Goal: Task Accomplishment & Management: Manage account settings

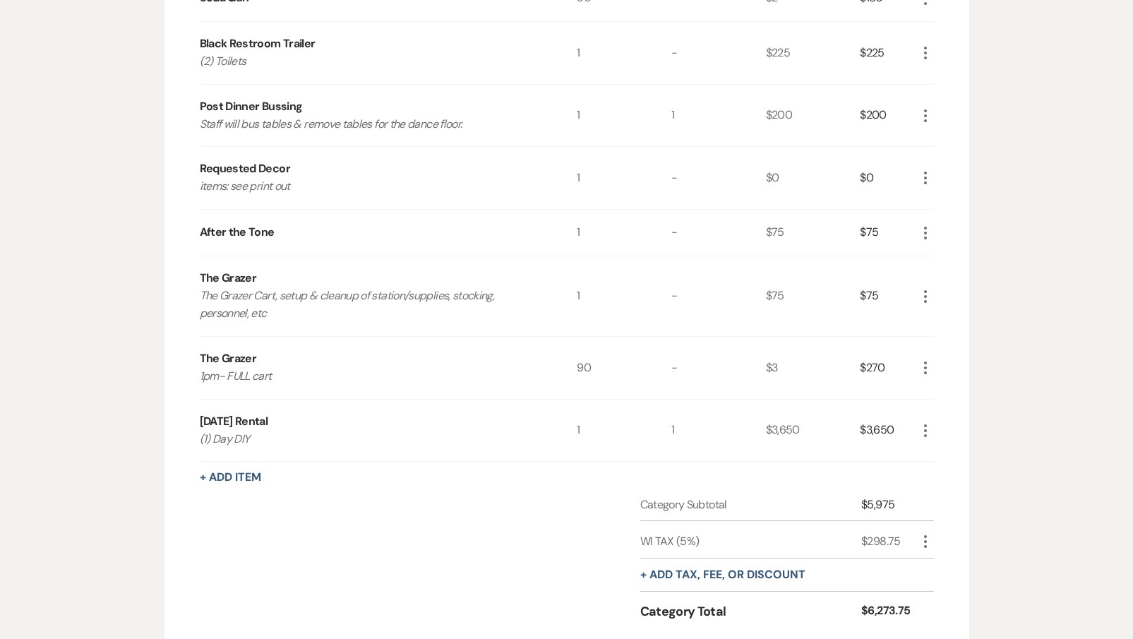
scroll to position [877, 0]
click at [925, 426] on icon "More" at bounding box center [925, 429] width 17 height 17
click at [932, 474] on icon "X" at bounding box center [936, 479] width 8 height 11
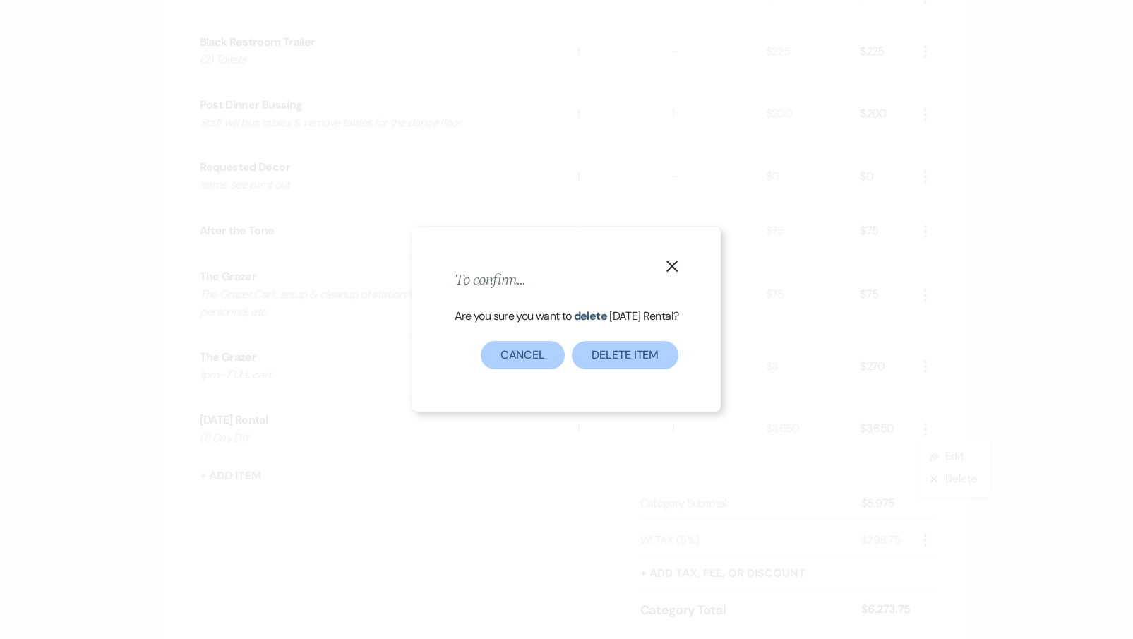
click at [680, 260] on button "X" at bounding box center [671, 265] width 21 height 25
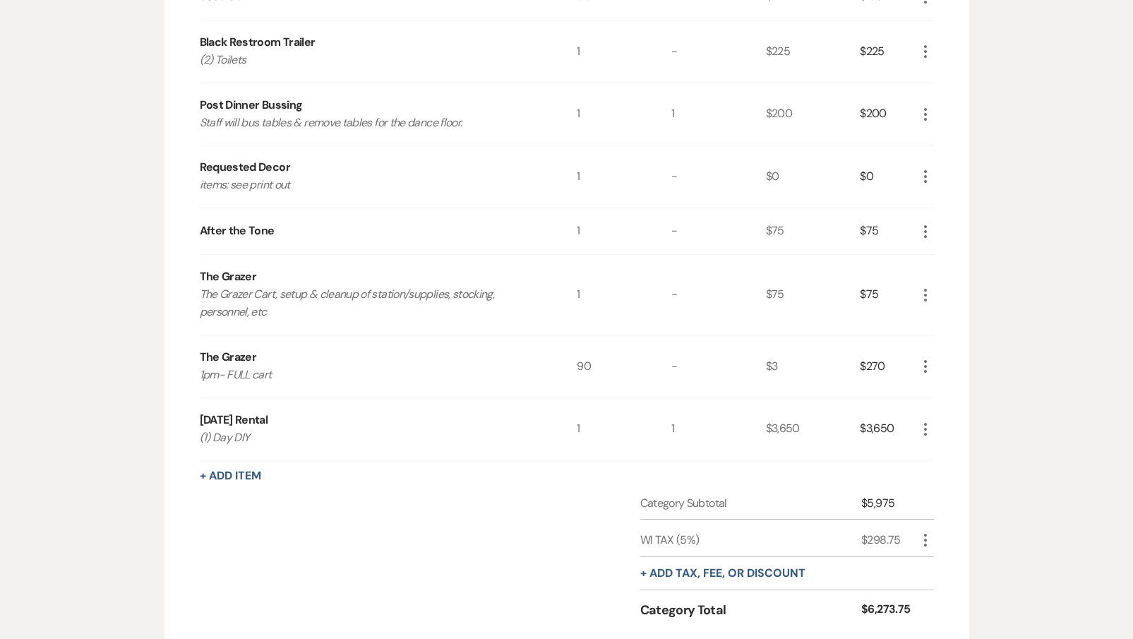
click at [922, 426] on icon "More" at bounding box center [925, 429] width 17 height 17
click at [927, 468] on button "X Delete" at bounding box center [955, 479] width 76 height 23
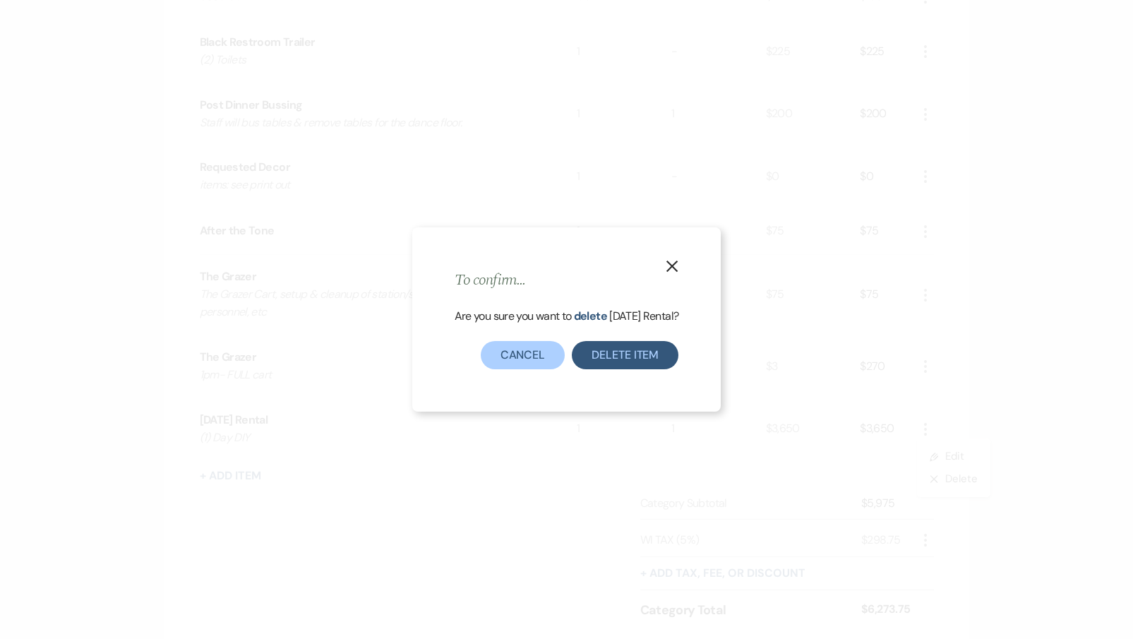
click at [608, 352] on button "Delete Item" at bounding box center [625, 355] width 107 height 28
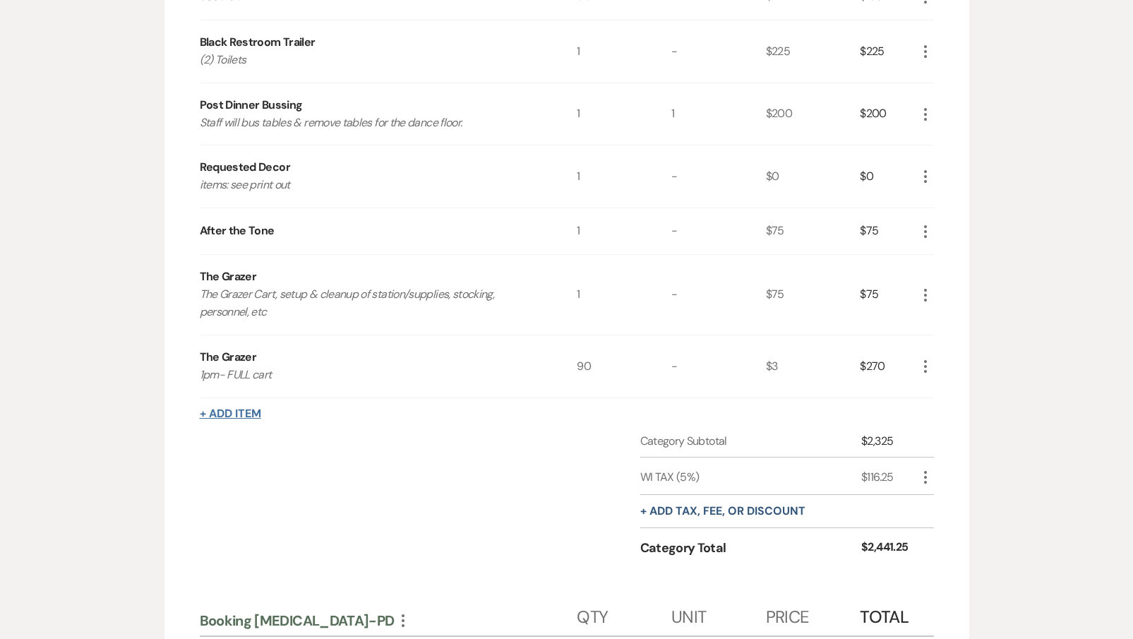
click at [243, 408] on button "+ Add Item" at bounding box center [230, 413] width 61 height 11
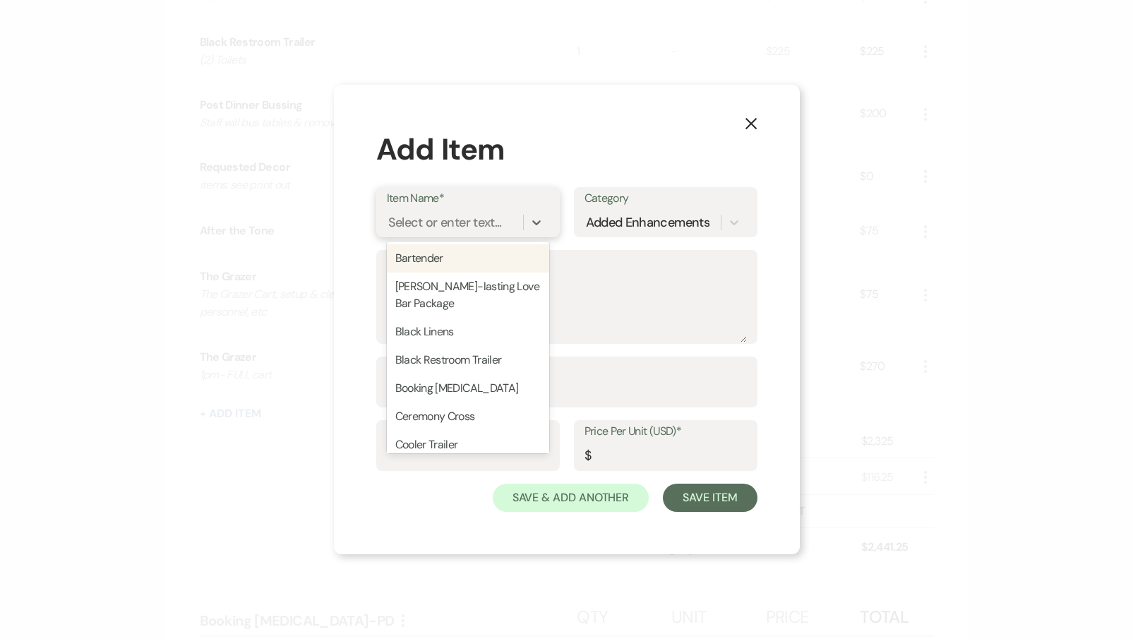
click at [498, 227] on div "Select or enter text..." at bounding box center [445, 222] width 114 height 19
type input "A"
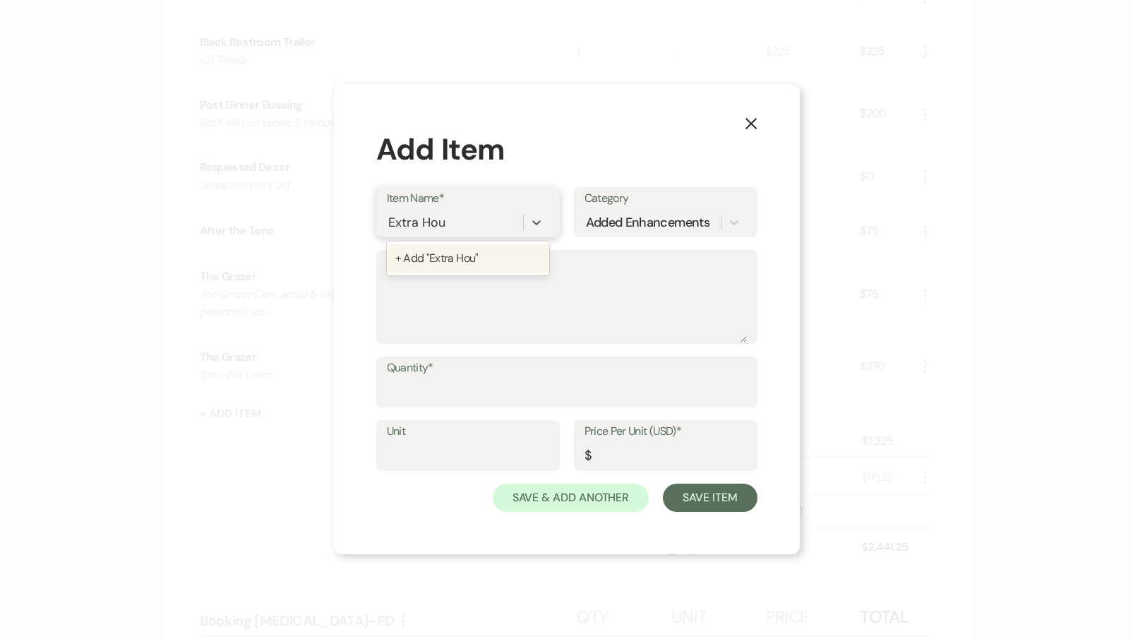
type input "Extra Hour"
click at [514, 263] on div "+ Add "Extra Hour"" at bounding box center [468, 258] width 162 height 28
click at [422, 399] on input "Quantity*" at bounding box center [567, 392] width 360 height 28
type input "2"
click at [621, 450] on input "Price Per Unit (USD)*" at bounding box center [665, 456] width 162 height 28
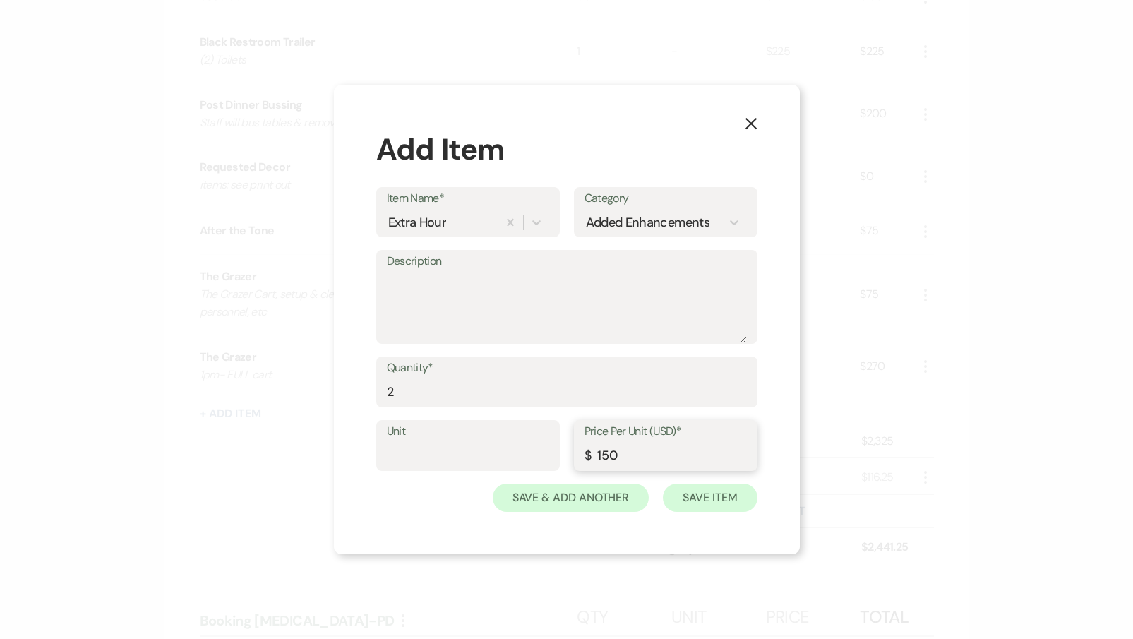
type input "150"
click at [718, 495] on button "Save Item" at bounding box center [710, 497] width 94 height 28
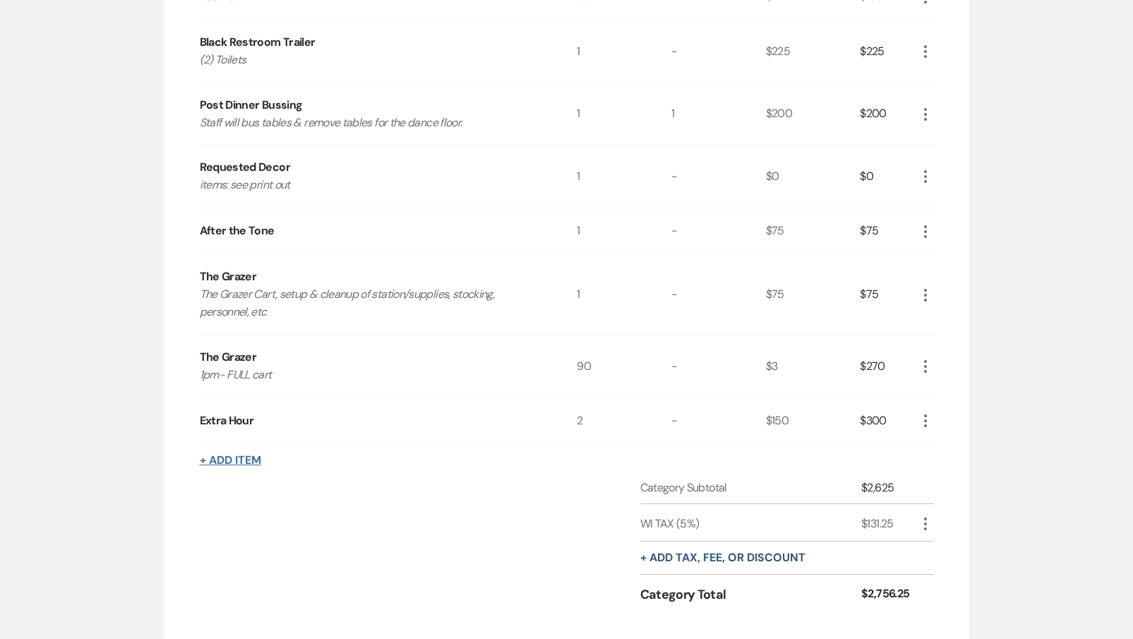
click at [216, 459] on button "+ Add Item" at bounding box center [230, 460] width 61 height 11
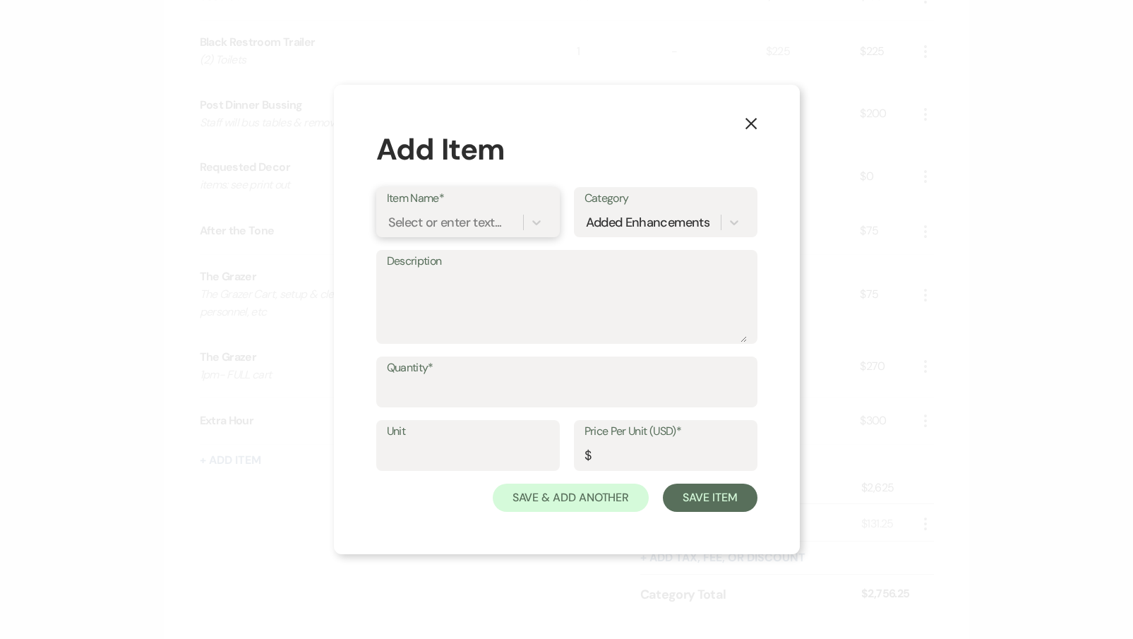
click at [414, 229] on div "Select or enter text..." at bounding box center [445, 222] width 114 height 19
type input "Sunda"
click at [444, 258] on div "[DATE] Rental" at bounding box center [468, 258] width 162 height 28
type textarea "(1) Day DIY"
type input "1"
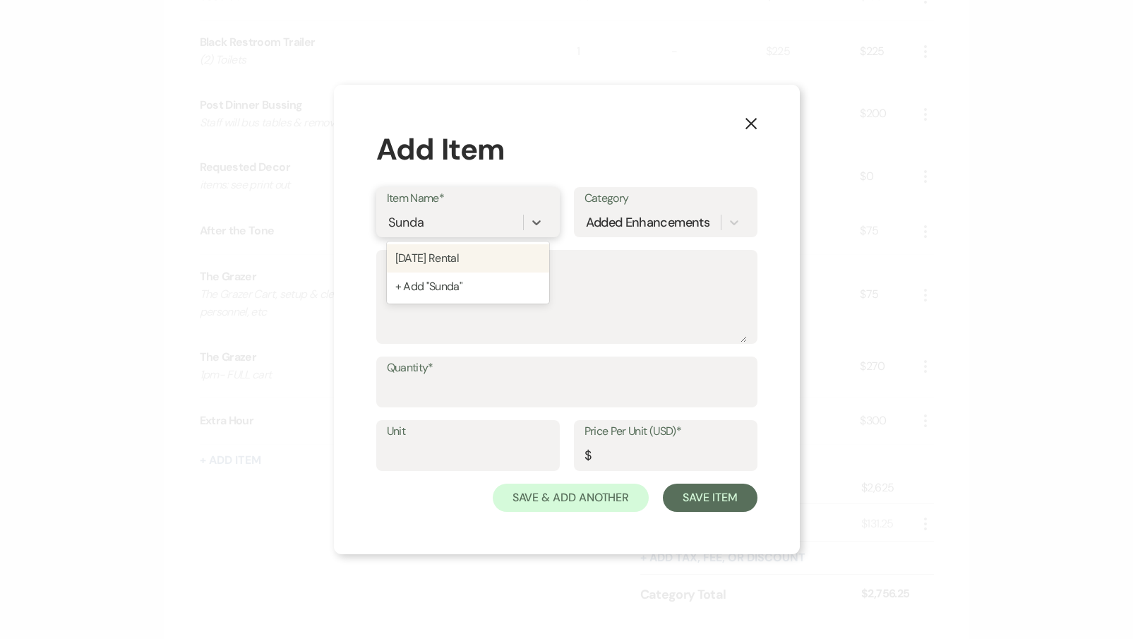
type input "0"
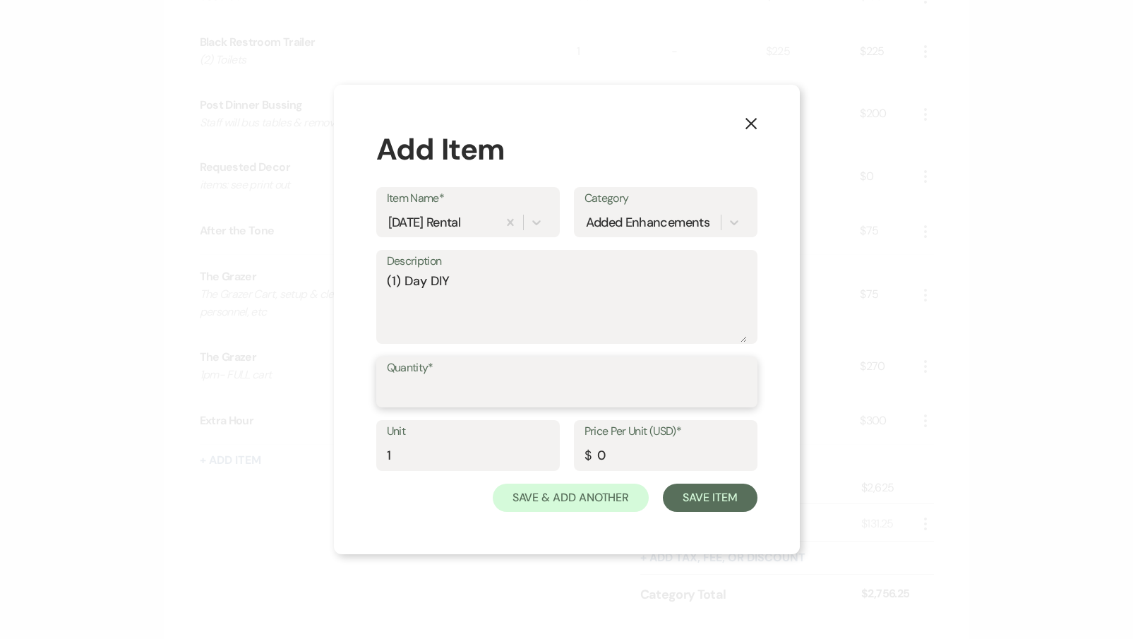
click at [450, 392] on input "Quantity*" at bounding box center [567, 392] width 360 height 28
type input "1"
click at [667, 457] on input "0" at bounding box center [665, 456] width 162 height 28
type input "3650"
click at [717, 492] on button "Save Item" at bounding box center [710, 497] width 94 height 28
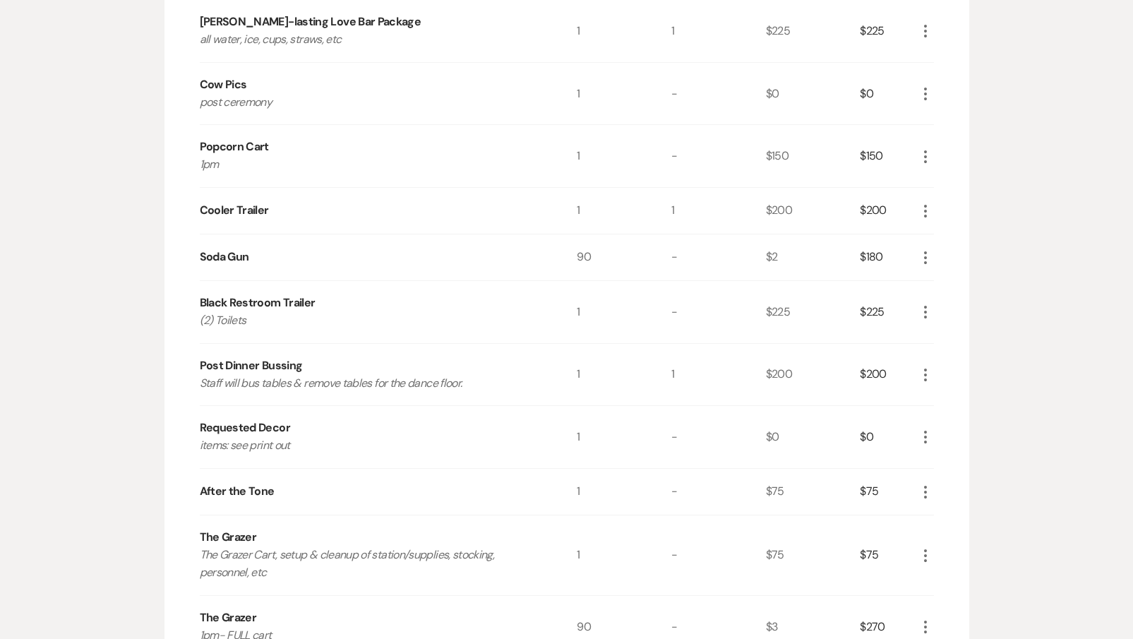
scroll to position [618, 0]
click at [922, 368] on icon "More" at bounding box center [925, 372] width 17 height 17
click at [922, 389] on button "Pencil Edit" at bounding box center [953, 400] width 73 height 23
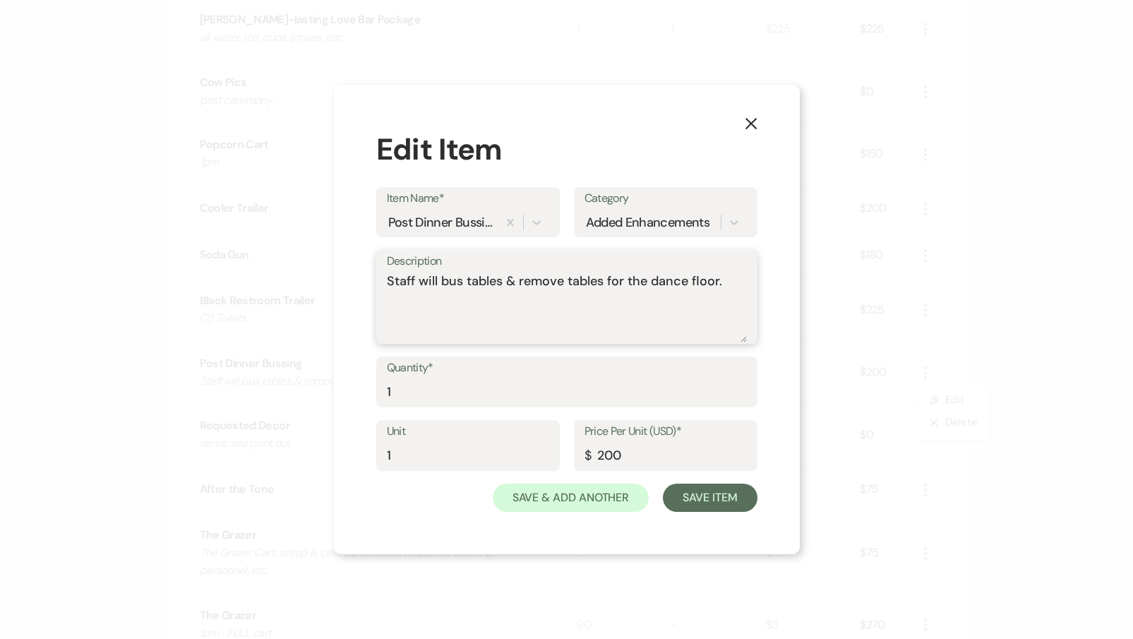
click at [396, 275] on textarea "Staff will bus tables & remove tables for the dance floor." at bounding box center [567, 307] width 360 height 71
type textarea "fire truck pizza does not"
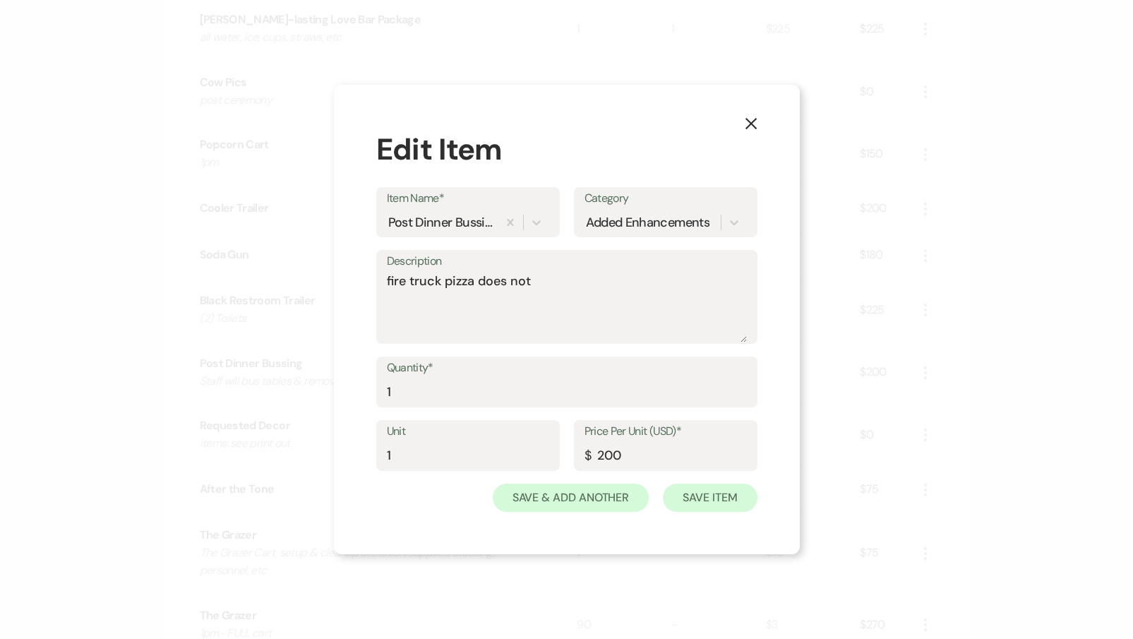
click at [701, 507] on button "Save Item" at bounding box center [710, 497] width 94 height 28
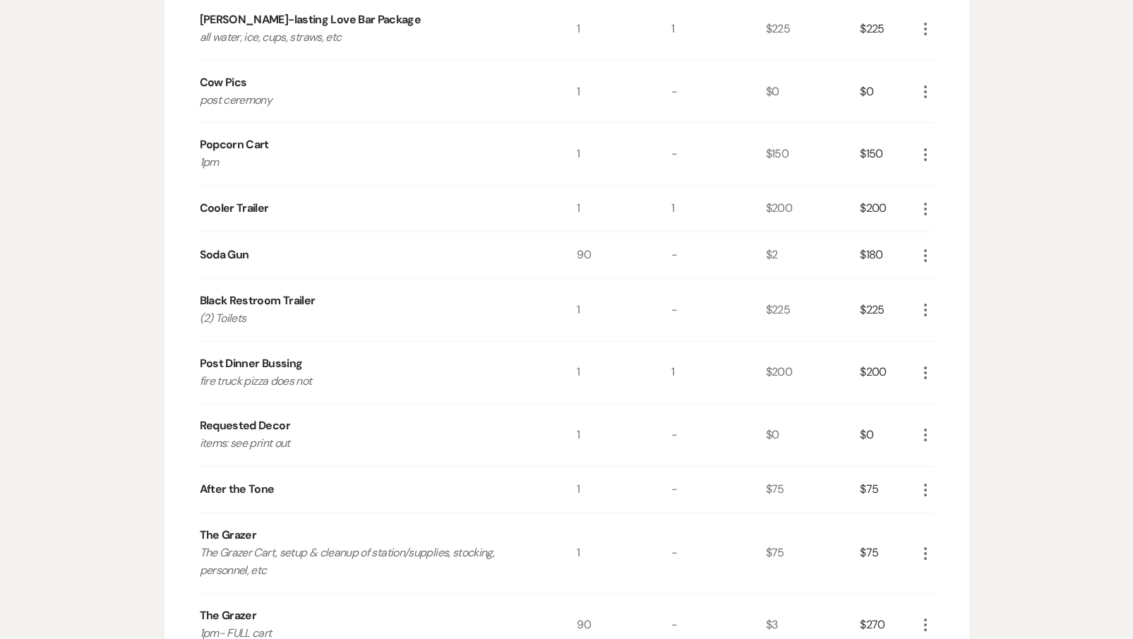
click at [925, 493] on icon "More" at bounding box center [925, 489] width 17 height 17
click at [935, 507] on button "Pencil Edit" at bounding box center [953, 517] width 73 height 23
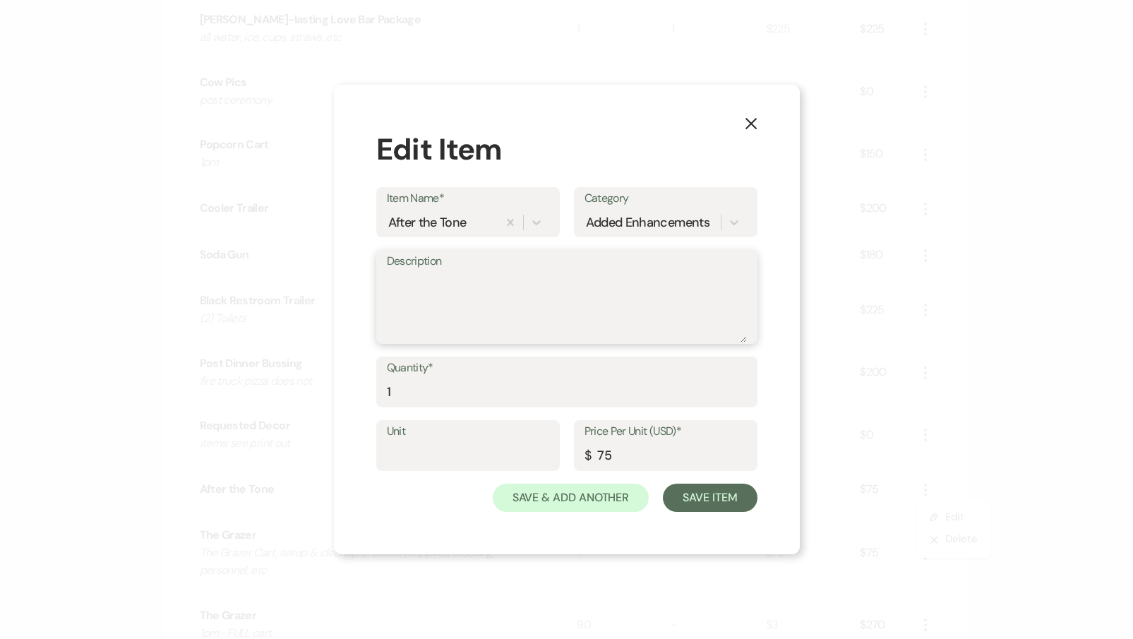
click at [570, 287] on textarea "Description" at bounding box center [567, 307] width 360 height 71
type textarea "promo per RO"
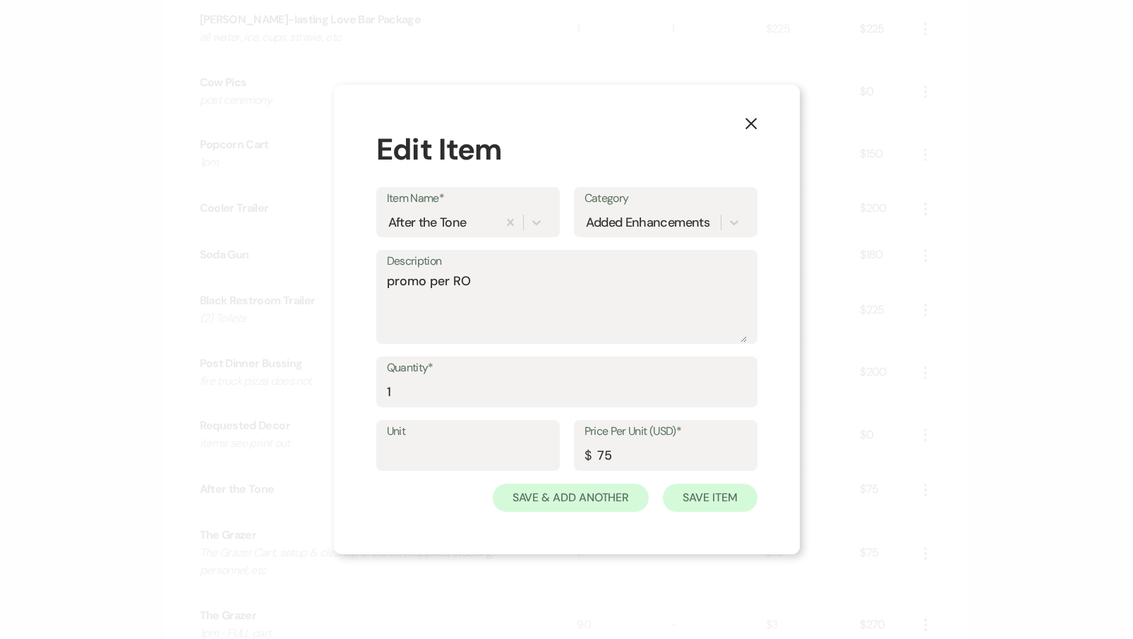
click at [725, 494] on button "Save Item" at bounding box center [710, 497] width 94 height 28
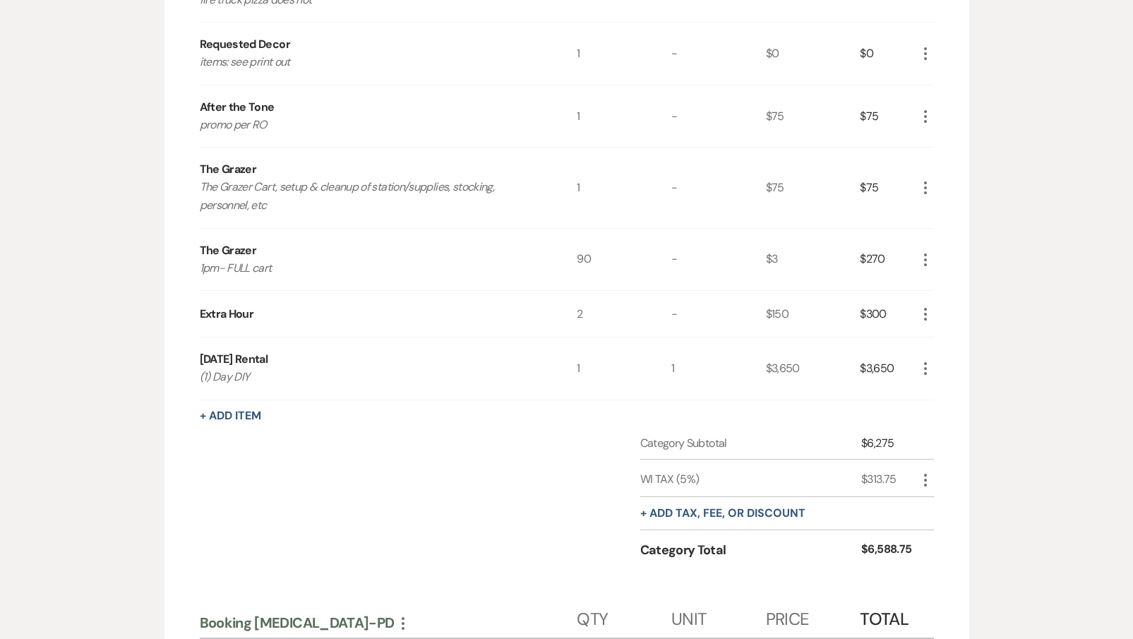
scroll to position [1001, 0]
click at [678, 506] on button "+ Add tax, fee, or discount" at bounding box center [722, 511] width 165 height 11
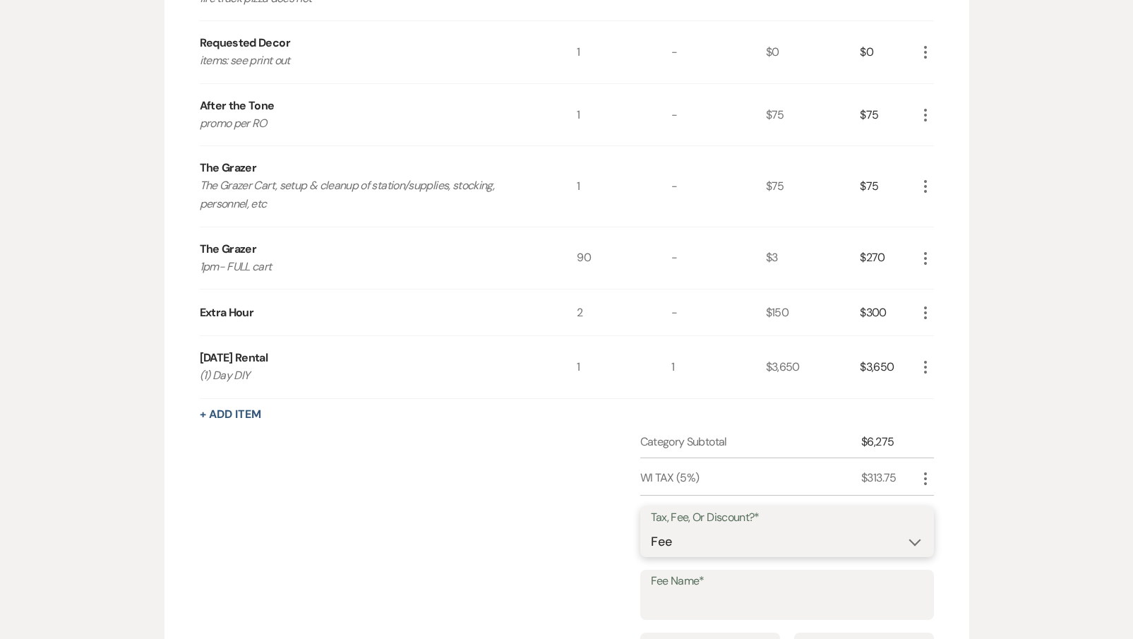
select select "2"
click at [680, 584] on div "Fee Name*" at bounding box center [787, 595] width 294 height 51
click at [680, 593] on input "Fee Name*" at bounding box center [787, 605] width 272 height 28
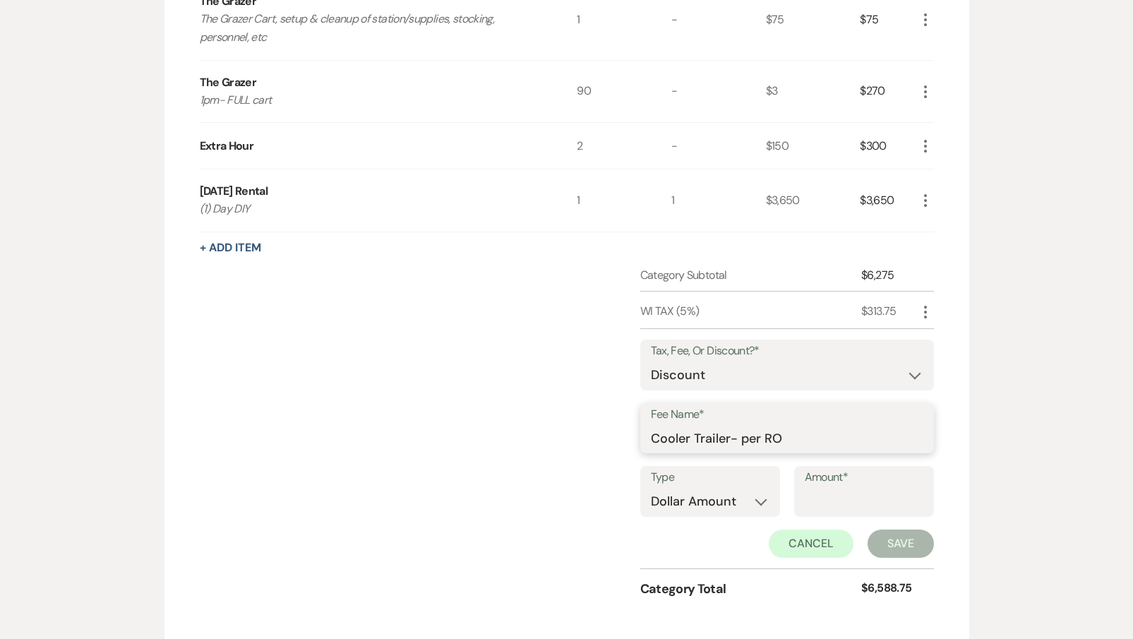
scroll to position [1178, 0]
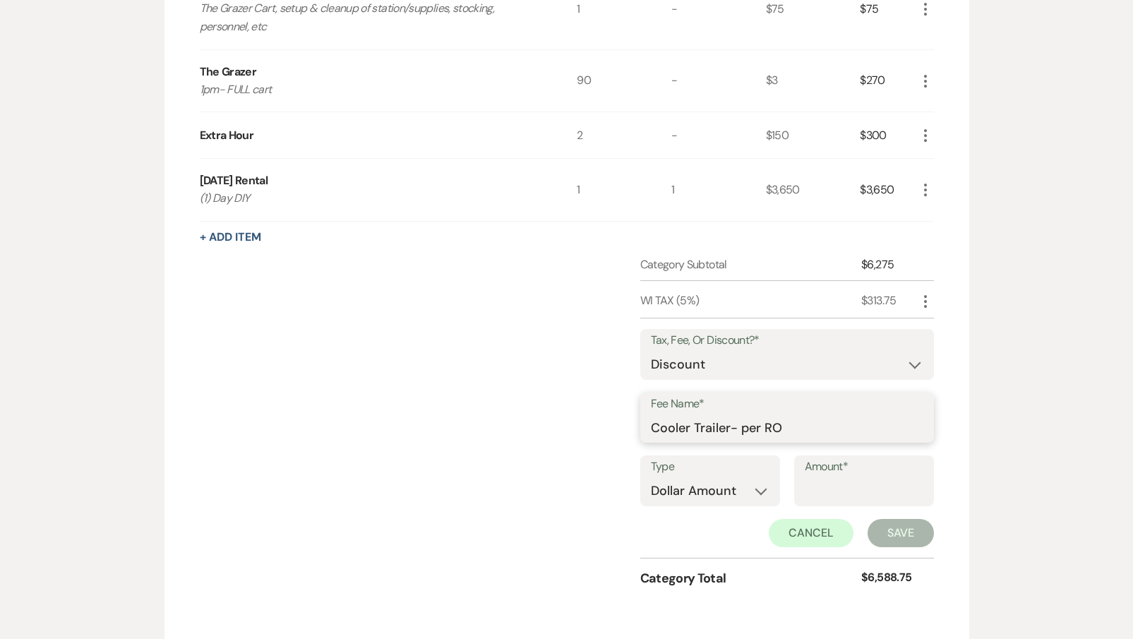
type input "Cooler Trailer- per RO"
click at [884, 483] on input "Amount*" at bounding box center [864, 491] width 119 height 28
type input "200.00"
click at [890, 524] on button "Save" at bounding box center [900, 533] width 66 height 28
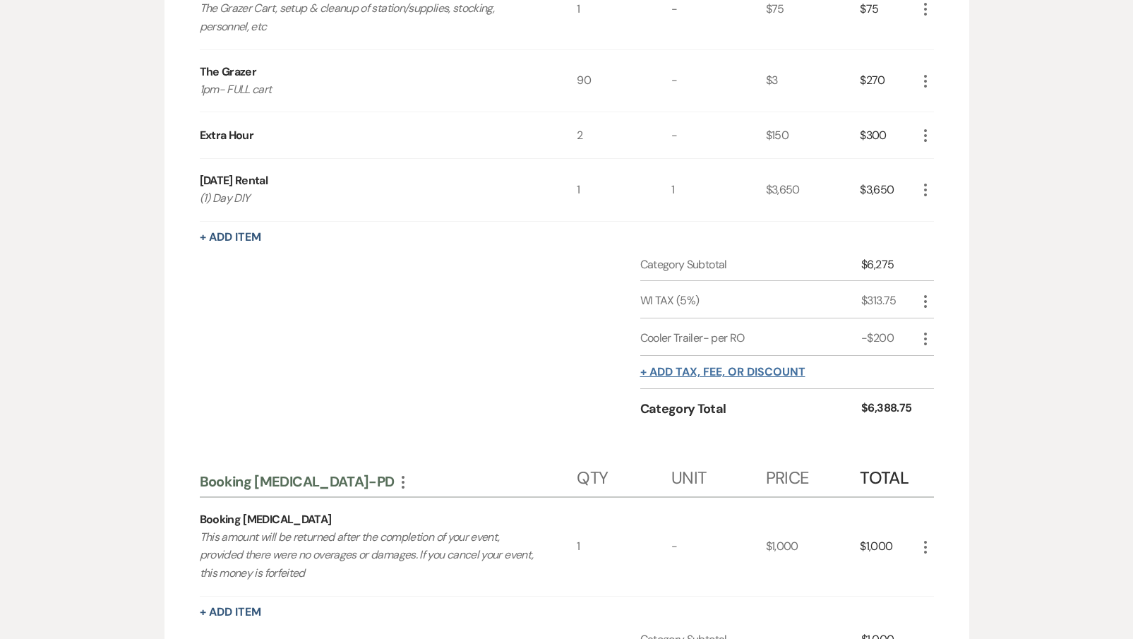
click at [697, 366] on button "+ Add tax, fee, or discount" at bounding box center [722, 371] width 165 height 11
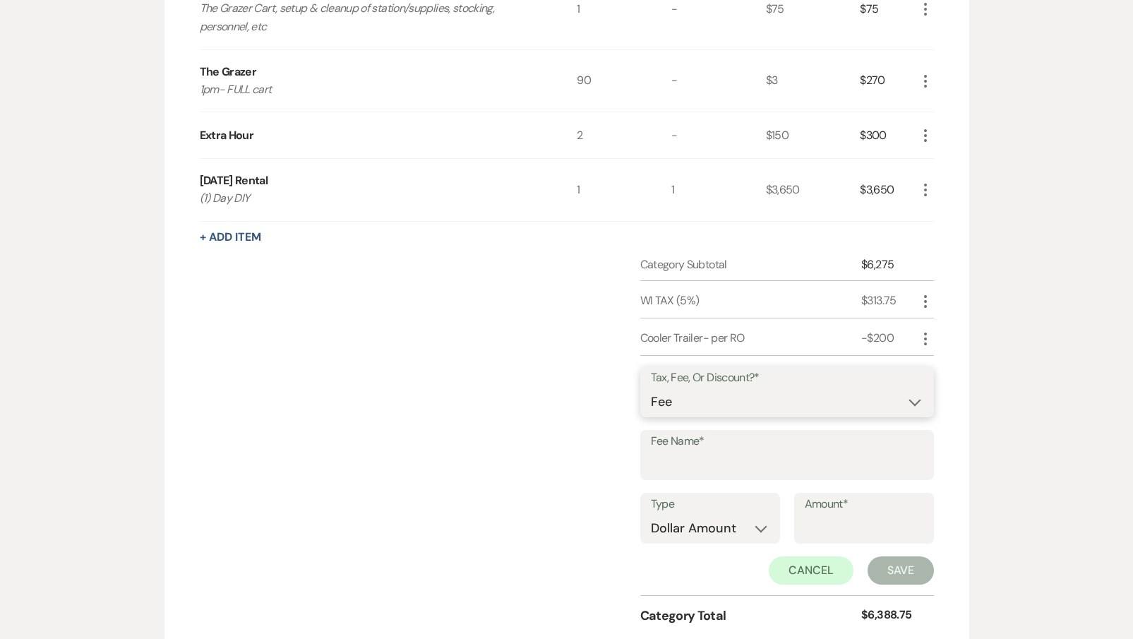
select select "2"
click at [685, 445] on div "Fee Name*" at bounding box center [787, 455] width 294 height 51
click at [685, 451] on input "Fee Name*" at bounding box center [787, 465] width 272 height 28
drag, startPoint x: 753, startPoint y: 457, endPoint x: 721, endPoint y: 450, distance: 33.2
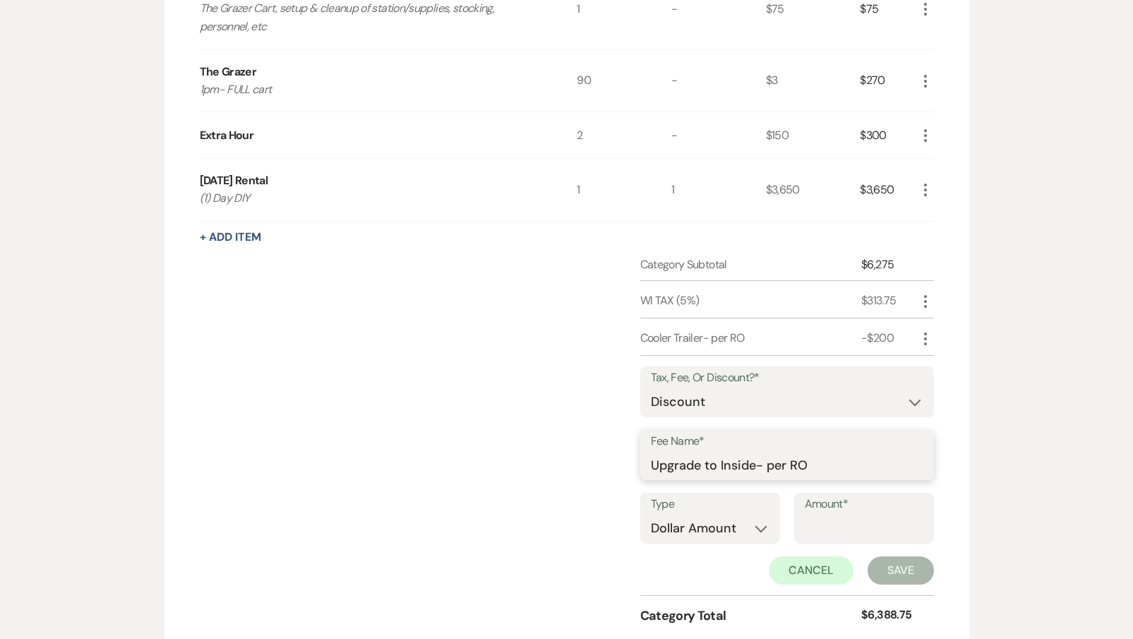
click at [721, 451] on input "Upgrade to Inside- per RO" at bounding box center [787, 465] width 272 height 28
type input "Upgrade to New- per RO"
click at [834, 534] on input "Amount*" at bounding box center [864, 528] width 119 height 28
type input "225.00"
click at [901, 582] on div "Tax, Fee, Or Discount?* Fee Discount Tax Fee Name* Upgrade to New- per RO Type …" at bounding box center [787, 476] width 294 height 240
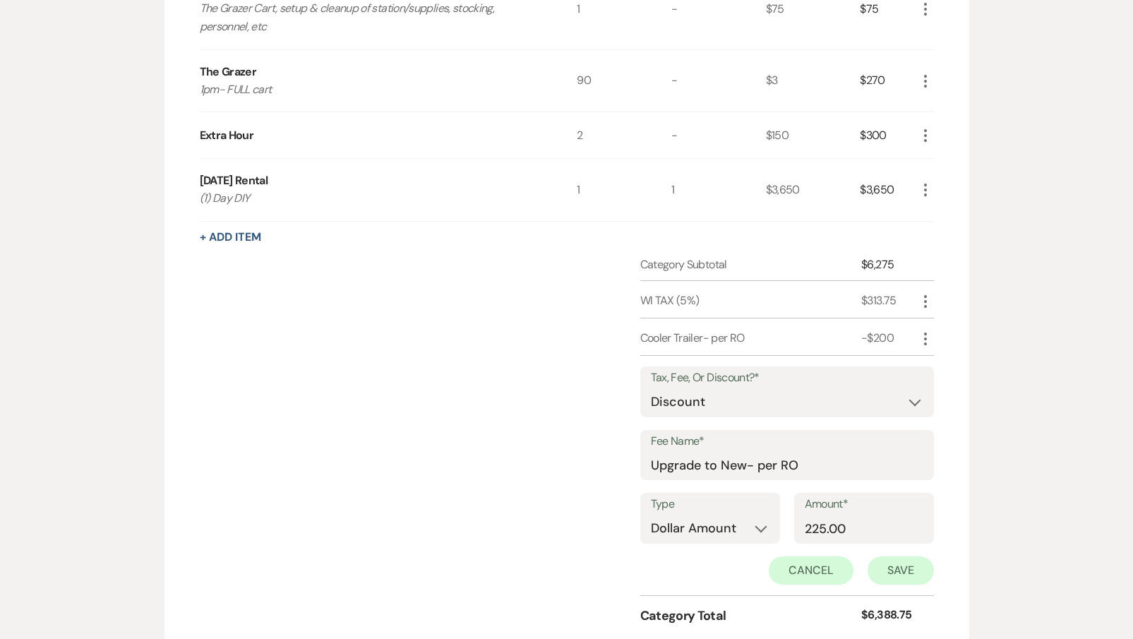
click at [902, 574] on button "Save" at bounding box center [900, 570] width 66 height 28
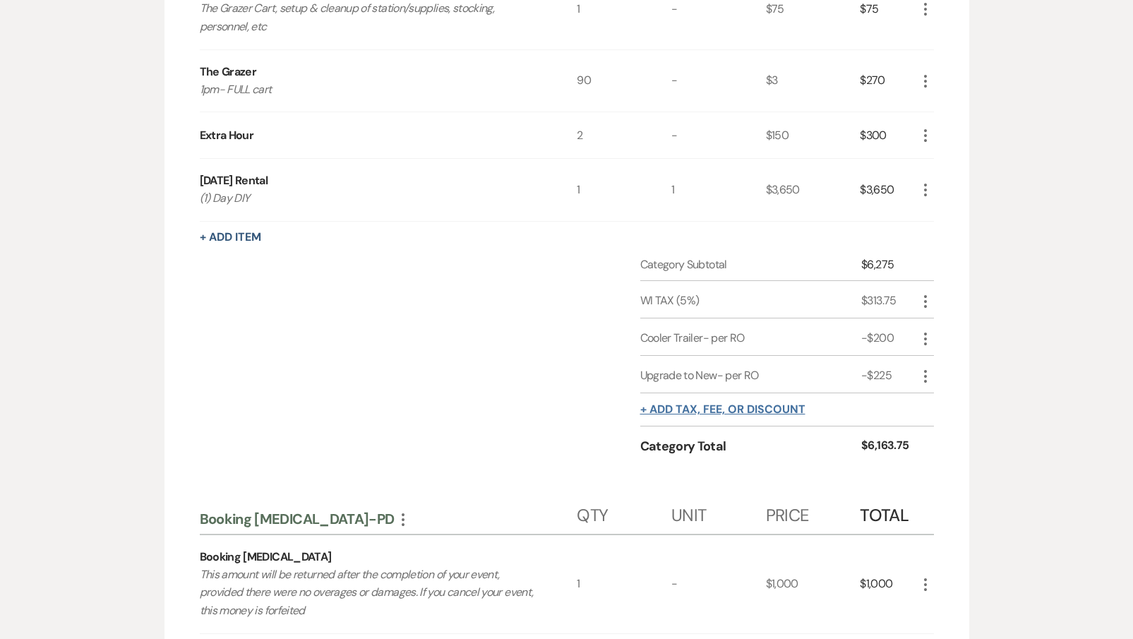
click at [656, 404] on button "+ Add tax, fee, or discount" at bounding box center [722, 409] width 165 height 11
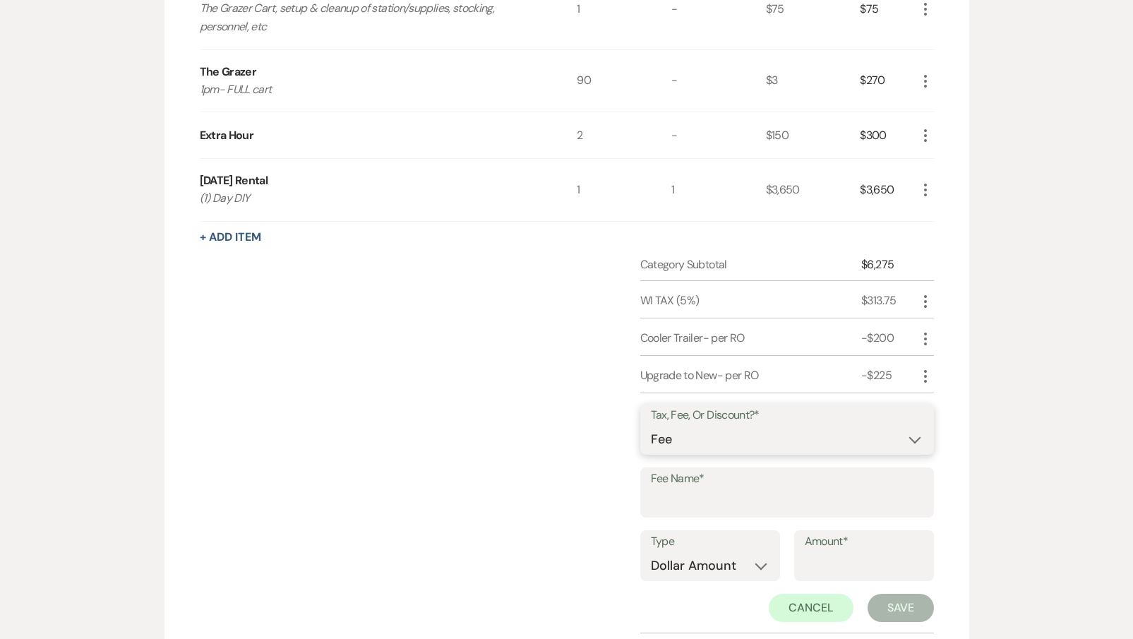
select select "2"
click at [665, 488] on input "Fee Name*" at bounding box center [787, 502] width 272 height 28
type input "B"
type input "Table Bussing-per RO"
click at [859, 562] on input "Amount*" at bounding box center [864, 566] width 119 height 28
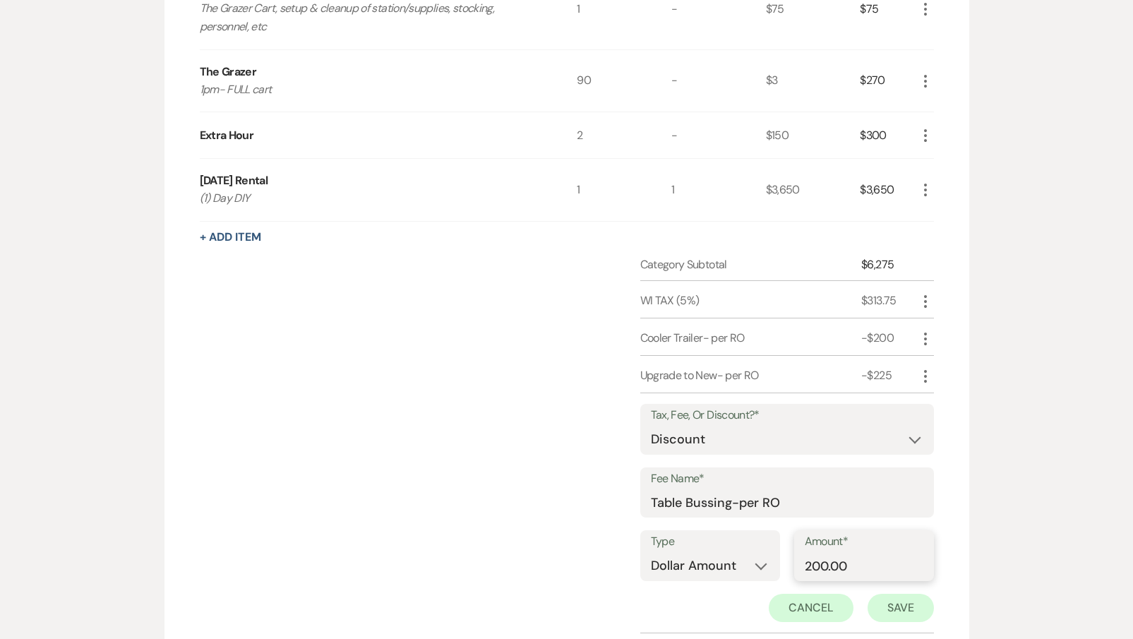
type input "200.00"
click at [901, 600] on button "Save" at bounding box center [900, 608] width 66 height 28
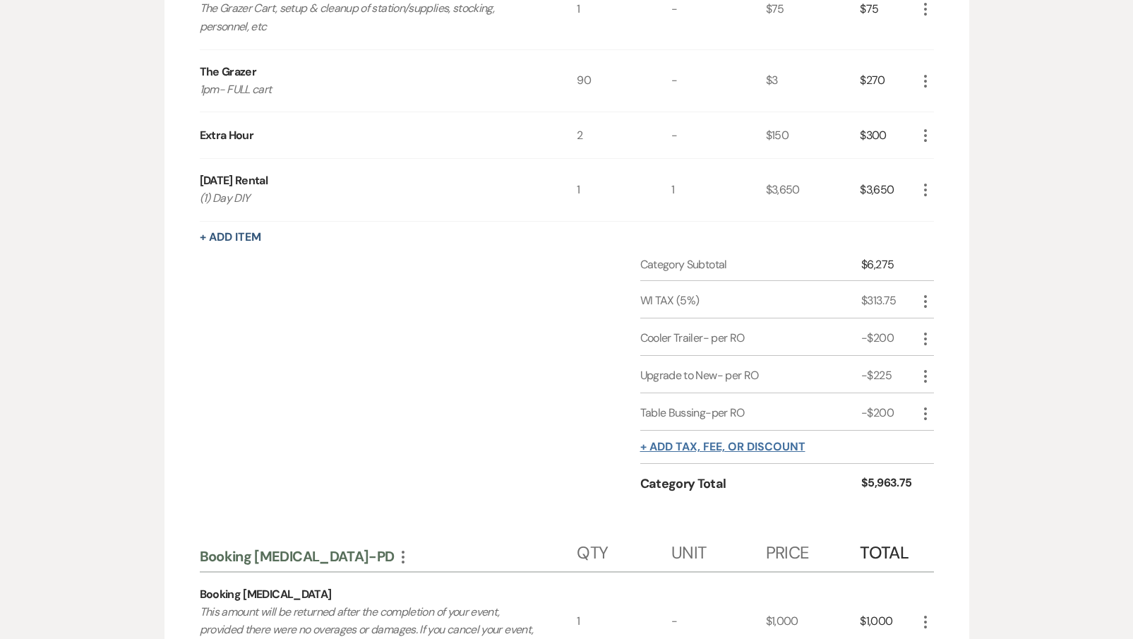
click at [709, 443] on button "+ Add tax, fee, or discount" at bounding box center [722, 446] width 165 height 11
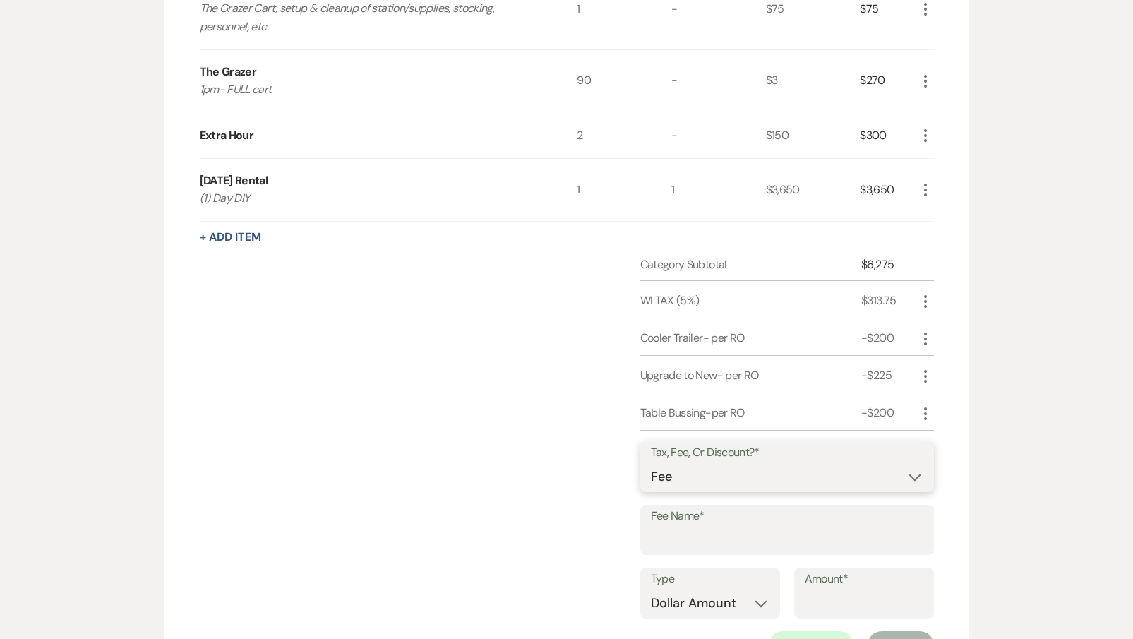
select select "2"
click at [687, 526] on input "Fee Name*" at bounding box center [787, 540] width 272 height 28
type input "E"
type input "Early Access-per RO"
click at [856, 590] on input "Amount*" at bounding box center [864, 603] width 119 height 28
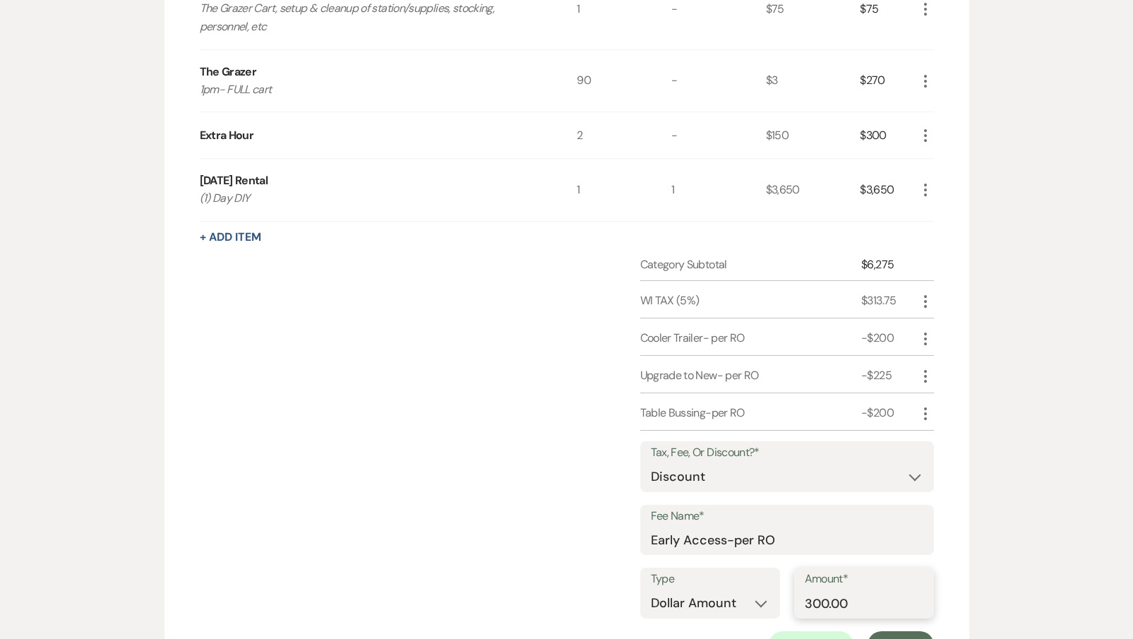
type input "300.00"
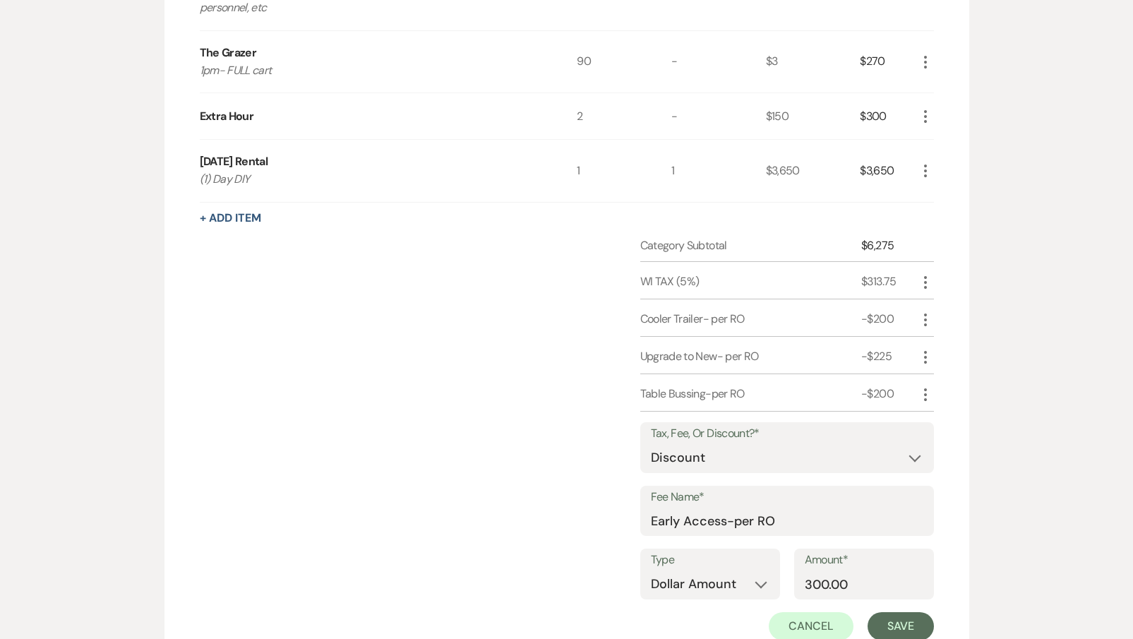
scroll to position [1206, 0]
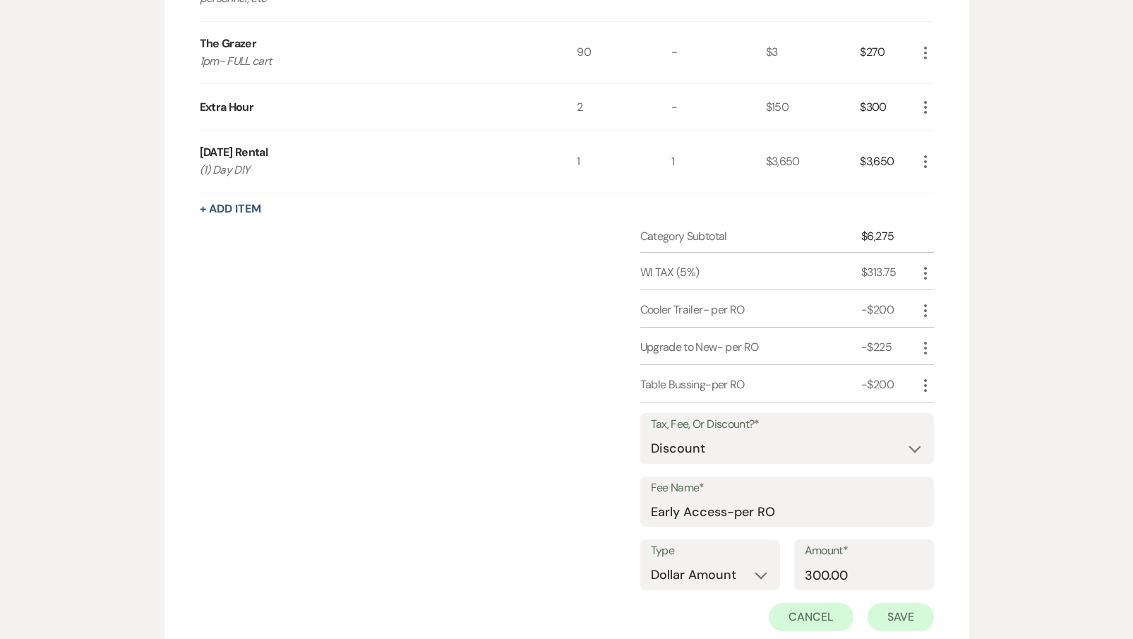
click at [923, 610] on button "Save" at bounding box center [900, 617] width 66 height 28
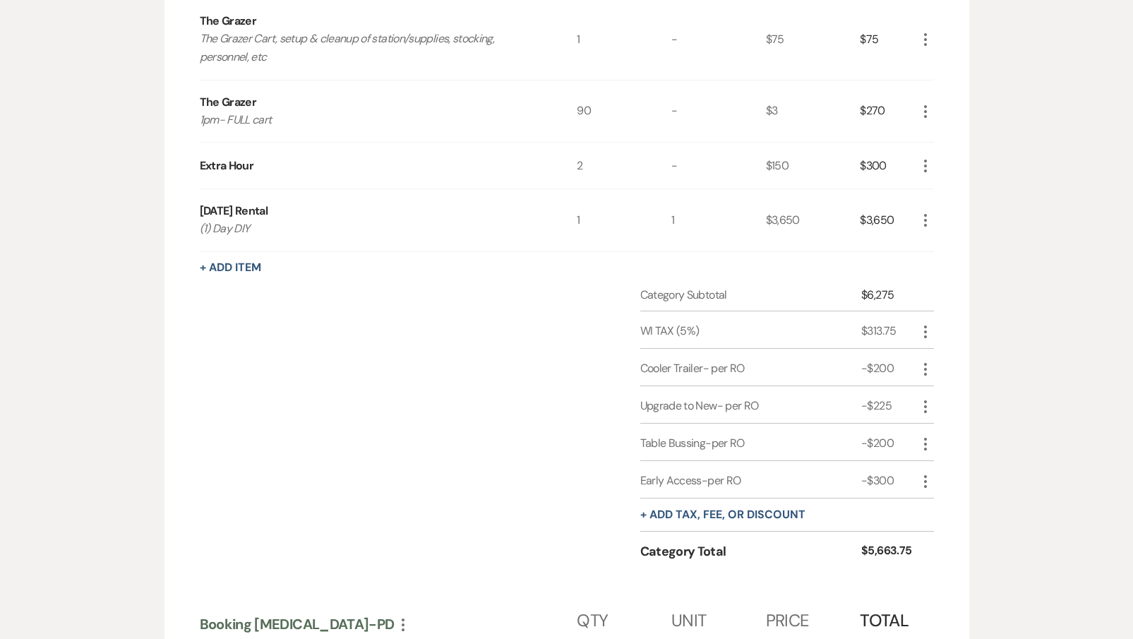
scroll to position [1136, 0]
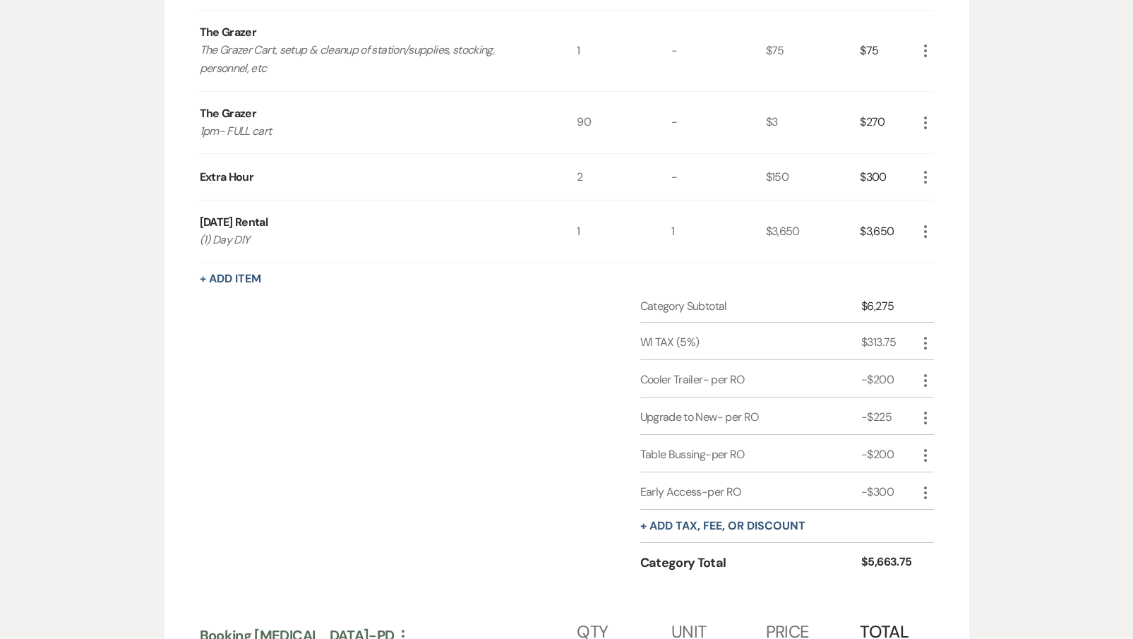
click at [922, 170] on icon "More" at bounding box center [925, 177] width 17 height 17
click at [934, 200] on icon "Pencil" at bounding box center [936, 205] width 8 height 11
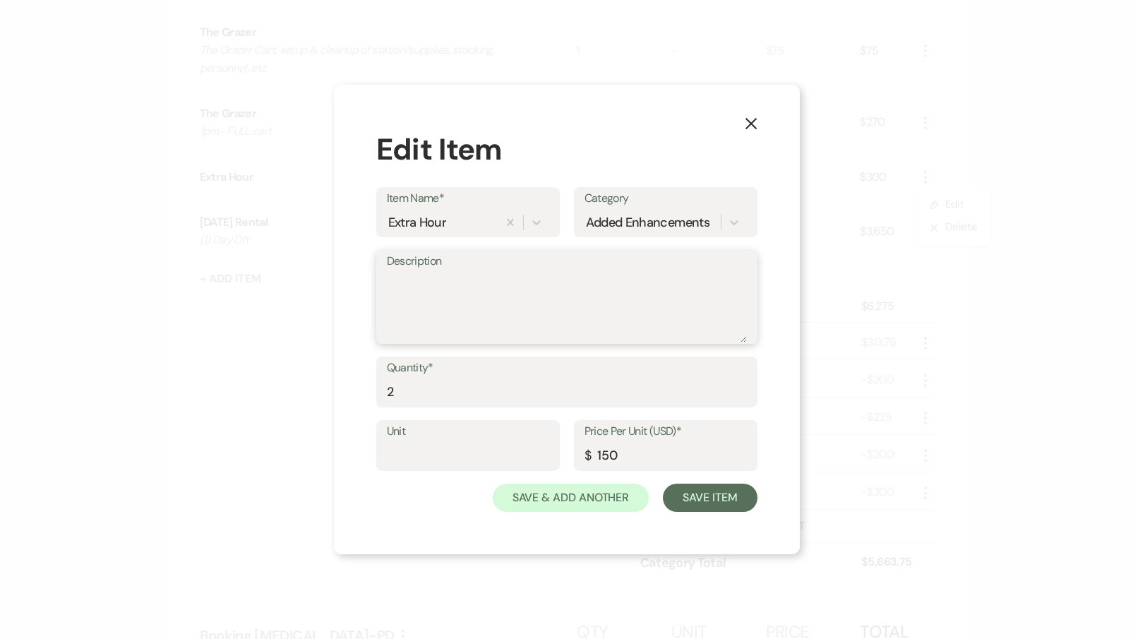
click at [438, 278] on textarea "Description" at bounding box center [567, 307] width 360 height 71
type textarea "Open at 8am, not 10am"
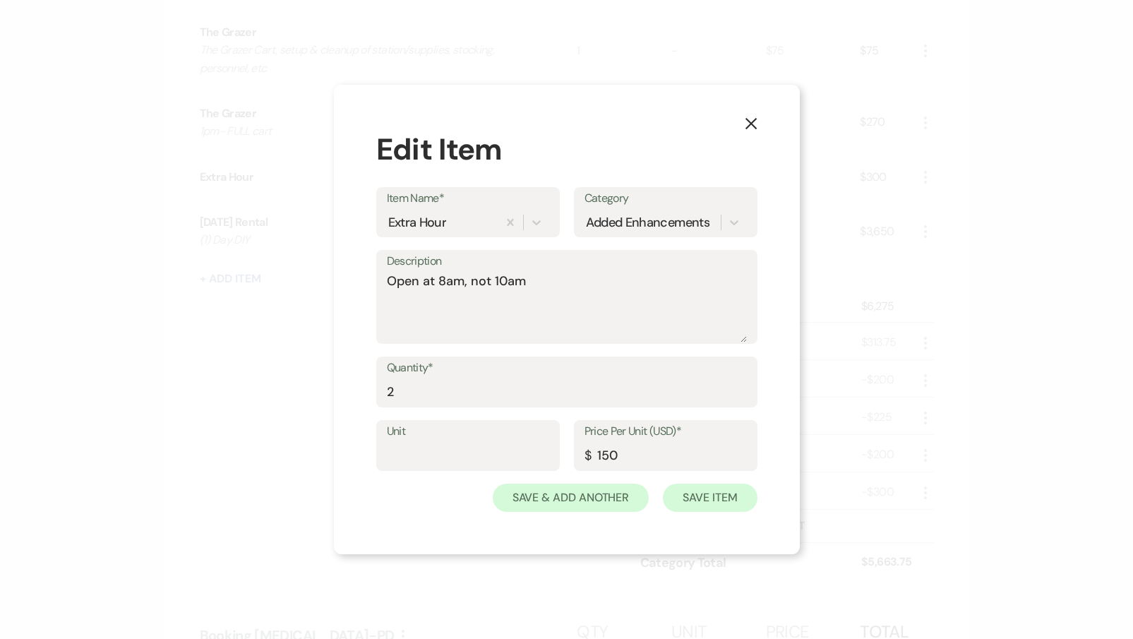
click at [704, 496] on button "Save Item" at bounding box center [710, 497] width 94 height 28
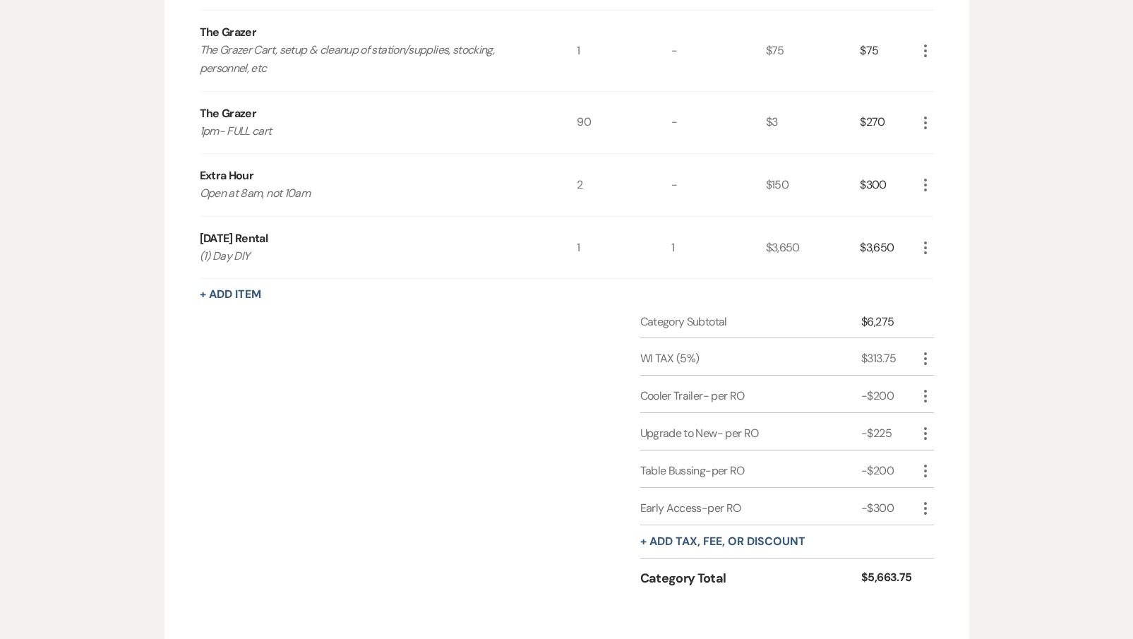
click at [928, 185] on icon "More" at bounding box center [925, 184] width 17 height 17
click at [928, 201] on button "Pencil Edit" at bounding box center [953, 212] width 73 height 23
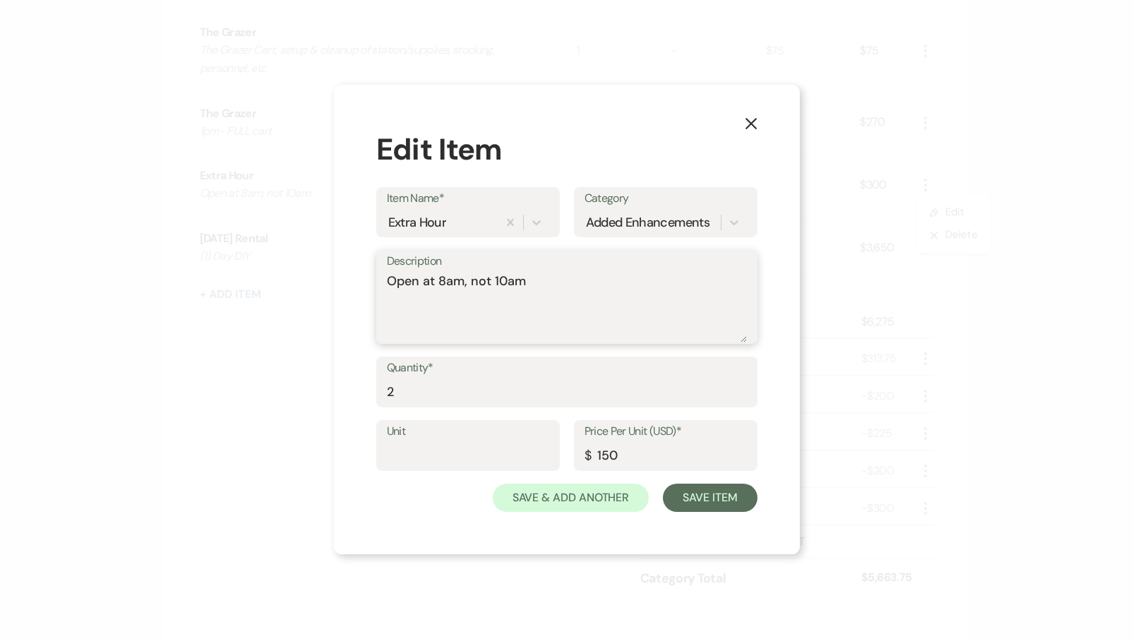
drag, startPoint x: 467, startPoint y: 285, endPoint x: 631, endPoint y: 299, distance: 165.0
click at [630, 299] on textarea "Open at 8am, not 10am" at bounding box center [567, 307] width 360 height 71
type textarea "Open at 8am"
click at [735, 501] on button "Save Item" at bounding box center [710, 497] width 94 height 28
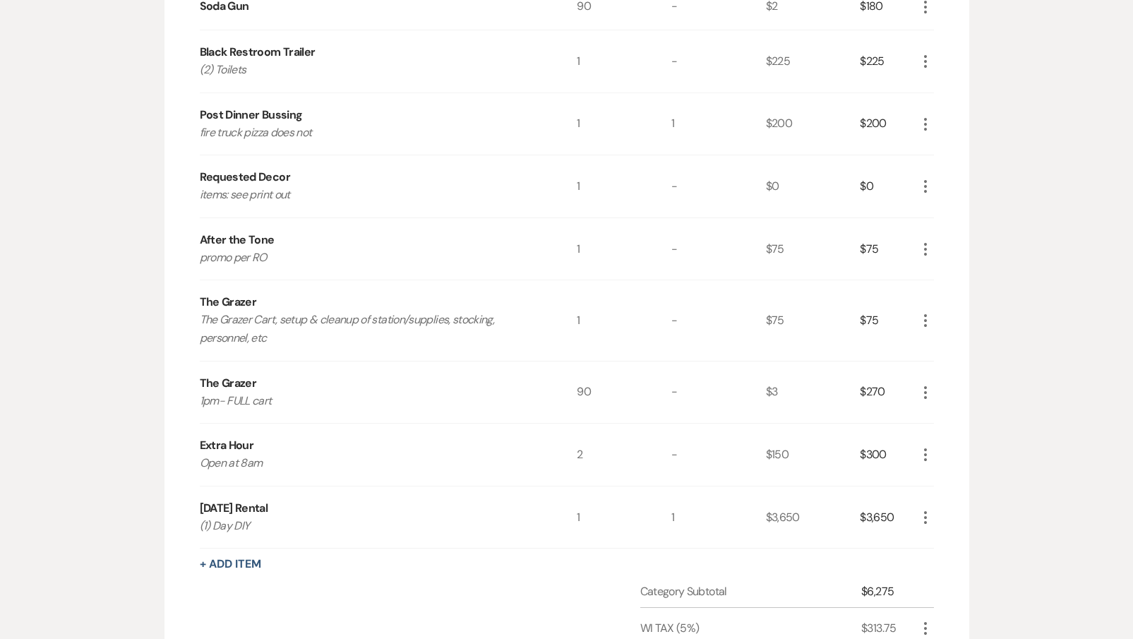
scroll to position [872, 0]
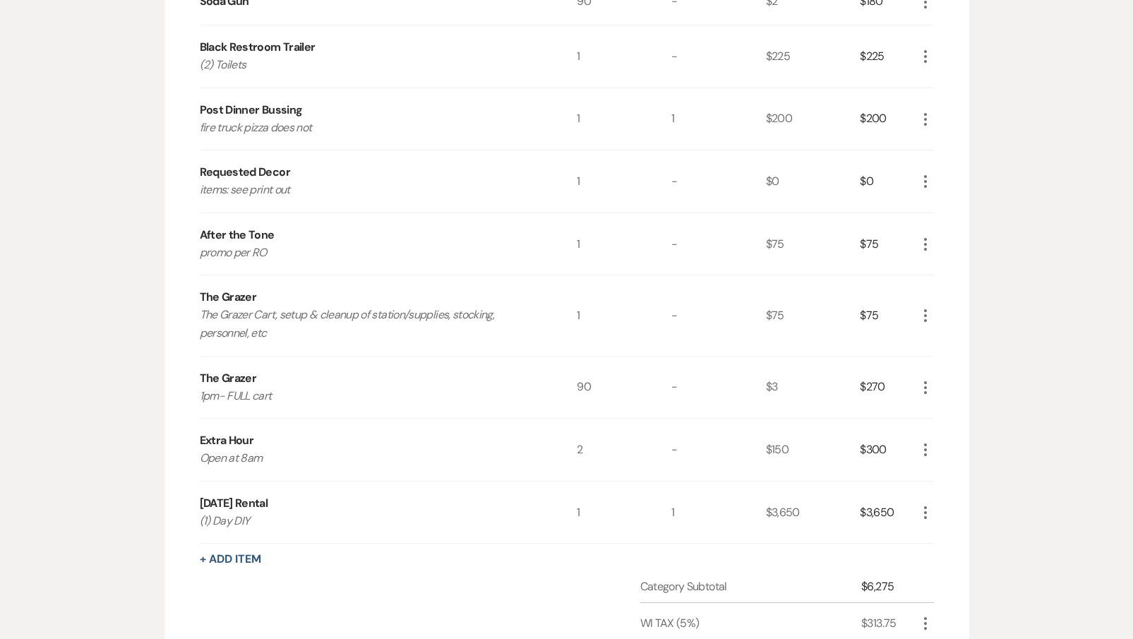
click at [926, 241] on use "button" at bounding box center [925, 244] width 3 height 13
click at [958, 227] on div "Added Enhancements More Qty Unit Price Total Ceremony Option hex 1 - $0 $0 More…" at bounding box center [566, 384] width 805 height 1716
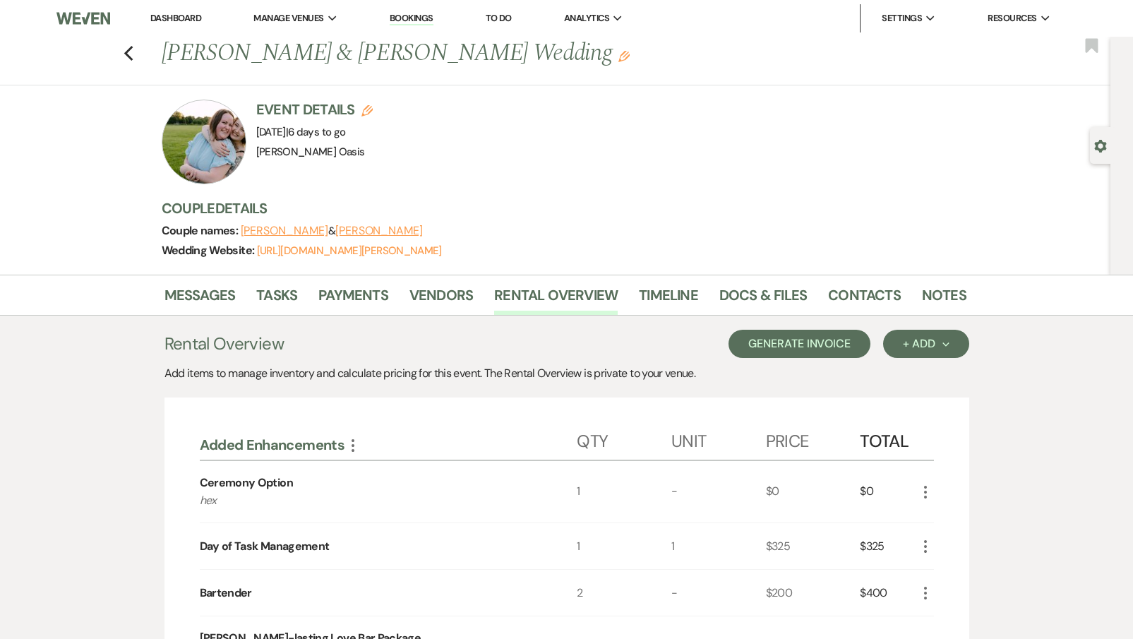
scroll to position [0, 0]
click at [798, 343] on button "Generate Invoice" at bounding box center [799, 344] width 142 height 28
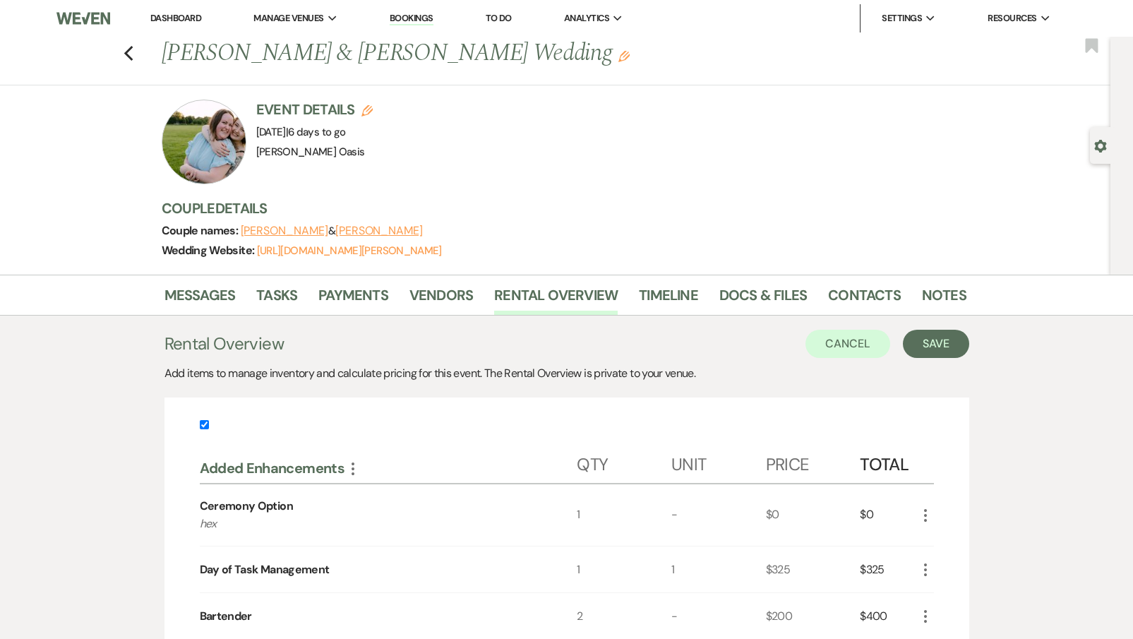
scroll to position [4, 0]
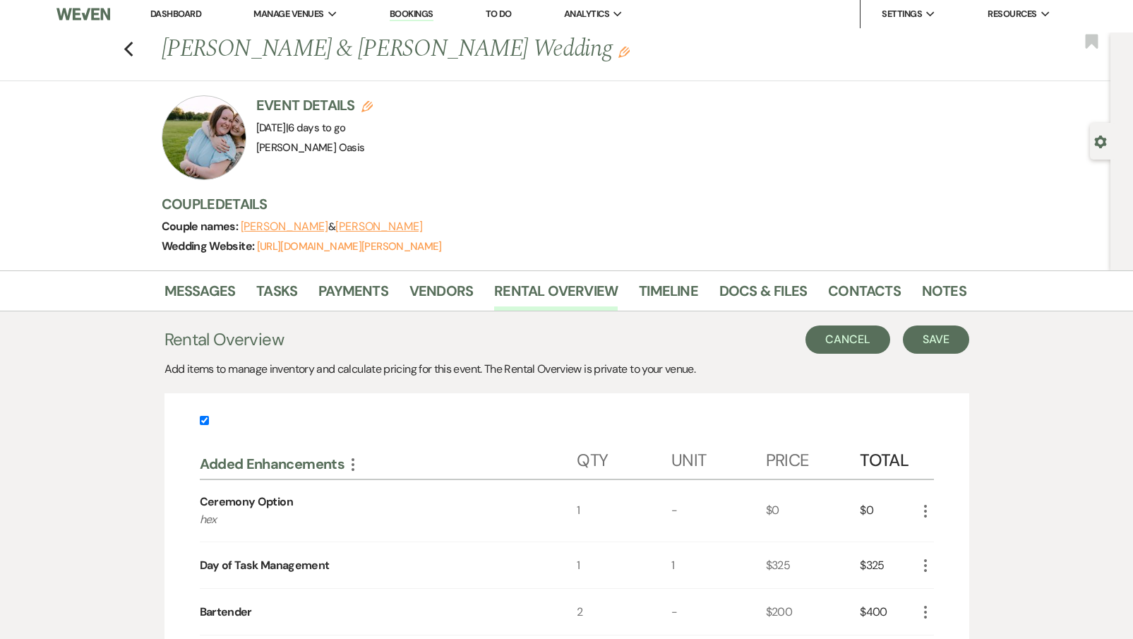
click at [863, 339] on button "Cancel" at bounding box center [847, 339] width 85 height 28
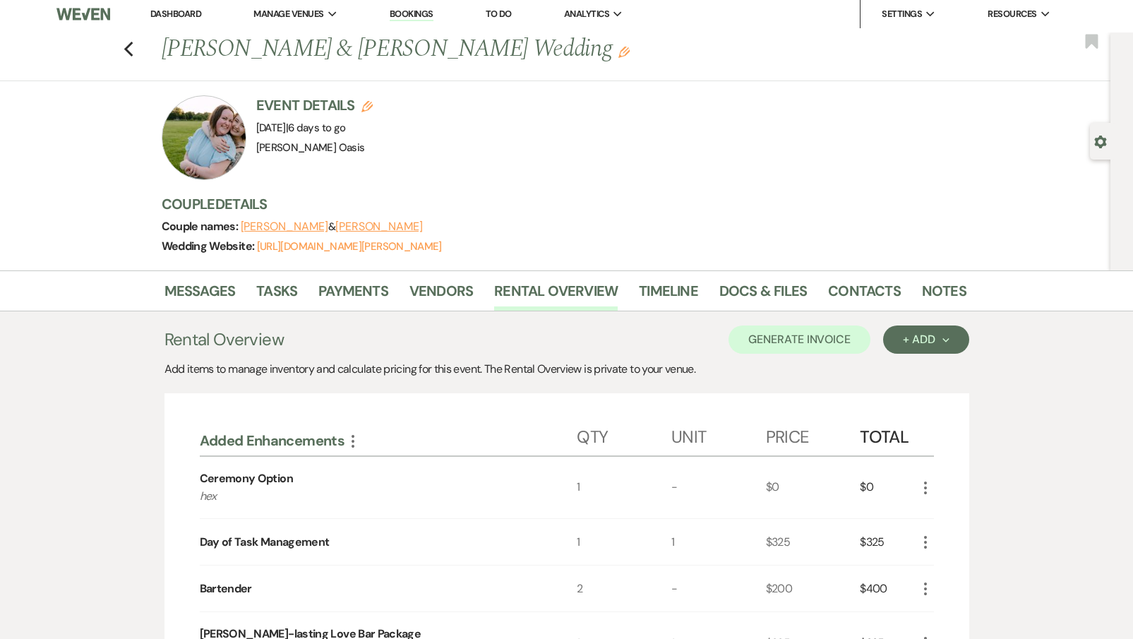
click at [352, 443] on icon "More" at bounding box center [352, 441] width 17 height 17
click at [375, 488] on button "Pencil Edit Category Name" at bounding box center [415, 490] width 143 height 23
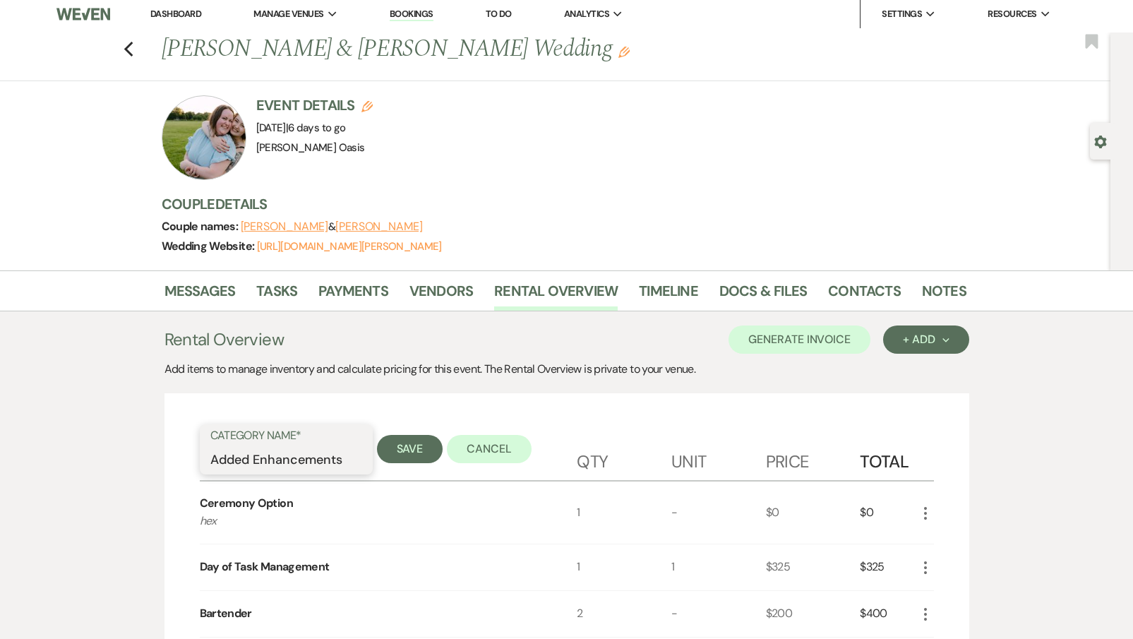
drag, startPoint x: 242, startPoint y: 464, endPoint x: 87, endPoint y: 462, distance: 155.3
type input "Venue Rental+"
click at [417, 450] on button "Save" at bounding box center [410, 449] width 66 height 28
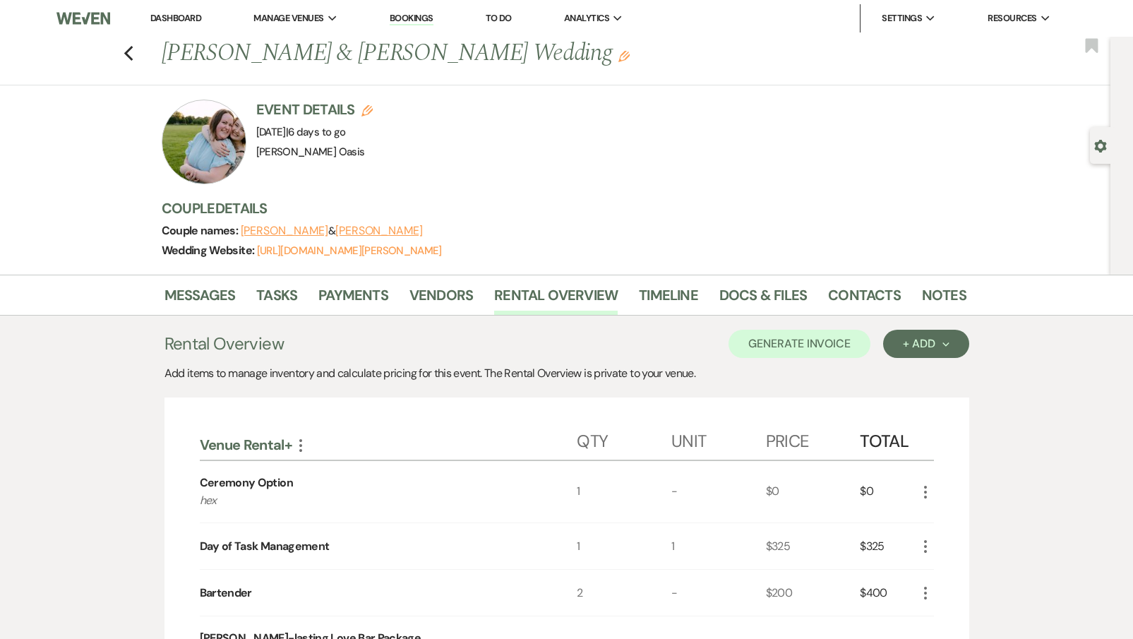
scroll to position [0, 0]
click at [843, 350] on button "Generate Invoice" at bounding box center [799, 344] width 142 height 28
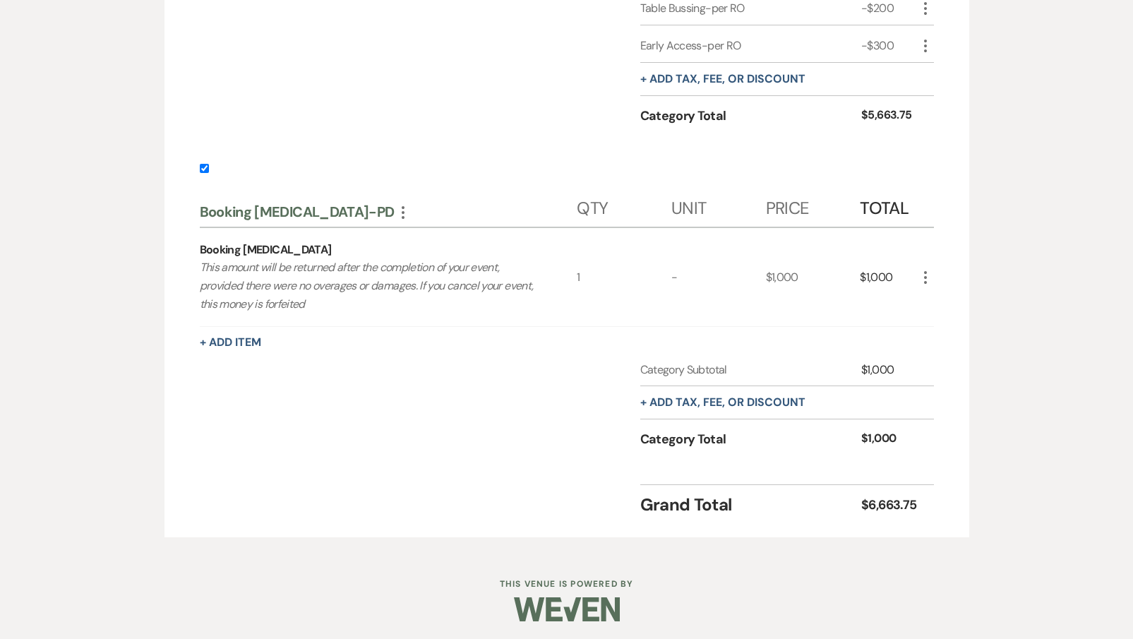
scroll to position [1620, 0]
click at [205, 170] on input "checkbox" at bounding box center [204, 169] width 9 height 9
checkbox input "false"
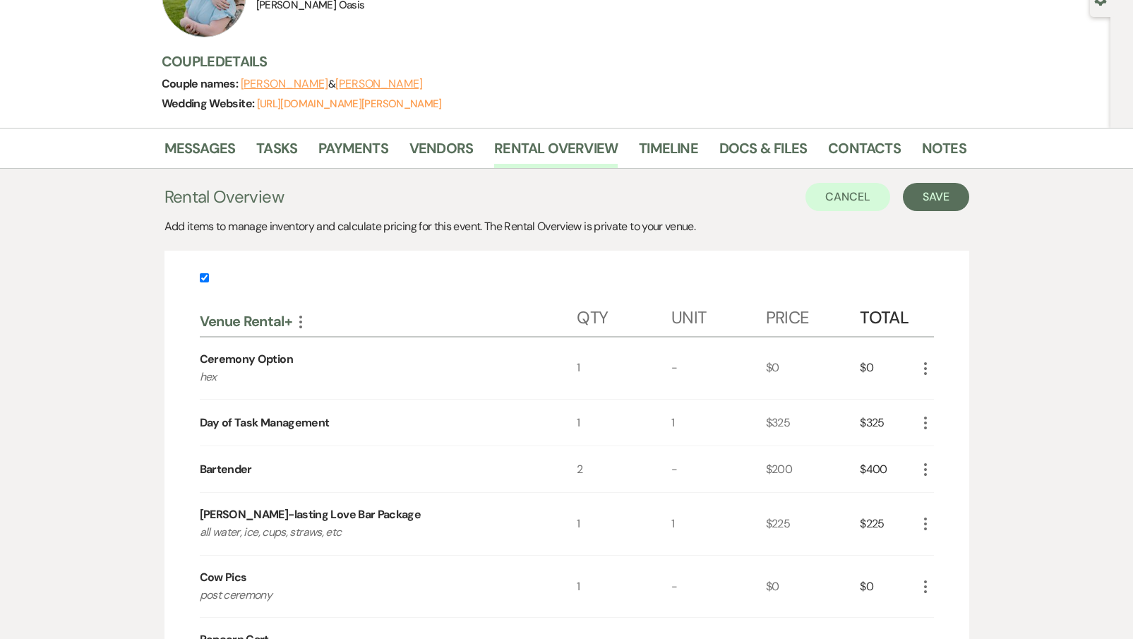
scroll to position [5, 0]
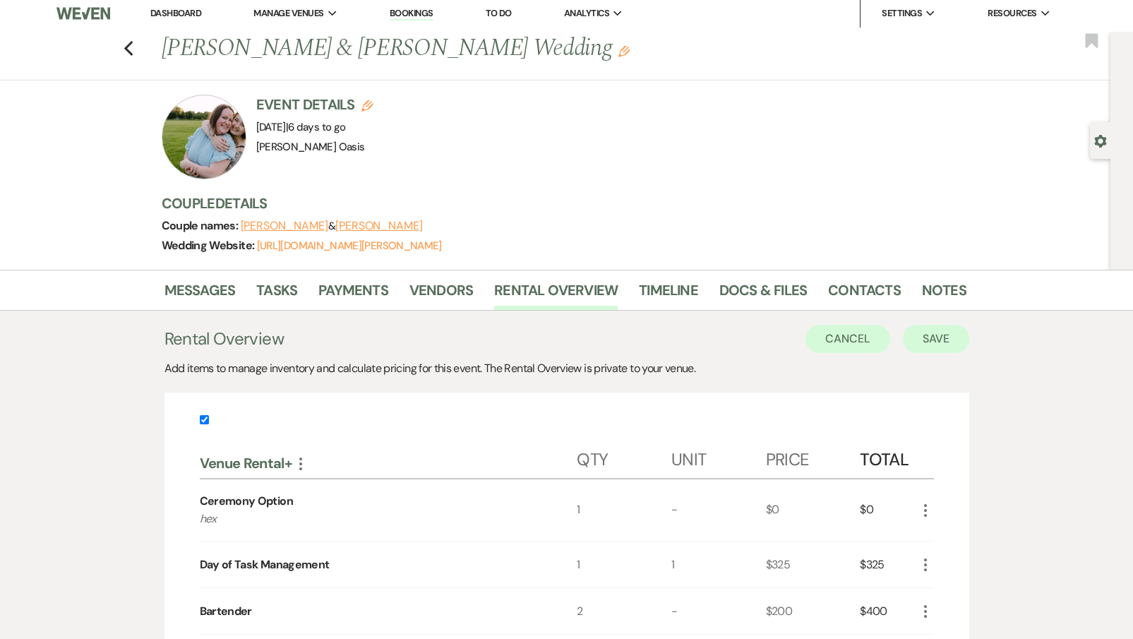
click at [938, 335] on button "Save" at bounding box center [936, 339] width 66 height 28
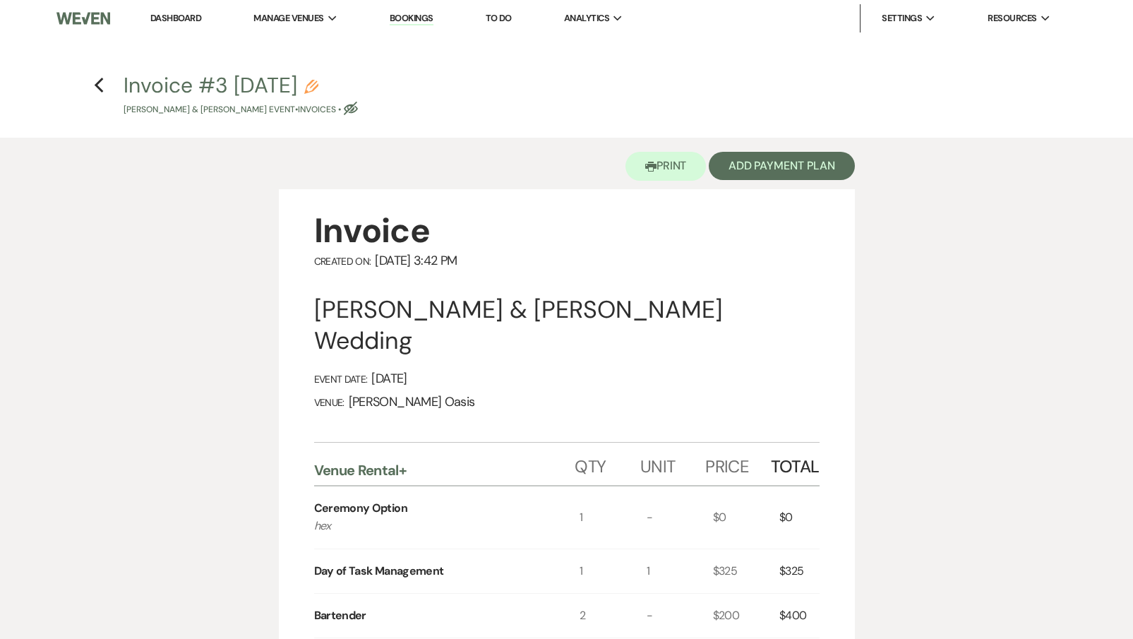
click at [318, 80] on icon "Pencil" at bounding box center [311, 87] width 14 height 14
select select "22"
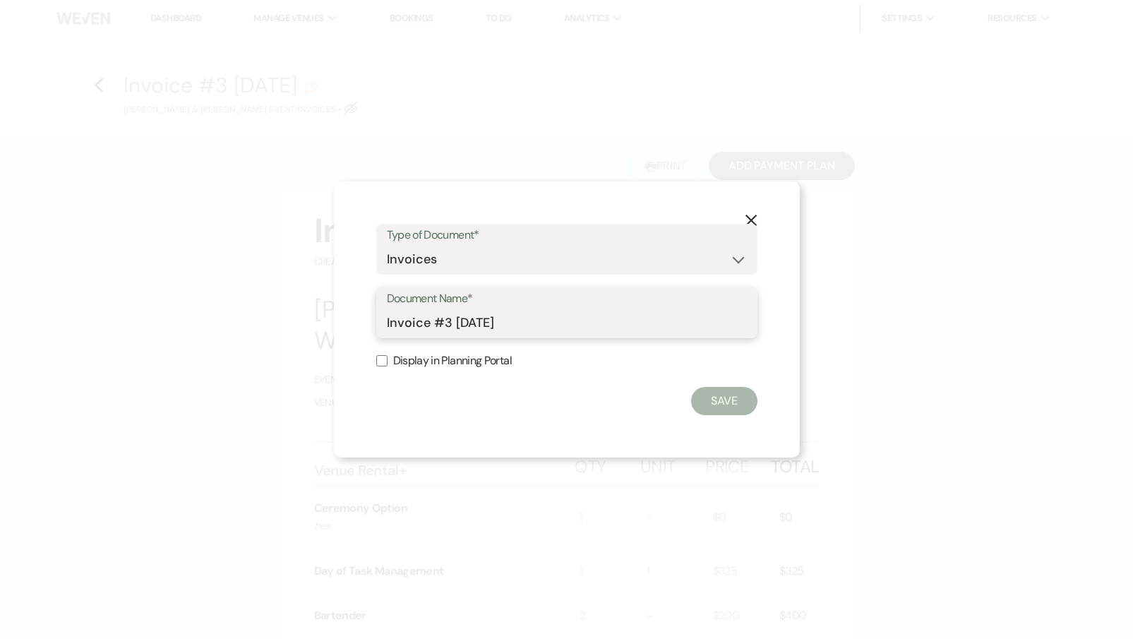
drag, startPoint x: 550, startPoint y: 314, endPoint x: 262, endPoint y: 324, distance: 288.1
click at [262, 324] on div "X Type of Document* Special Event Insurance Vendor Certificate of Insurance Con…" at bounding box center [566, 319] width 1133 height 639
type input "Final Invoice"
click at [728, 402] on button "Save" at bounding box center [724, 401] width 66 height 28
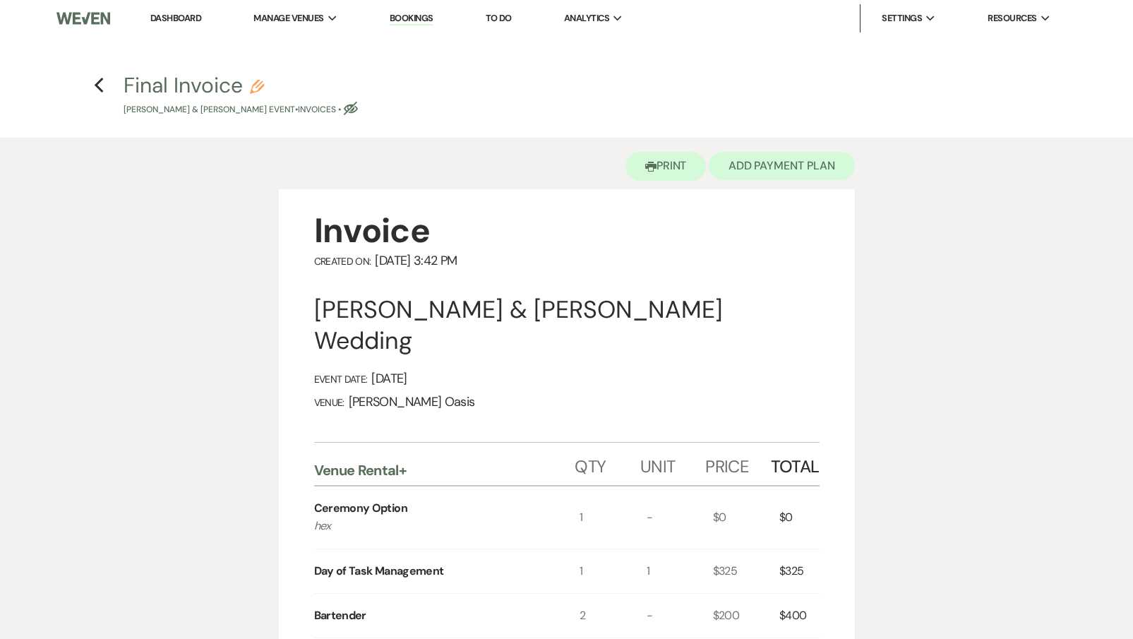
click at [784, 174] on button "Add Payment Plan" at bounding box center [782, 166] width 146 height 28
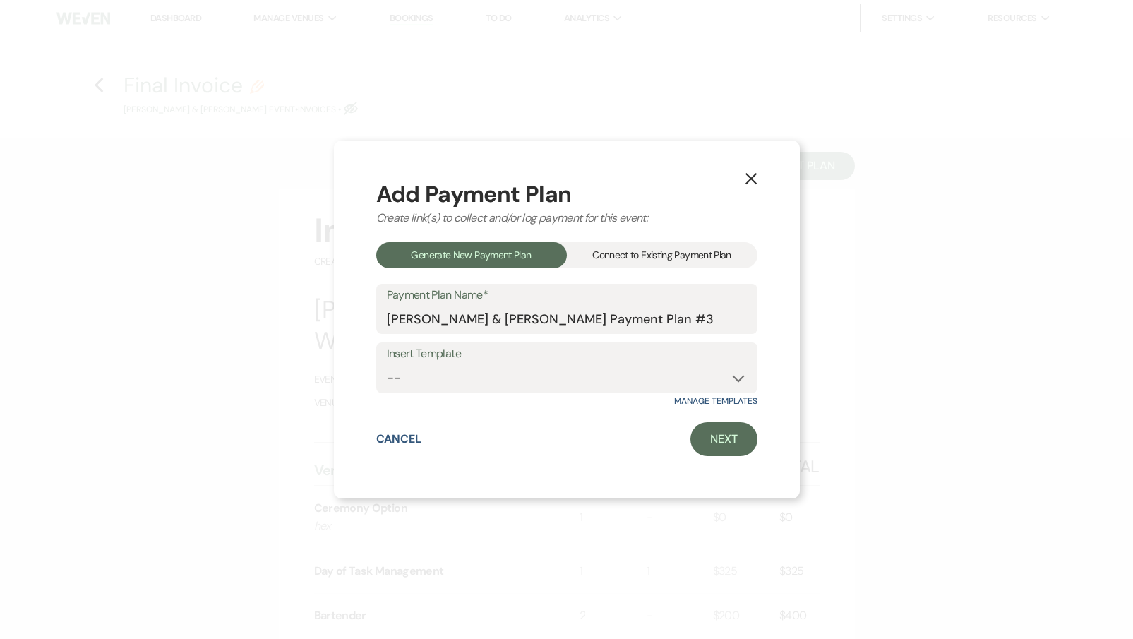
click at [611, 257] on div "Connect to Existing Payment Plan" at bounding box center [662, 255] width 191 height 26
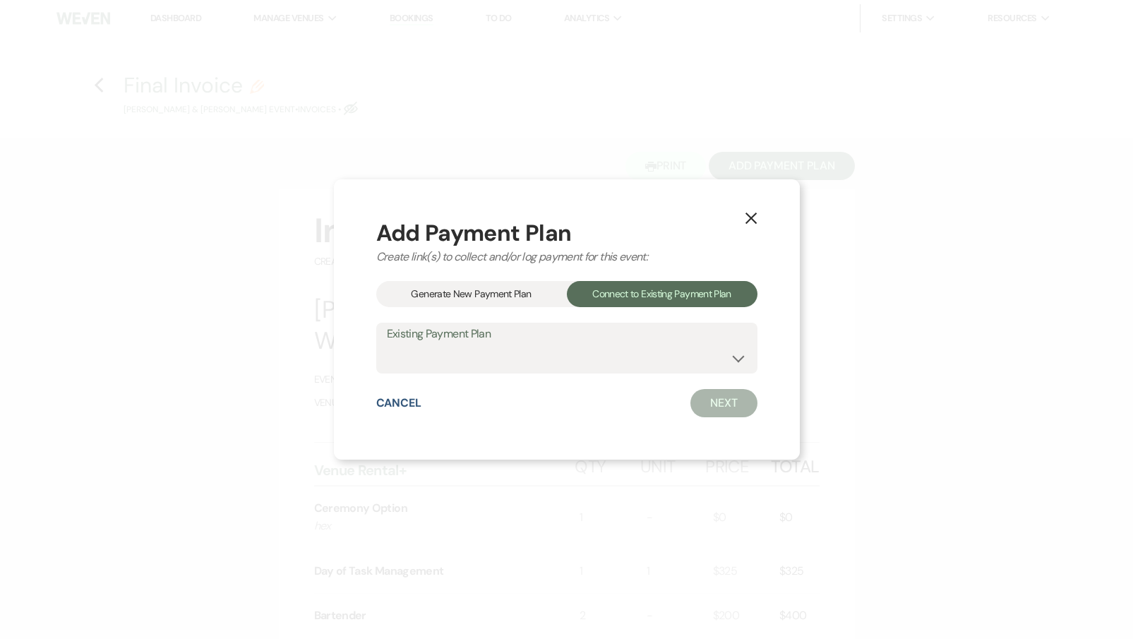
click at [592, 329] on label "Existing Payment Plan" at bounding box center [567, 334] width 360 height 20
select select "15786"
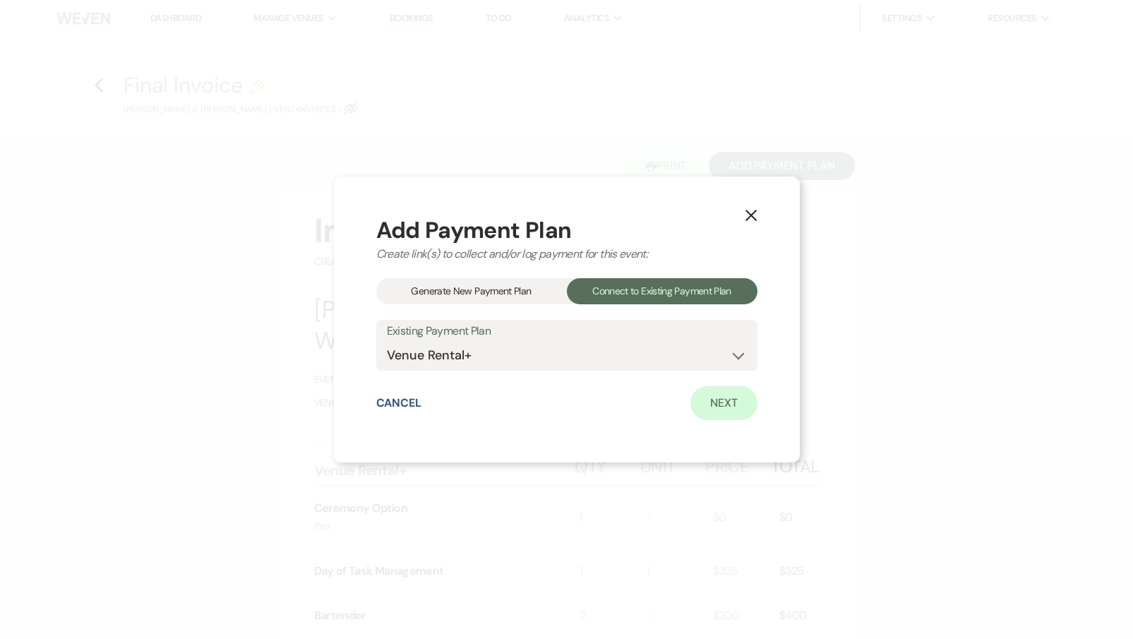
click at [728, 418] on link "Next" at bounding box center [723, 403] width 67 height 34
select select "28097"
select select "1"
select select "true"
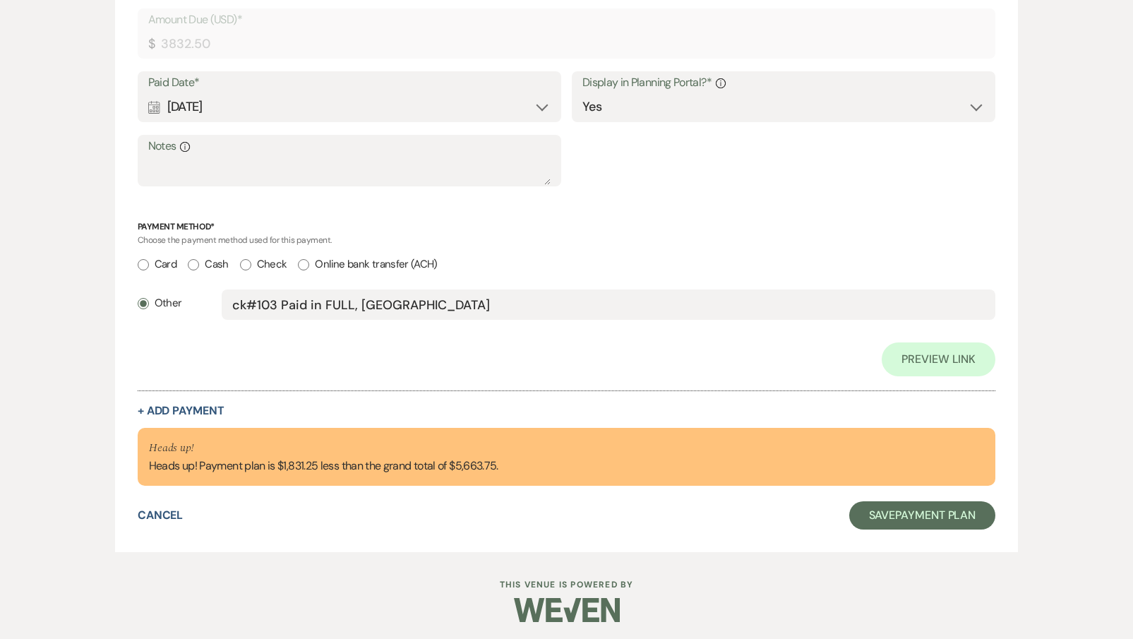
scroll to position [550, 0]
click at [200, 406] on button "+ Add Payment" at bounding box center [181, 411] width 87 height 11
select select "2"
select select "flat"
select select "true"
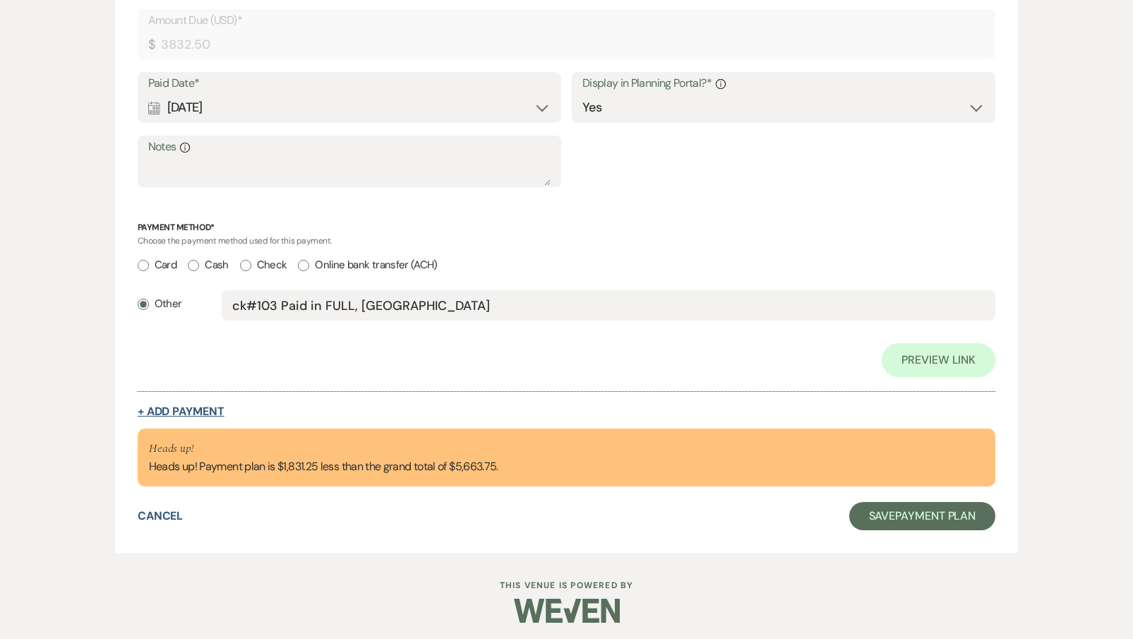
select select "client"
select select "weeks"
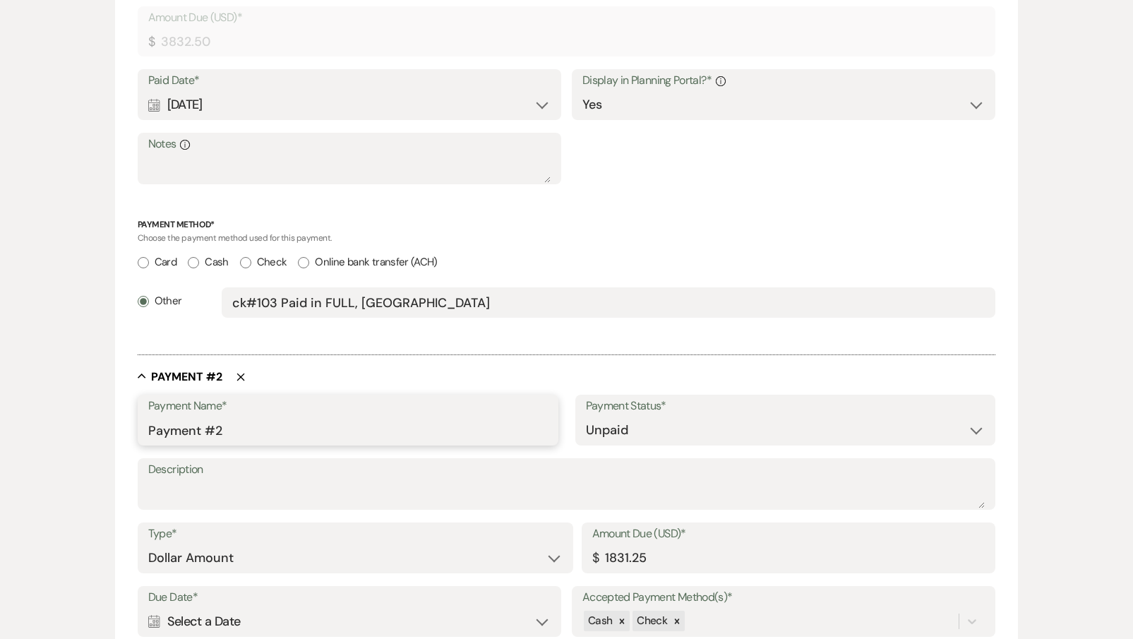
drag, startPoint x: 243, startPoint y: 424, endPoint x: 57, endPoint y: 418, distance: 186.4
click at [59, 419] on div "Edit Payment Plan Create link(s) to collect and/or log payments for this event:…" at bounding box center [567, 258] width 1016 height 1374
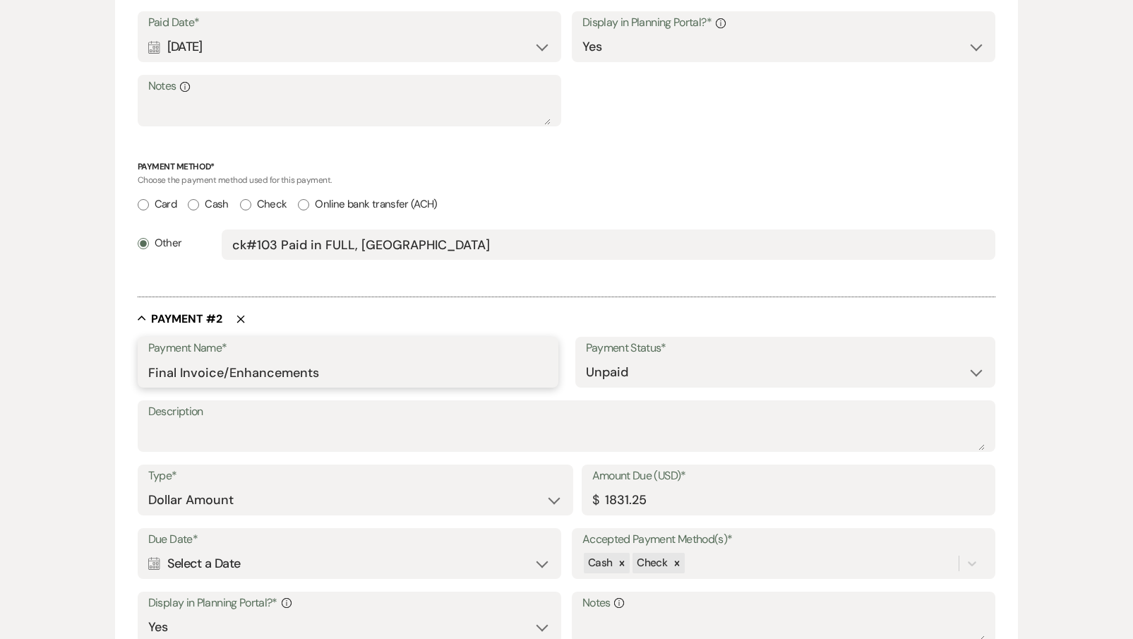
scroll to position [614, 0]
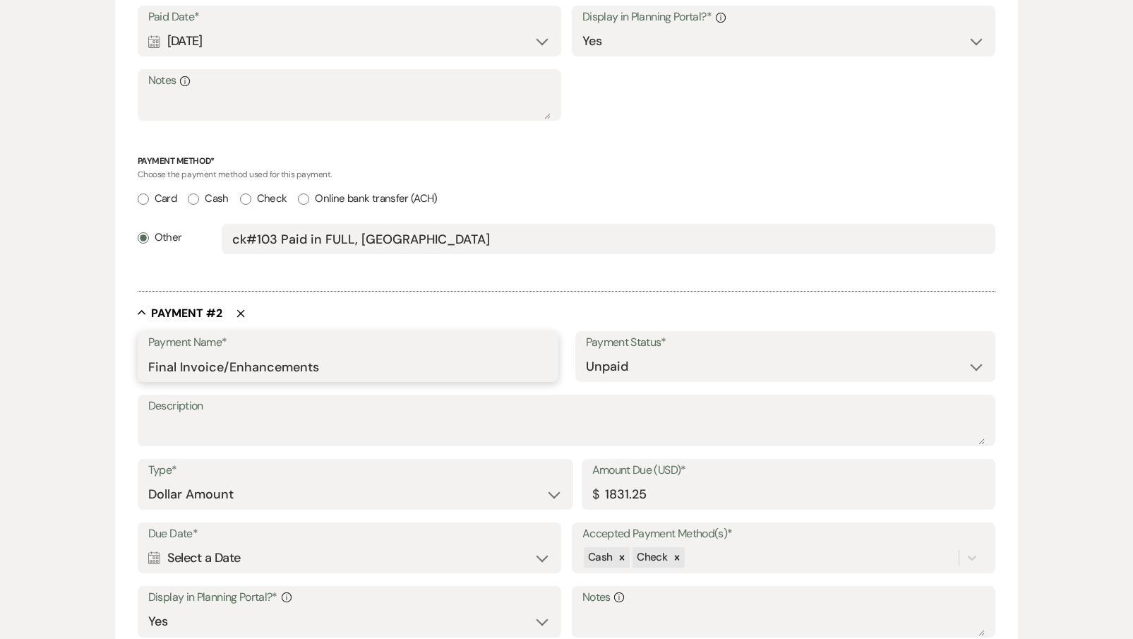
type input "Final Invoice/Enhancements"
click at [222, 547] on div "Calendar Select a Date Expand" at bounding box center [349, 558] width 402 height 28
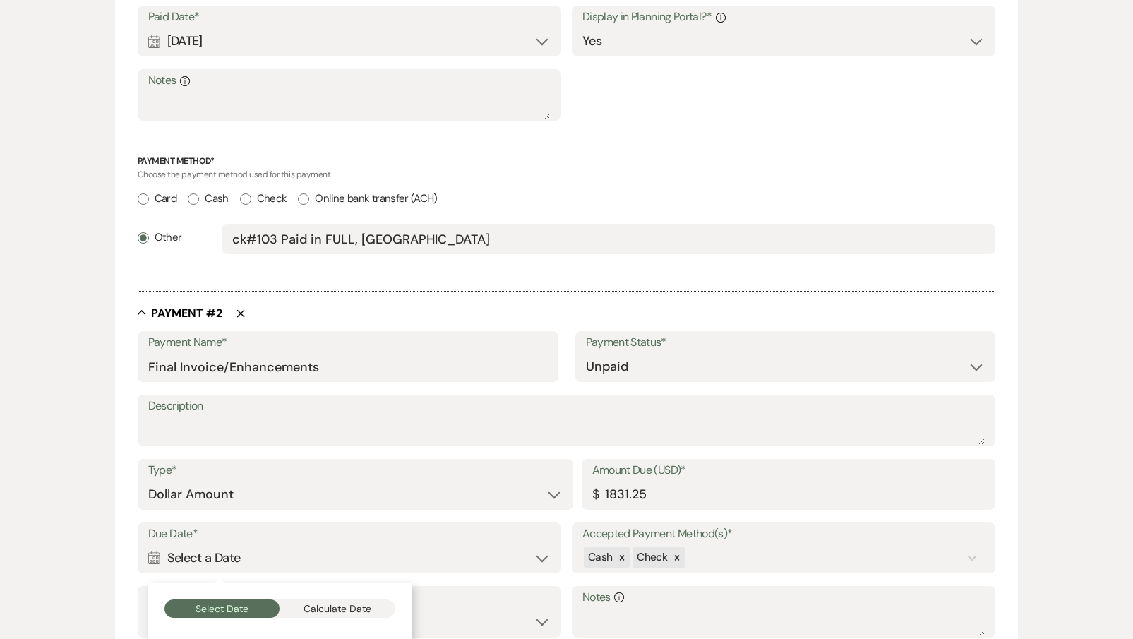
click at [306, 599] on button "Calculate Date" at bounding box center [337, 608] width 116 height 18
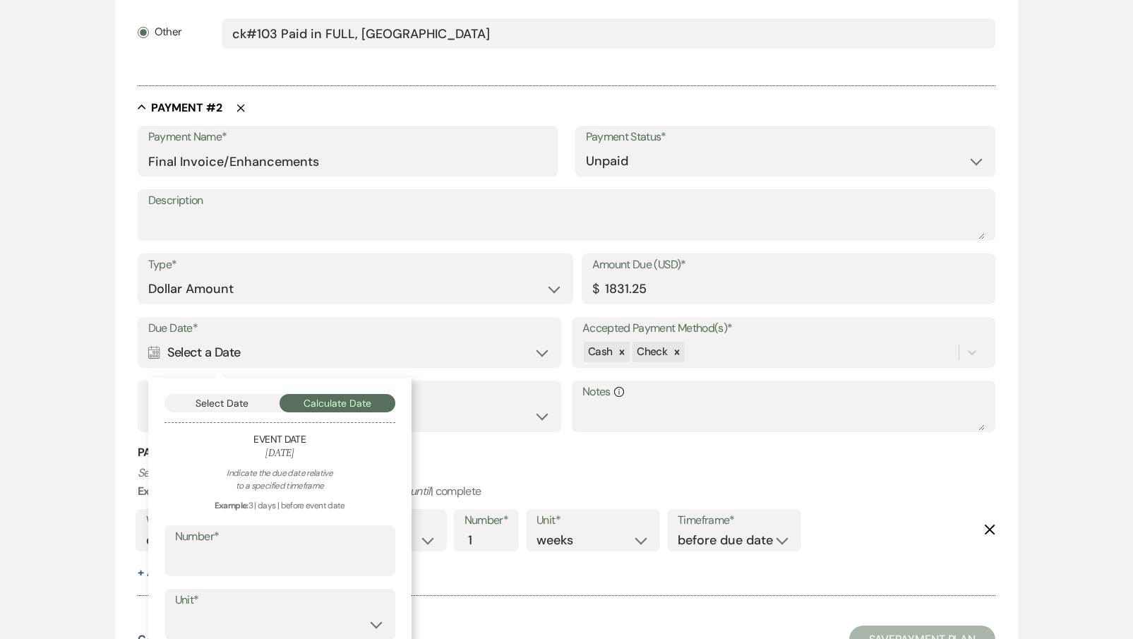
scroll to position [824, 0]
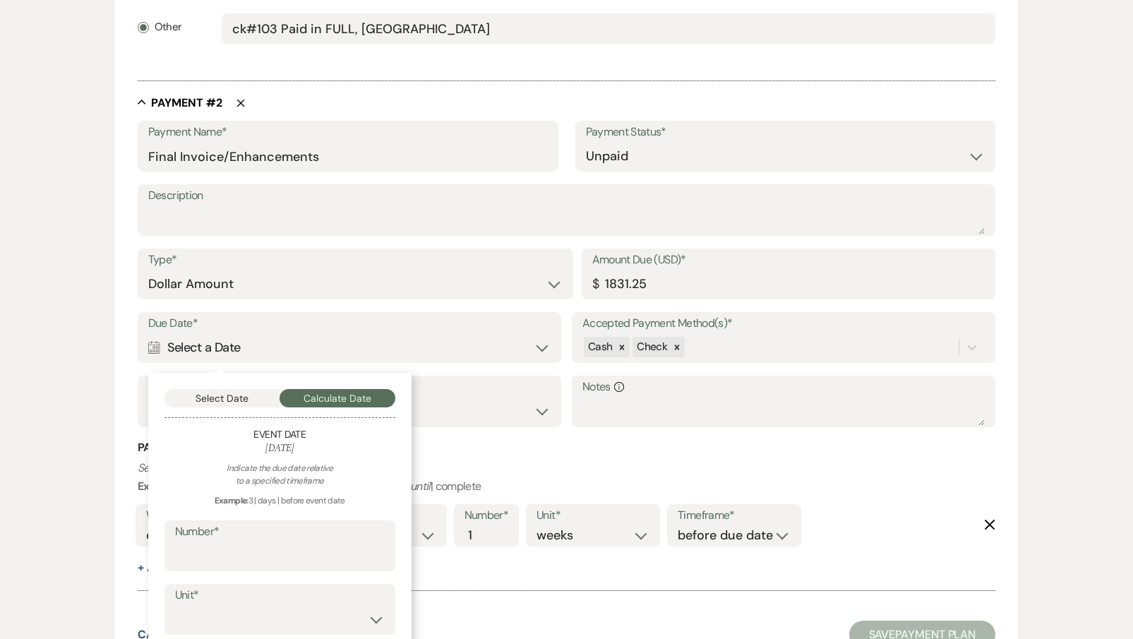
click at [247, 531] on label "Number*" at bounding box center [280, 532] width 210 height 20
click at [247, 542] on input "Number*" at bounding box center [280, 556] width 210 height 28
click at [246, 551] on input "Number*" at bounding box center [280, 556] width 210 height 28
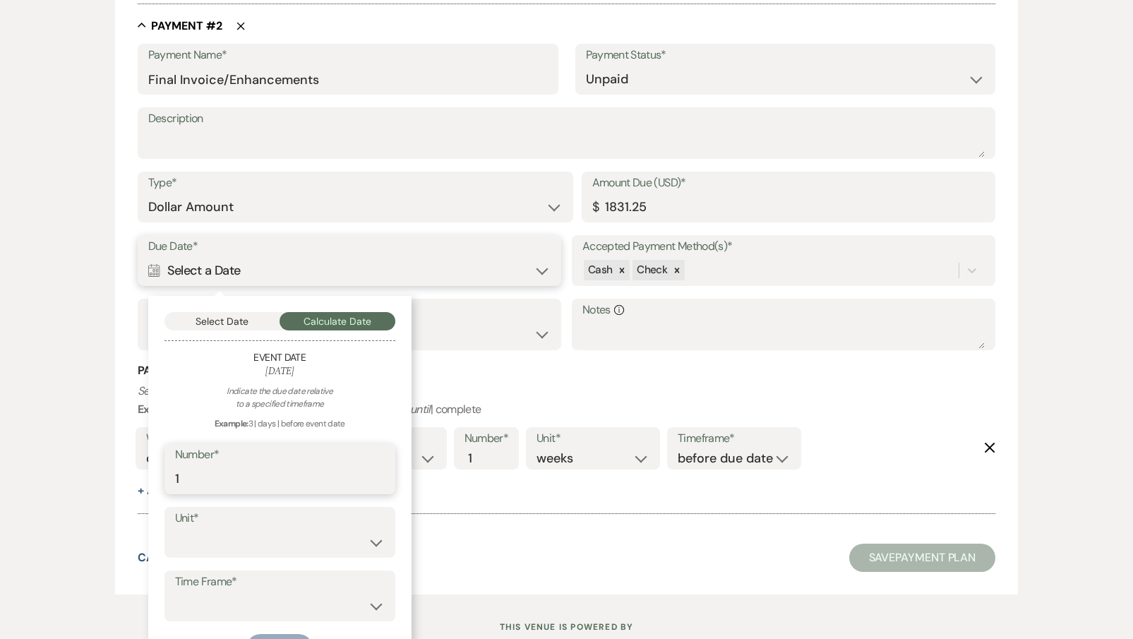
type input "1"
select select "month"
select select "afterEventDate"
click at [291, 633] on button "Save" at bounding box center [279, 647] width 66 height 28
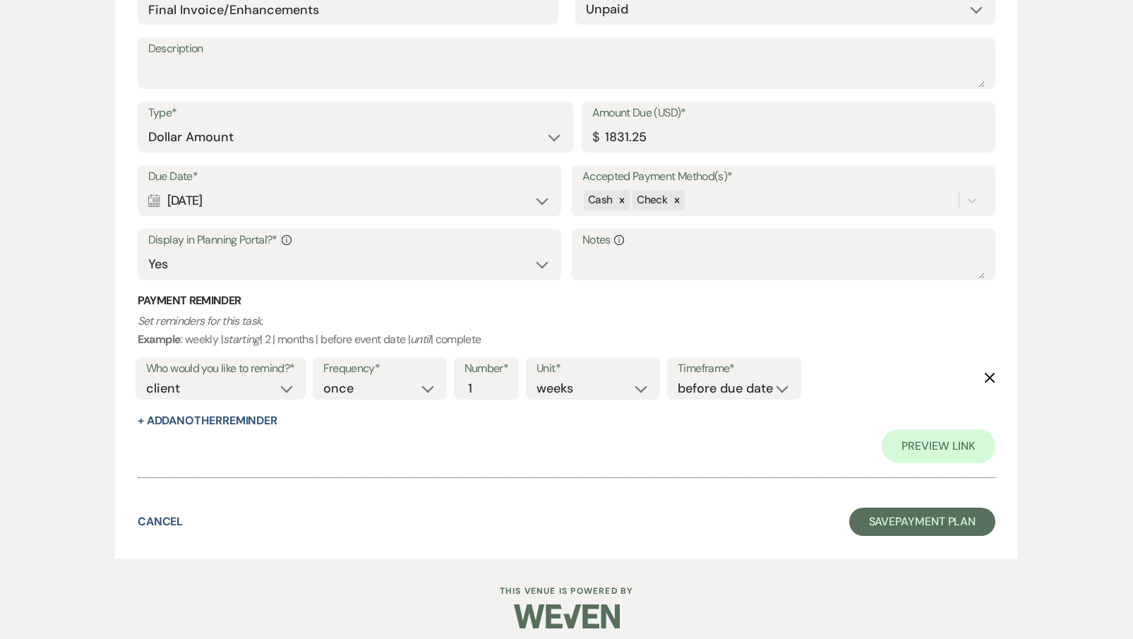
scroll to position [1006, 0]
click at [920, 517] on button "Save Payment Plan" at bounding box center [922, 521] width 147 height 28
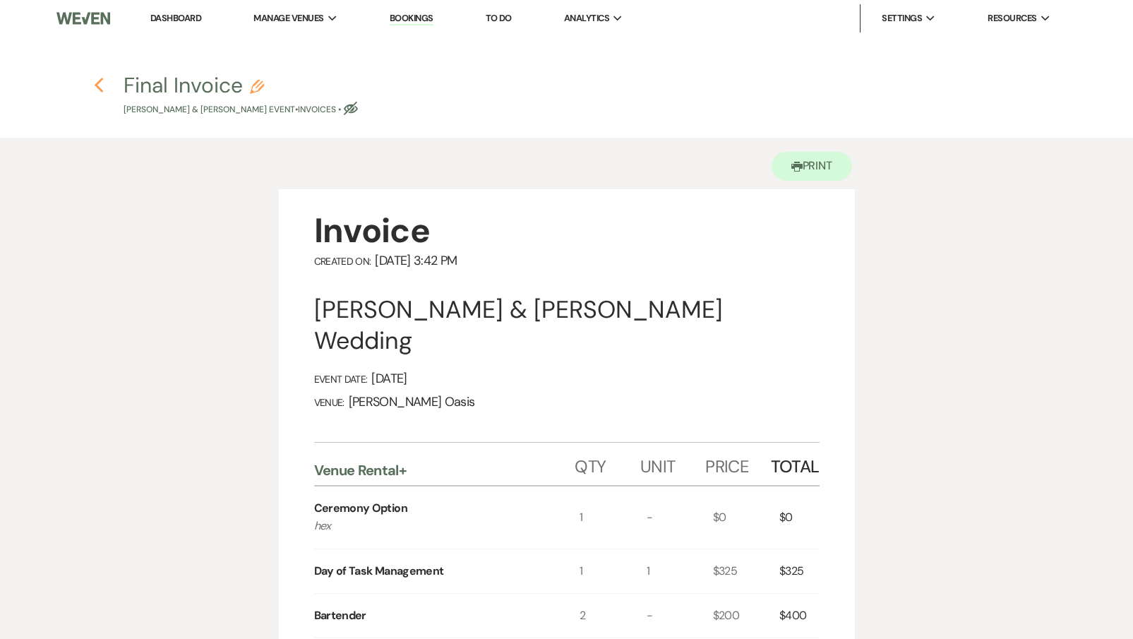
click at [98, 88] on use "button" at bounding box center [99, 86] width 9 height 16
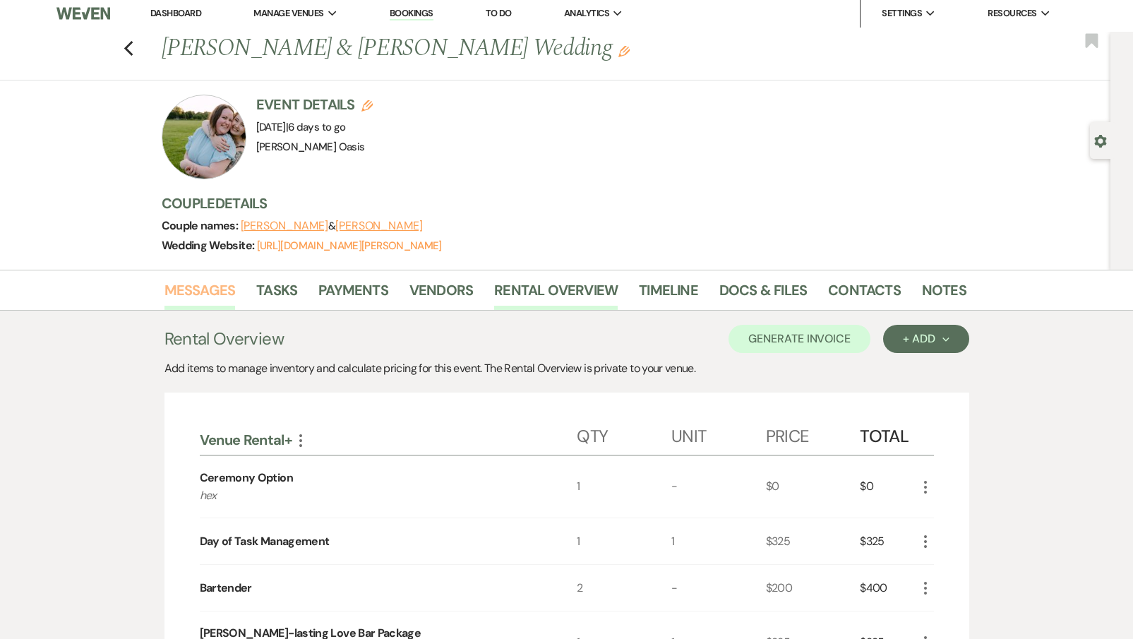
click at [203, 299] on link "Messages" at bounding box center [199, 294] width 71 height 31
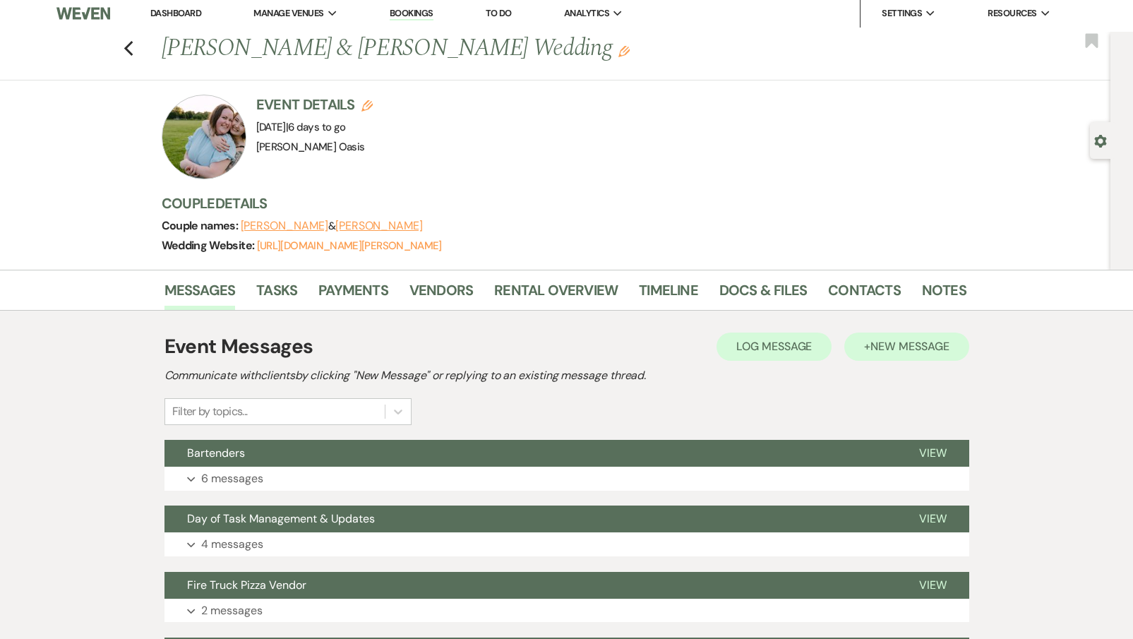
click at [925, 355] on button "+ New Message" at bounding box center [906, 346] width 124 height 28
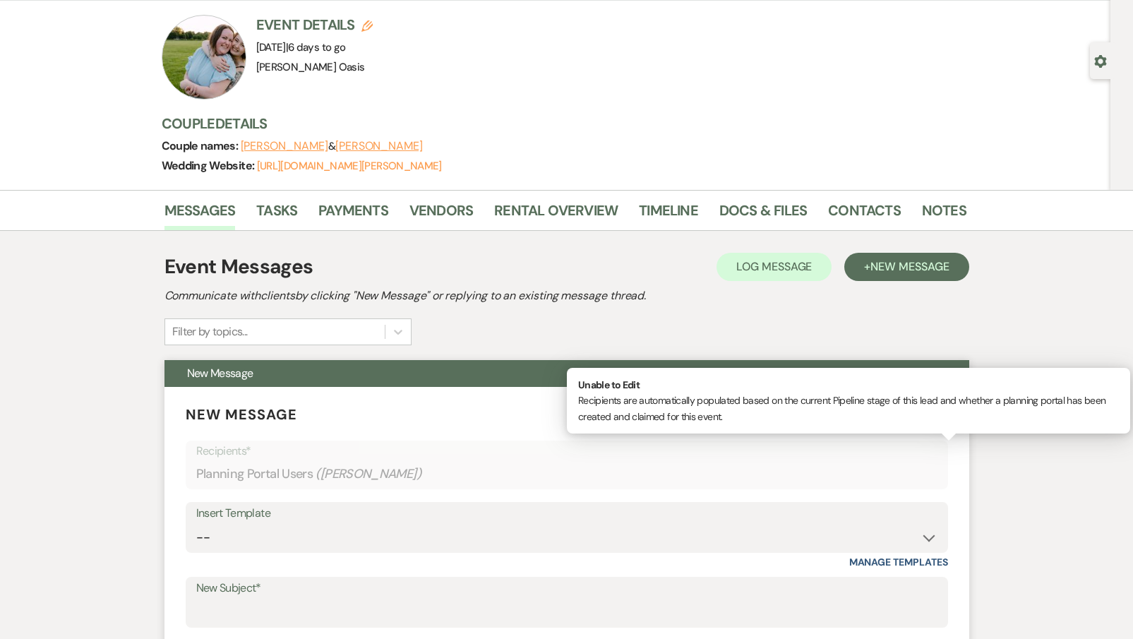
scroll to position [101, 0]
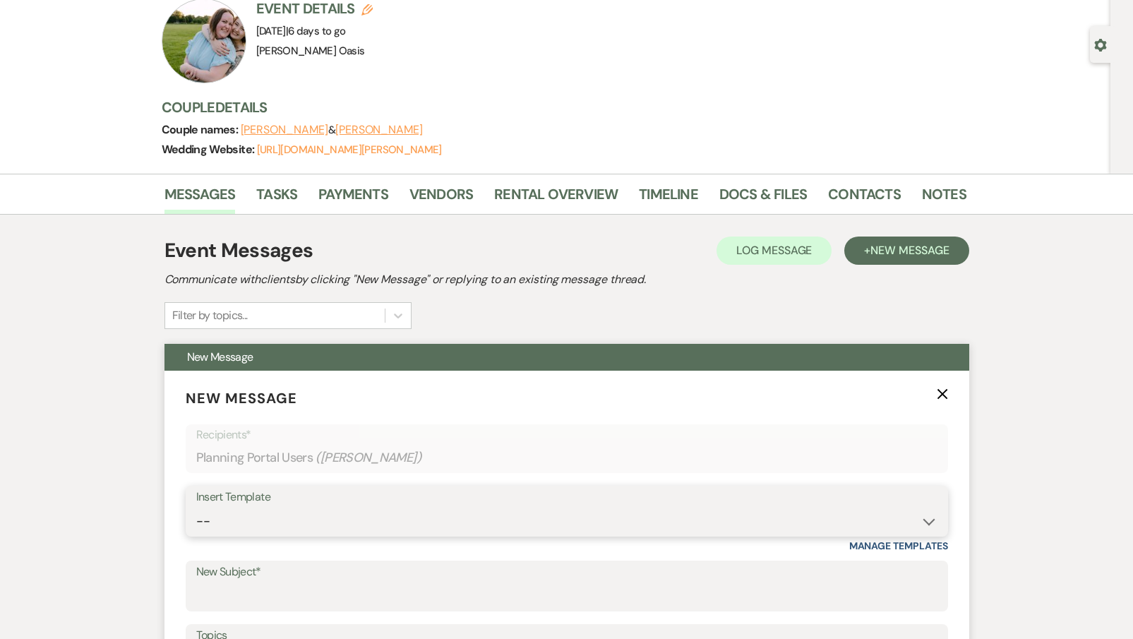
select select "5782"
type input "Final Invoice"
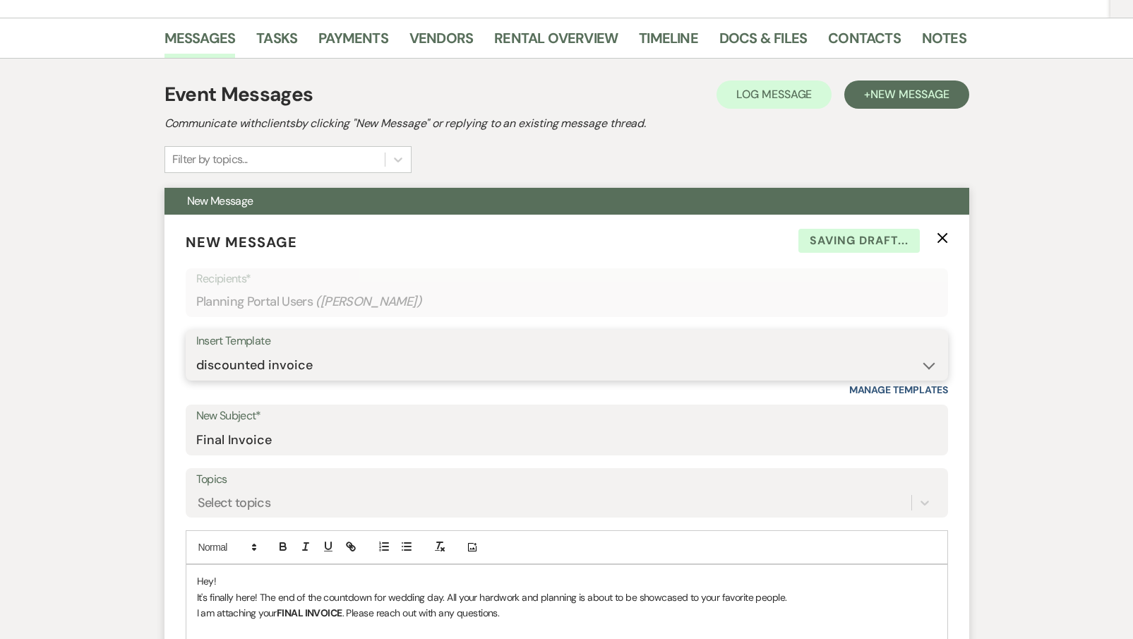
scroll to position [259, 0]
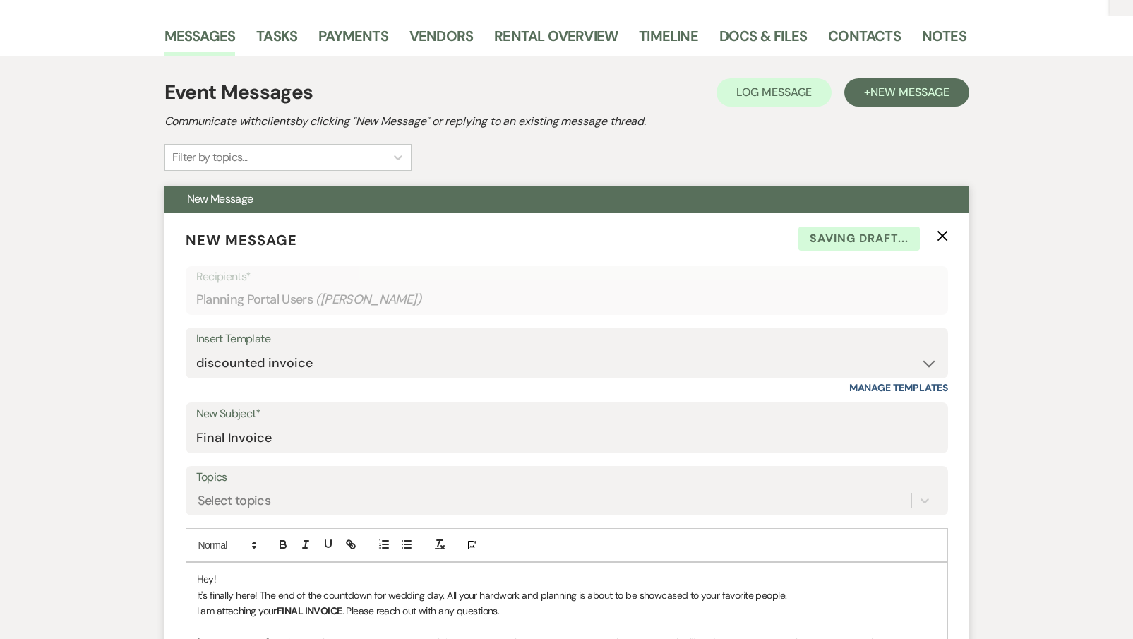
click at [272, 603] on p "I am attaching your FINAL INVOICE . Please reach out with any questions." at bounding box center [567, 611] width 740 height 16
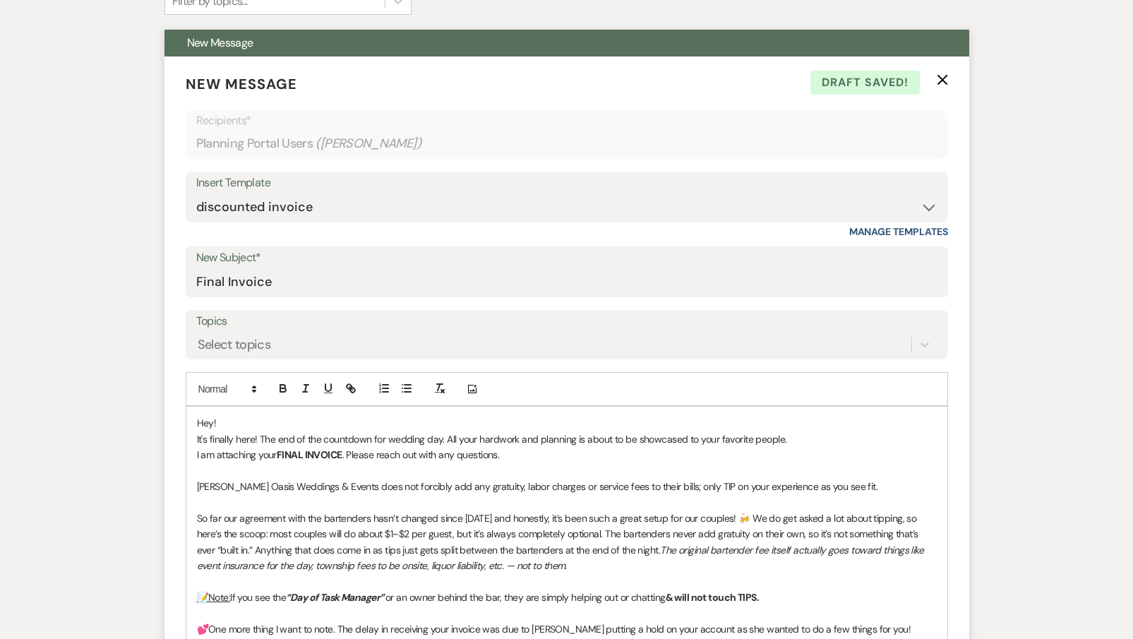
scroll to position [416, 0]
click at [368, 524] on p "So far our agreement with the bartenders hasn’t changed since [DATE] and honest…" at bounding box center [567, 542] width 740 height 64
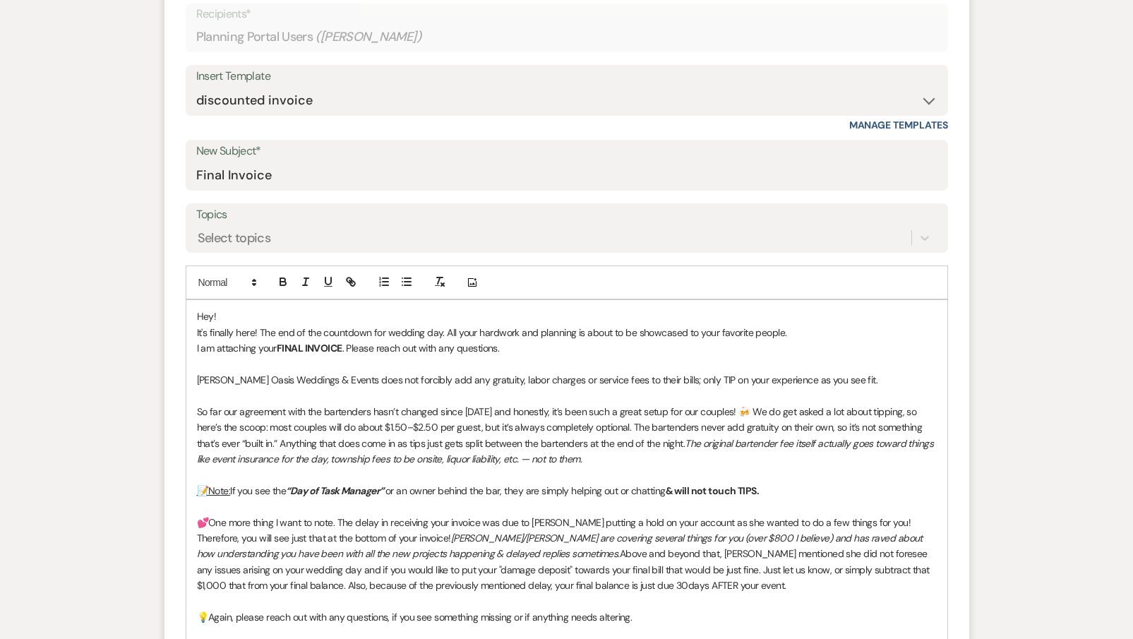
scroll to position [520, 0]
drag, startPoint x: 686, startPoint y: 532, endPoint x: 604, endPoint y: 531, distance: 81.9
click at [604, 533] on em "[PERSON_NAME]/[PERSON_NAME] are covering several things for you (over $800 I be…" at bounding box center [561, 547] width 728 height 28
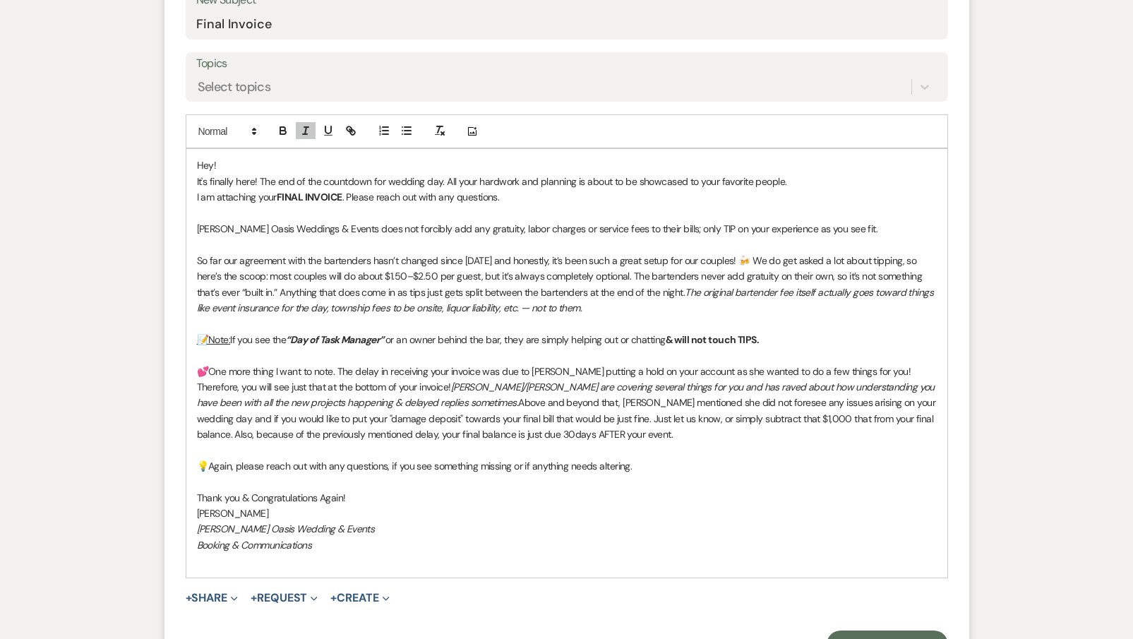
scroll to position [727, 0]
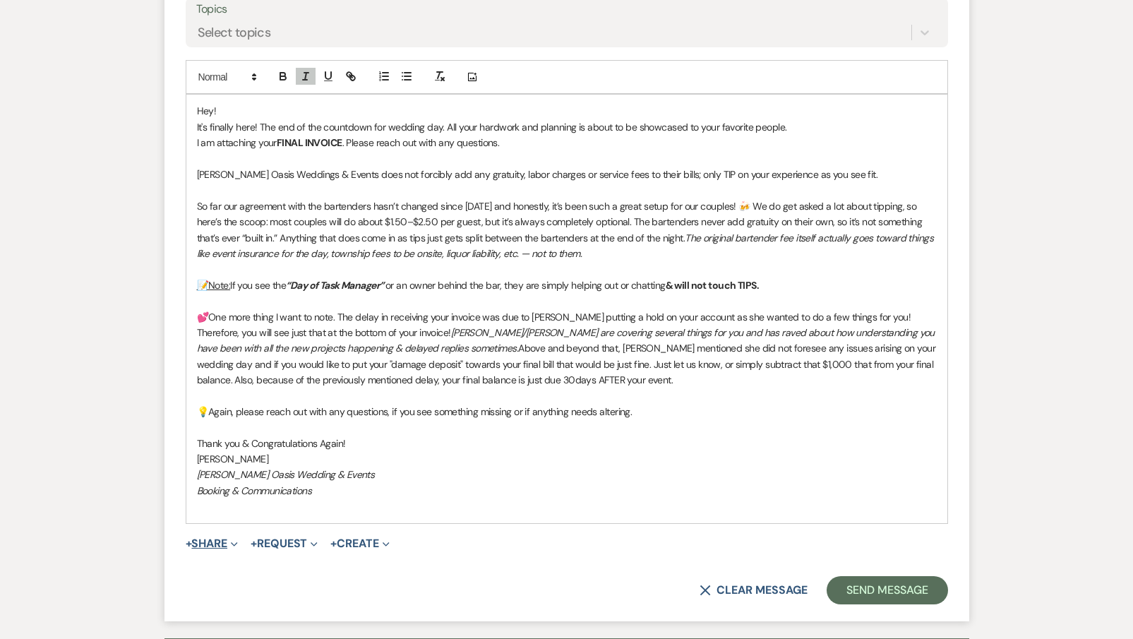
click at [219, 538] on button "+ Share Expand" at bounding box center [212, 543] width 53 height 11
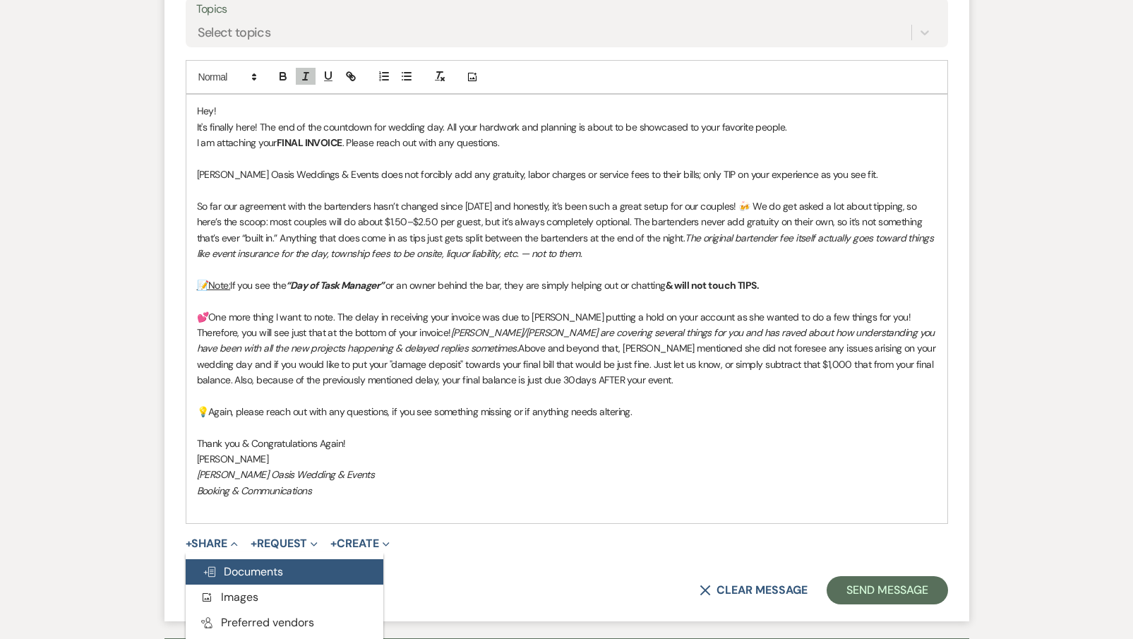
click at [237, 565] on span "Doc Upload Documents" at bounding box center [243, 571] width 80 height 15
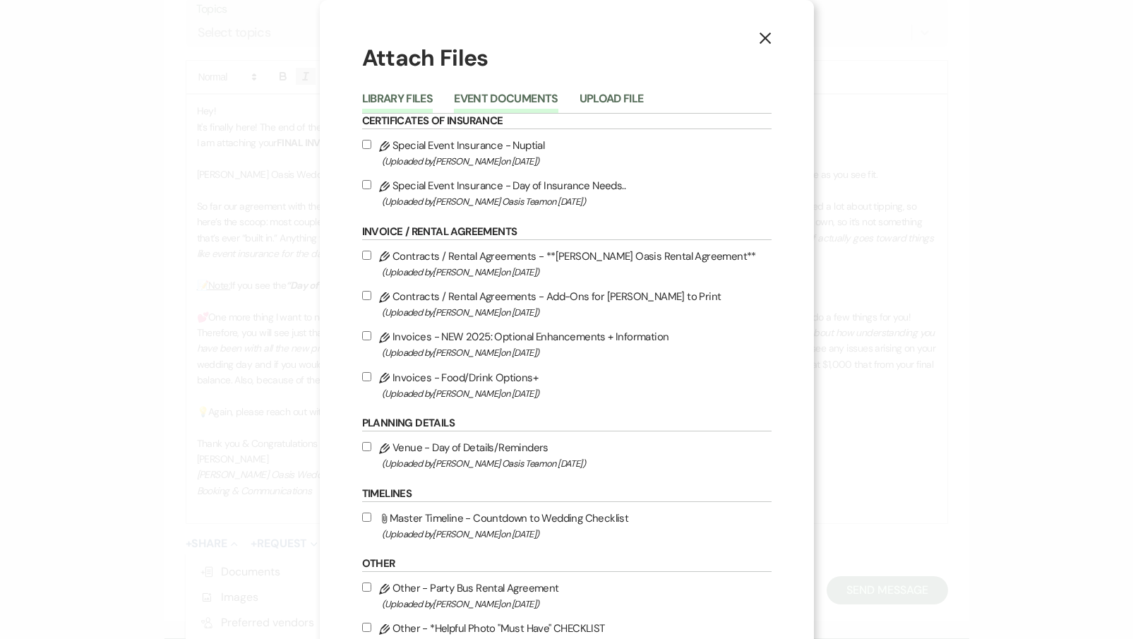
click at [487, 93] on button "Event Documents" at bounding box center [506, 103] width 104 height 20
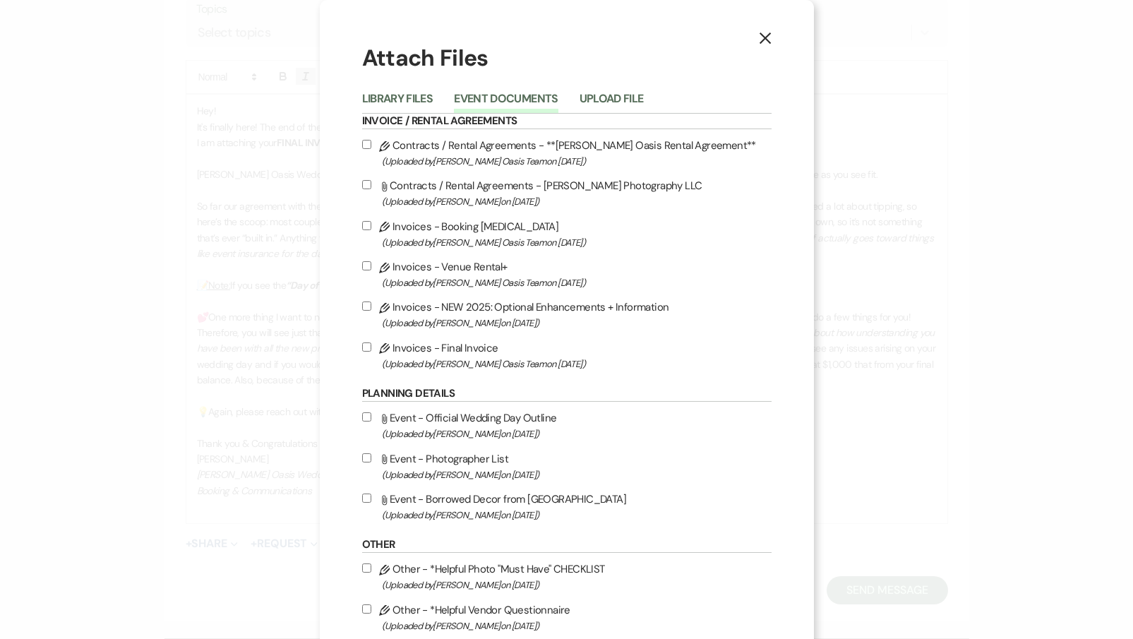
click at [423, 352] on label "Pencil Invoices - Final Invoice (Uploaded by [PERSON_NAME] Oasis Team on [DATE]…" at bounding box center [566, 355] width 409 height 33
click at [371, 351] on input "Pencil Invoices - Final Invoice (Uploaded by [PERSON_NAME] Oasis Team on [DATE]…" at bounding box center [366, 346] width 9 height 9
checkbox input "true"
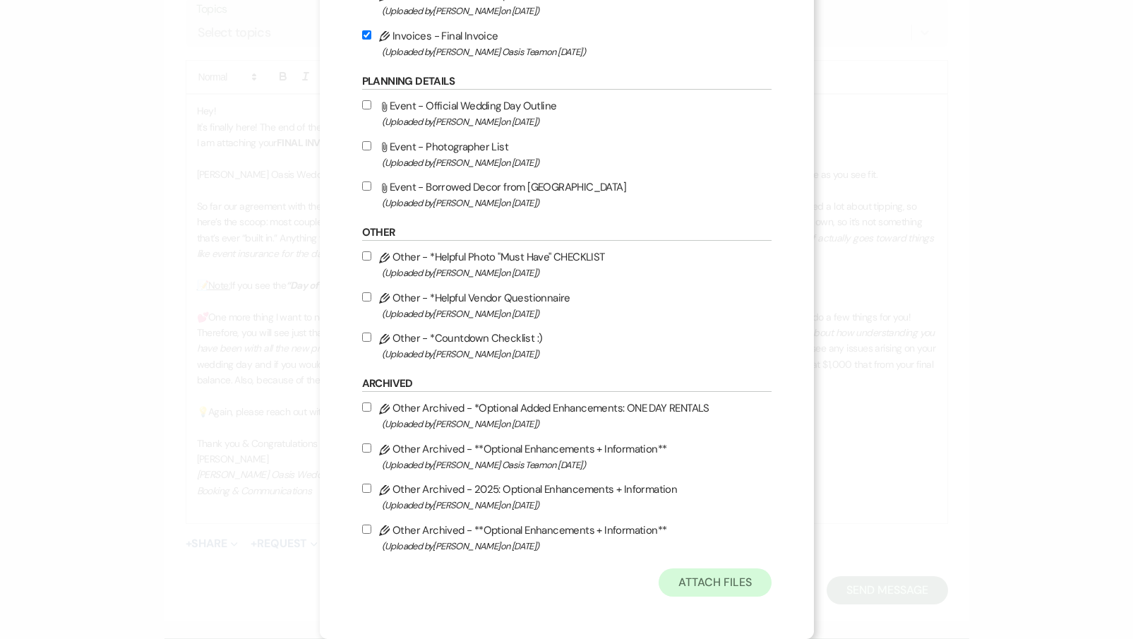
scroll to position [330, 0]
click at [682, 587] on button "Attach Files" at bounding box center [714, 582] width 112 height 28
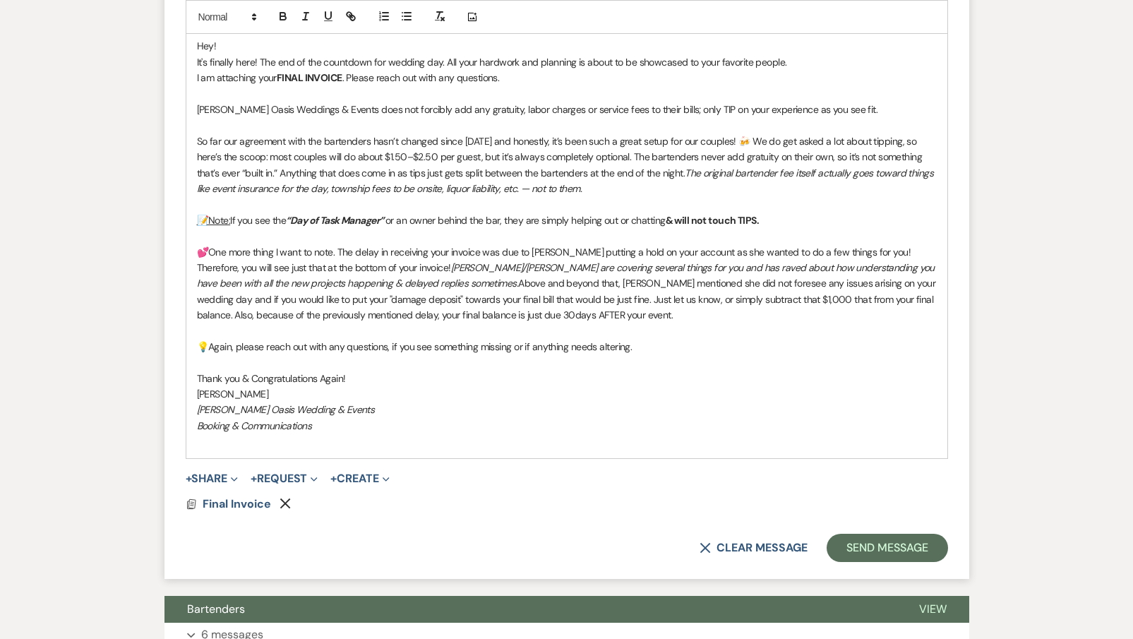
scroll to position [797, 0]
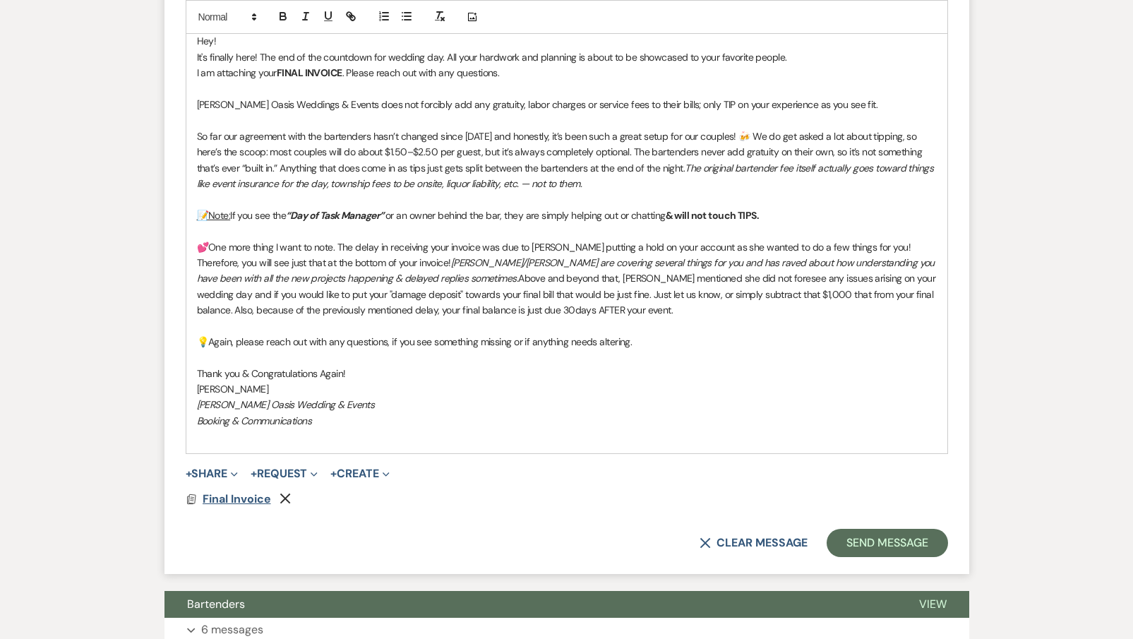
click at [217, 491] on span "Final Invoice" at bounding box center [237, 498] width 68 height 15
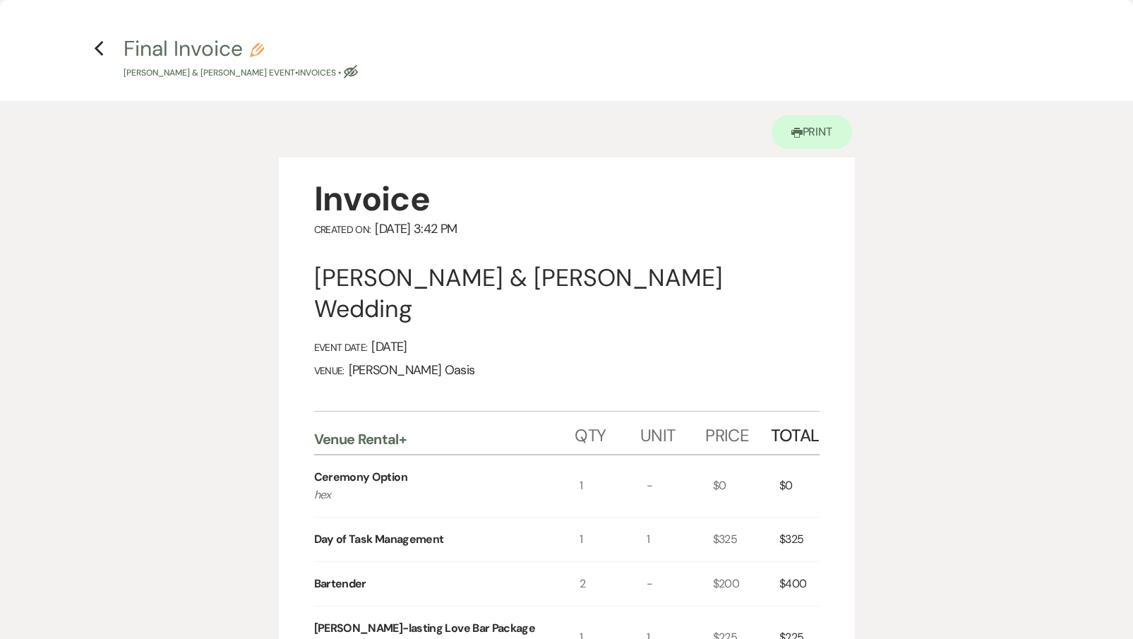
scroll to position [0, 0]
click at [107, 54] on h4 "Previous Final Invoice Pencil [PERSON_NAME] & [PERSON_NAME] Event • Invoices • …" at bounding box center [567, 57] width 1016 height 46
click at [102, 49] on icon "Previous" at bounding box center [99, 48] width 11 height 17
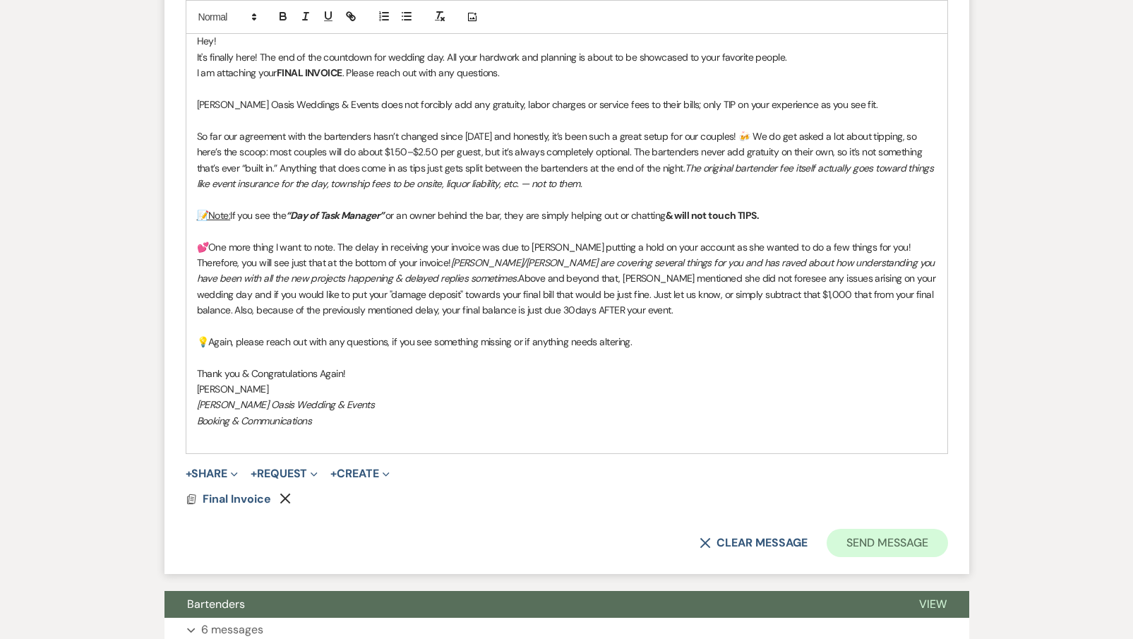
click at [898, 529] on button "Send Message" at bounding box center [886, 543] width 121 height 28
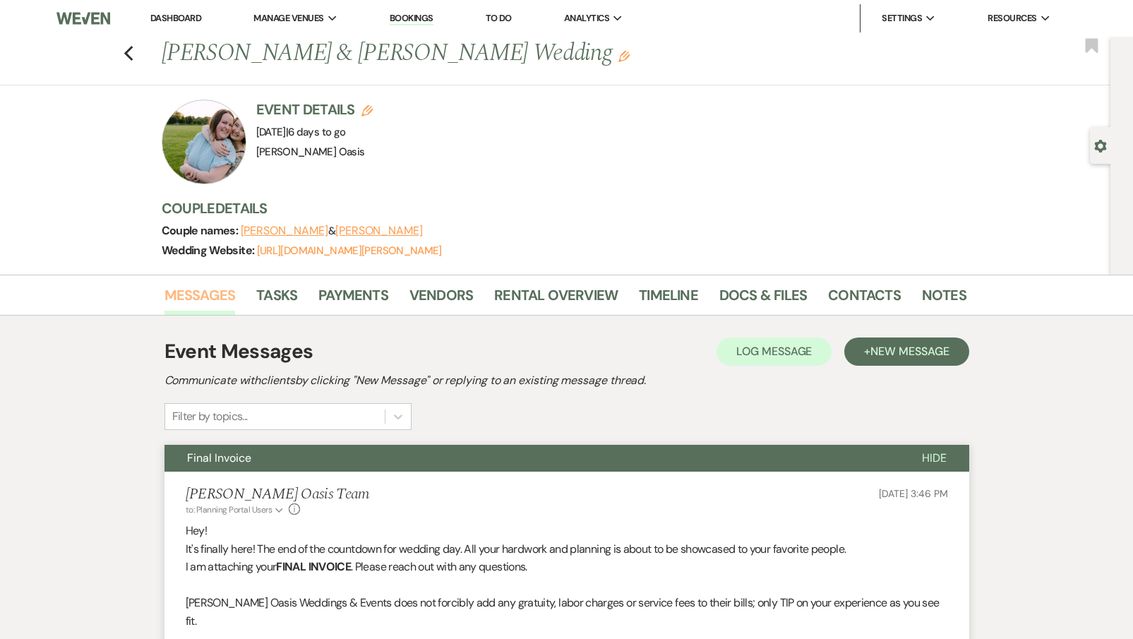
click at [207, 294] on link "Messages" at bounding box center [199, 299] width 71 height 31
click at [737, 296] on link "Docs & Files" at bounding box center [763, 299] width 88 height 31
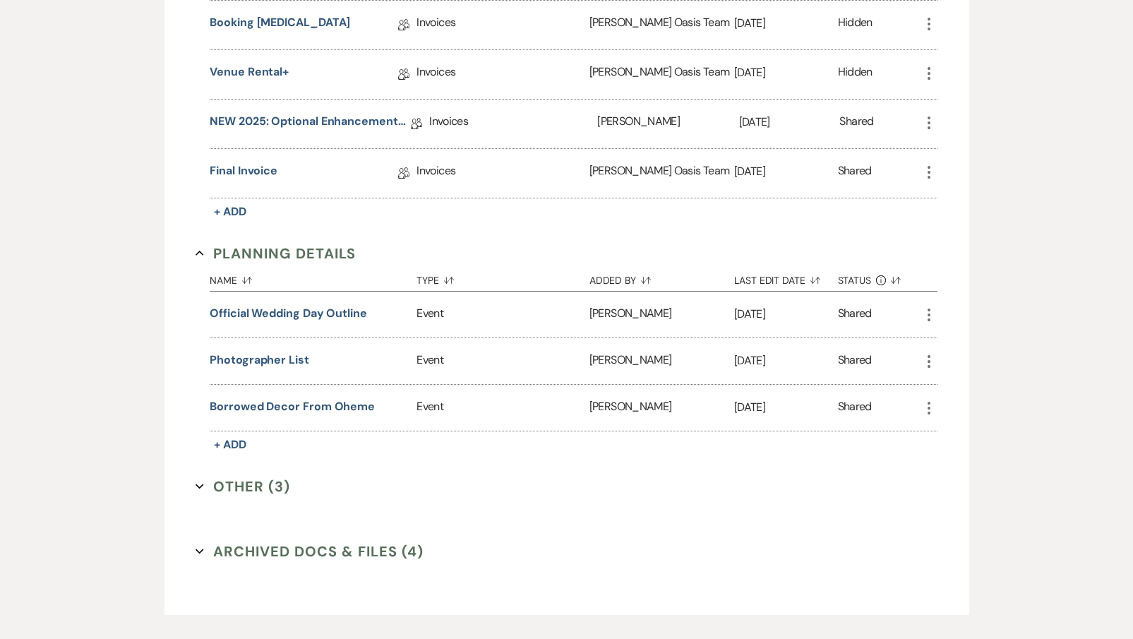
scroll to position [604, 0]
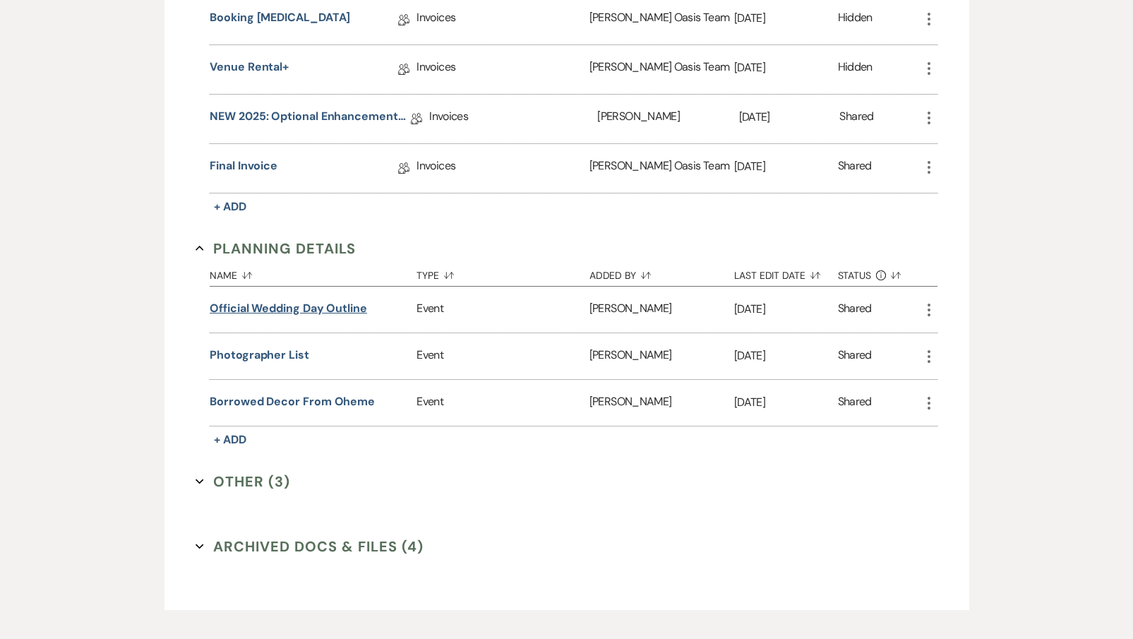
click at [306, 310] on button "Official Wedding Day Outline" at bounding box center [288, 308] width 157 height 17
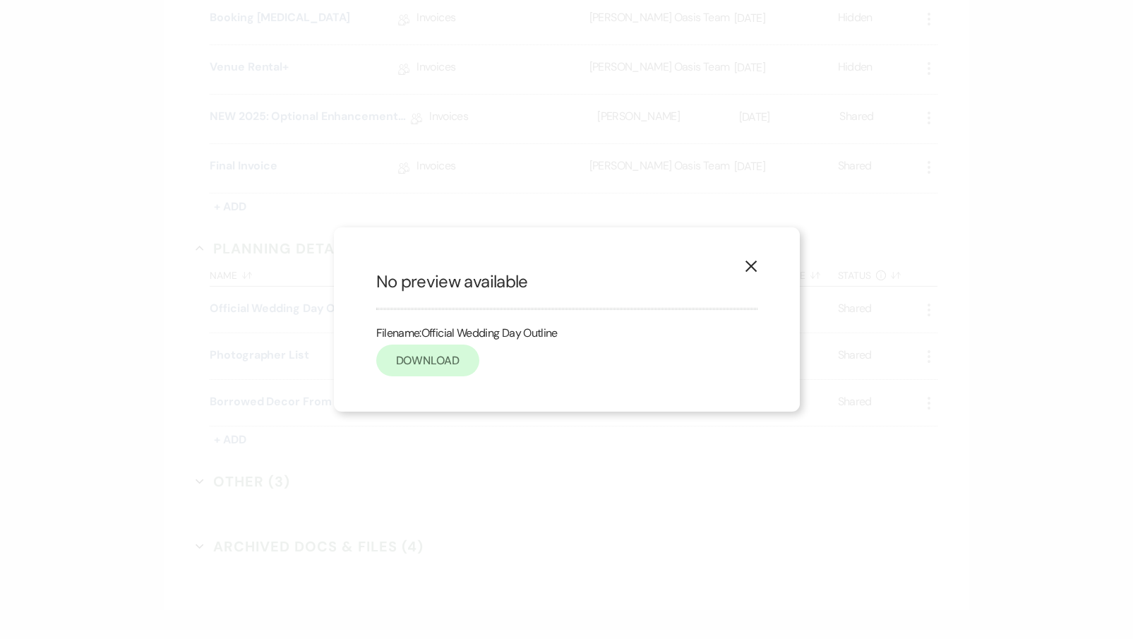
click at [420, 360] on link "Download" at bounding box center [427, 360] width 103 height 32
click at [753, 258] on button "X" at bounding box center [750, 265] width 21 height 25
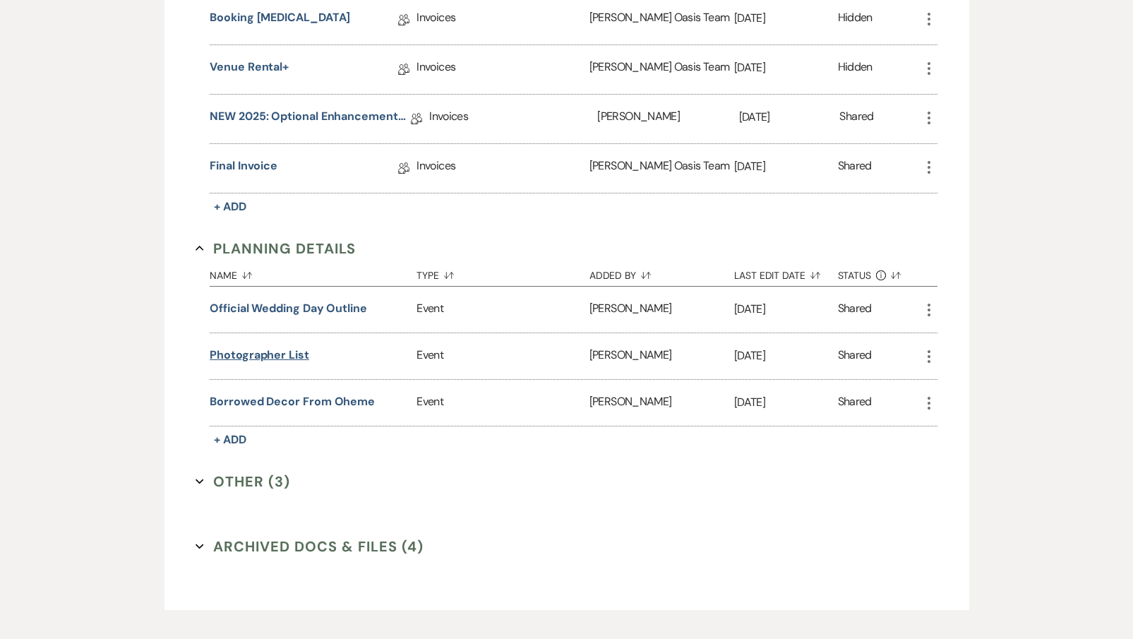
click at [263, 351] on button "Photographer List" at bounding box center [260, 355] width 100 height 17
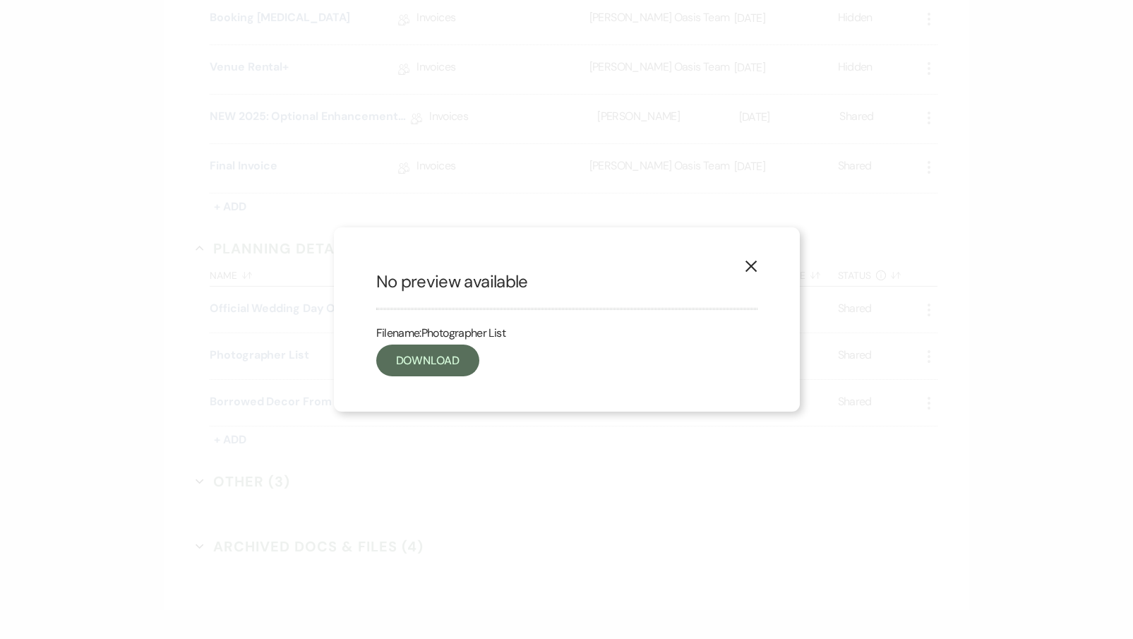
click at [481, 361] on div "Filename: Photographer List Download" at bounding box center [566, 339] width 381 height 60
click at [444, 363] on link "Download" at bounding box center [427, 360] width 103 height 32
click at [737, 269] on div "X No preview available Filename: Photographer List Download" at bounding box center [567, 318] width 466 height 183
click at [752, 264] on icon "X" at bounding box center [751, 266] width 13 height 13
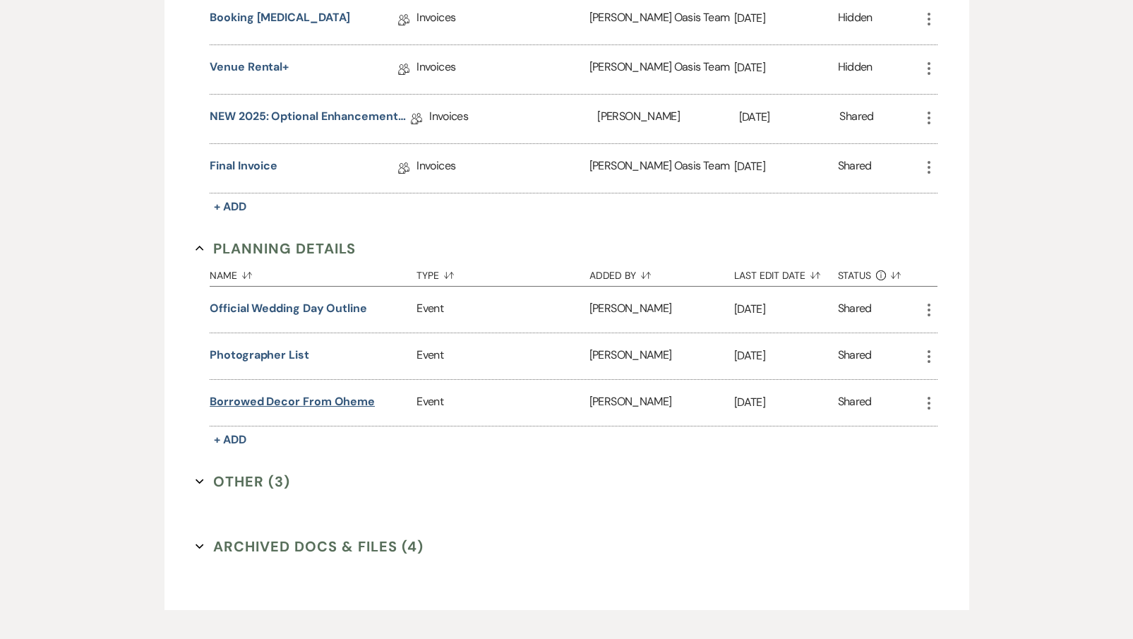
click at [290, 400] on button "Borrowed Decor from Oheme" at bounding box center [292, 401] width 165 height 17
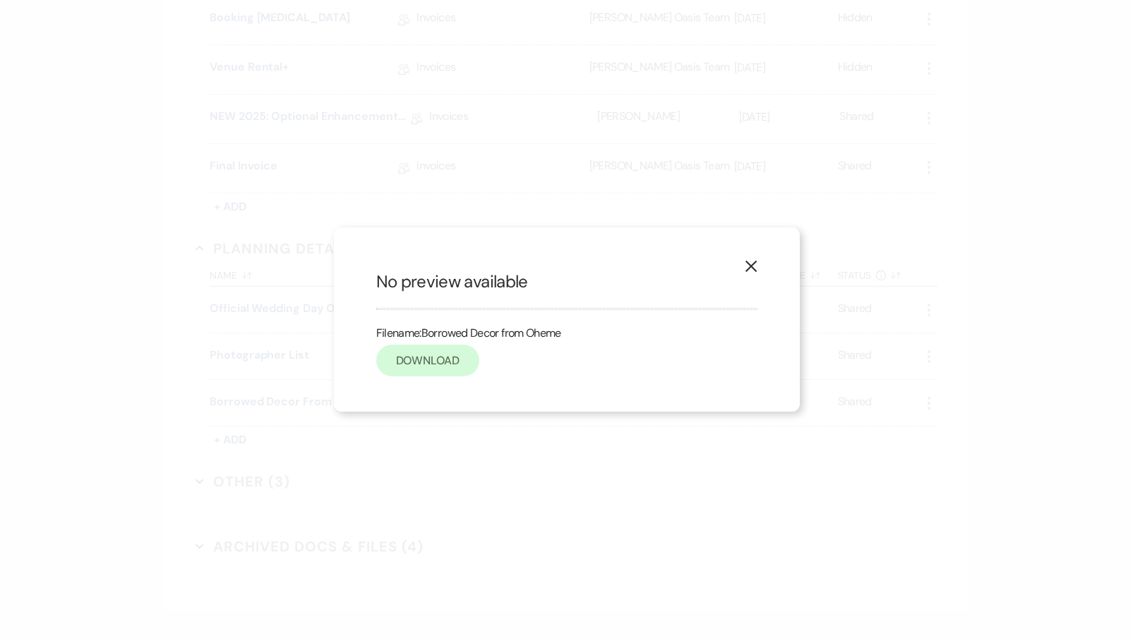
click at [400, 368] on link "Download" at bounding box center [427, 360] width 103 height 32
click at [771, 256] on div "X No preview available Filename: Borrowed Decor from Oheme Download" at bounding box center [567, 318] width 466 height 183
click at [754, 256] on button "X" at bounding box center [750, 265] width 21 height 25
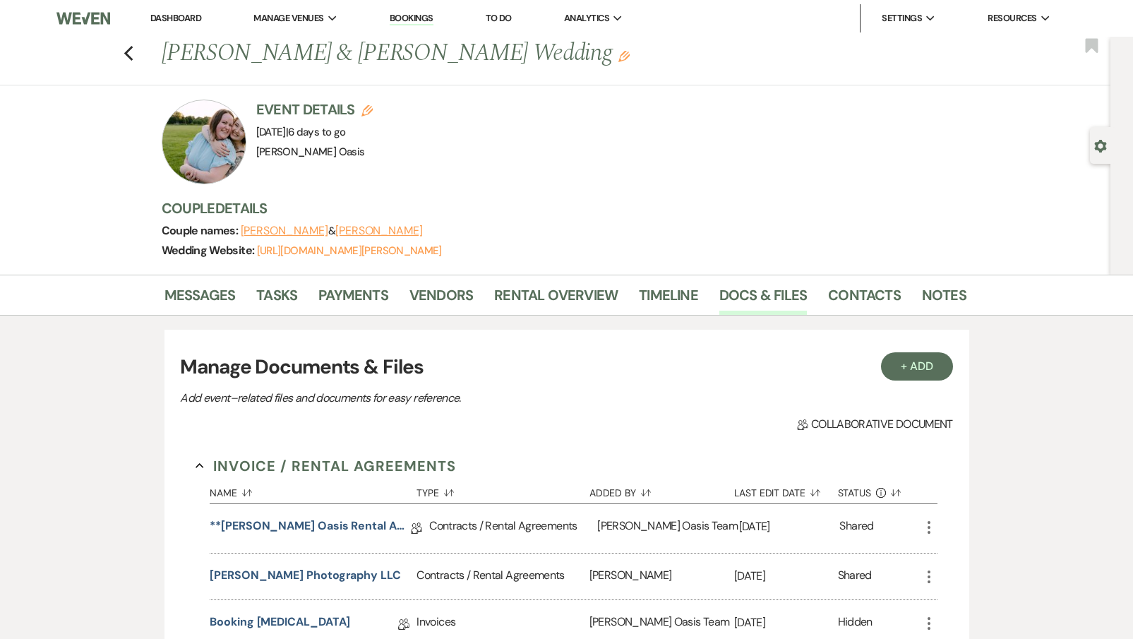
scroll to position [0, 0]
click at [171, 12] on link "Dashboard" at bounding box center [175, 18] width 51 height 12
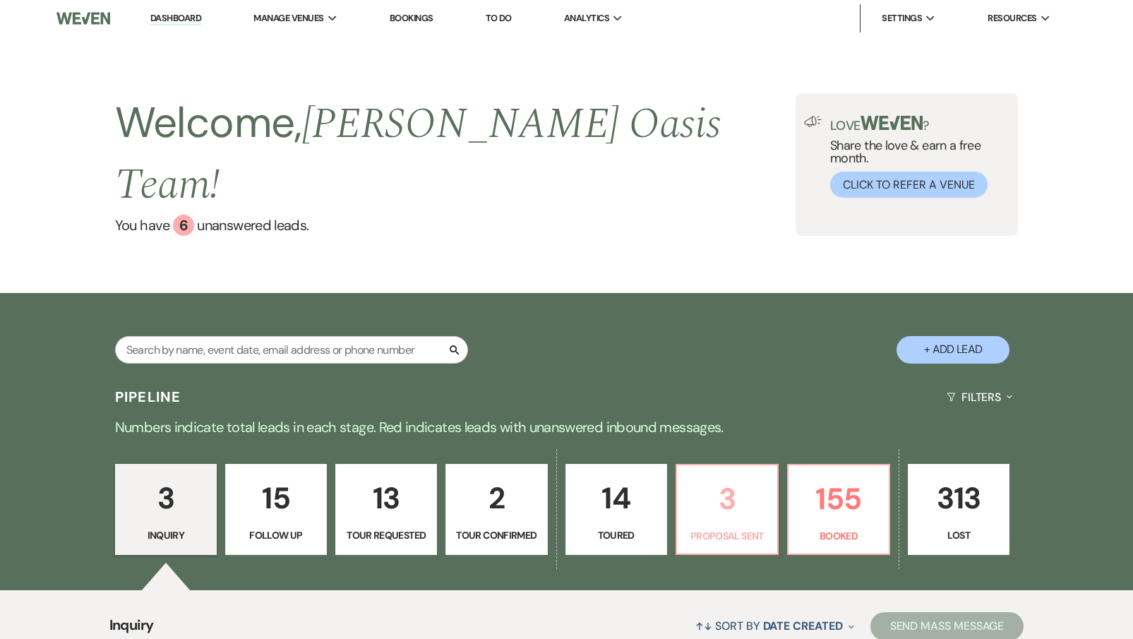
click at [686, 475] on p "3" at bounding box center [726, 498] width 83 height 47
select select "6"
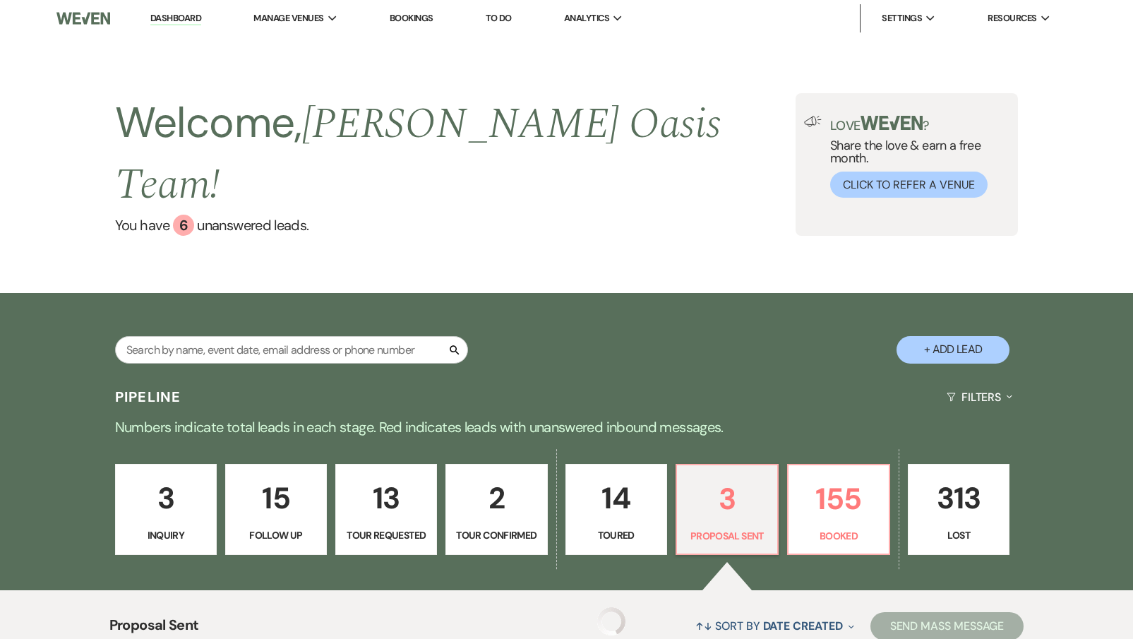
select select "6"
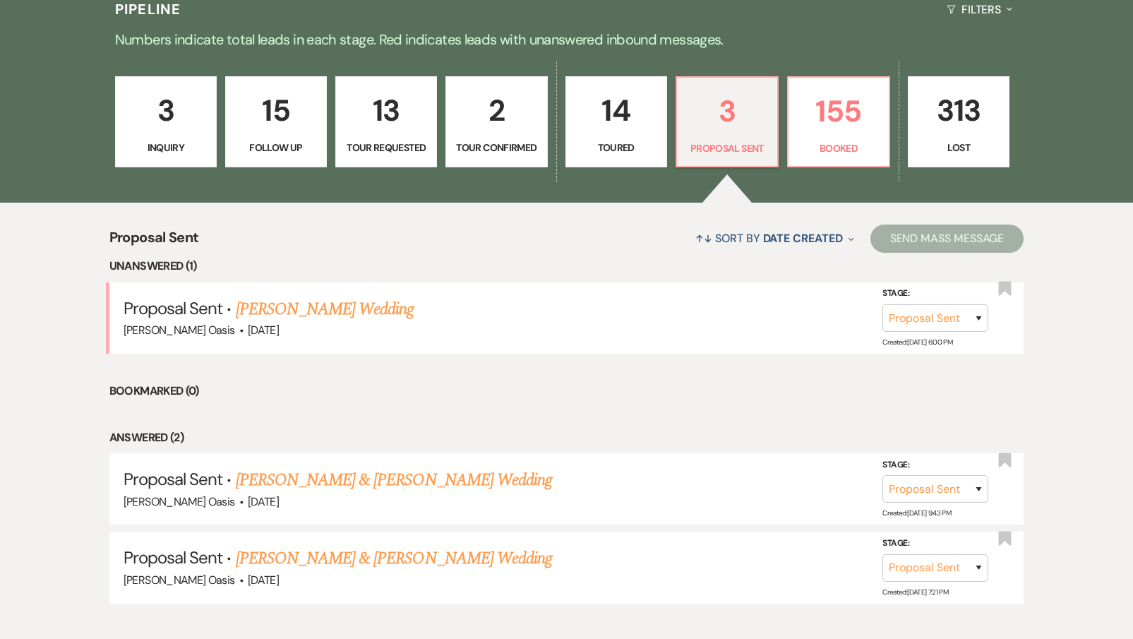
scroll to position [388, 0]
click at [351, 296] on link "[PERSON_NAME] Wedding" at bounding box center [325, 308] width 179 height 25
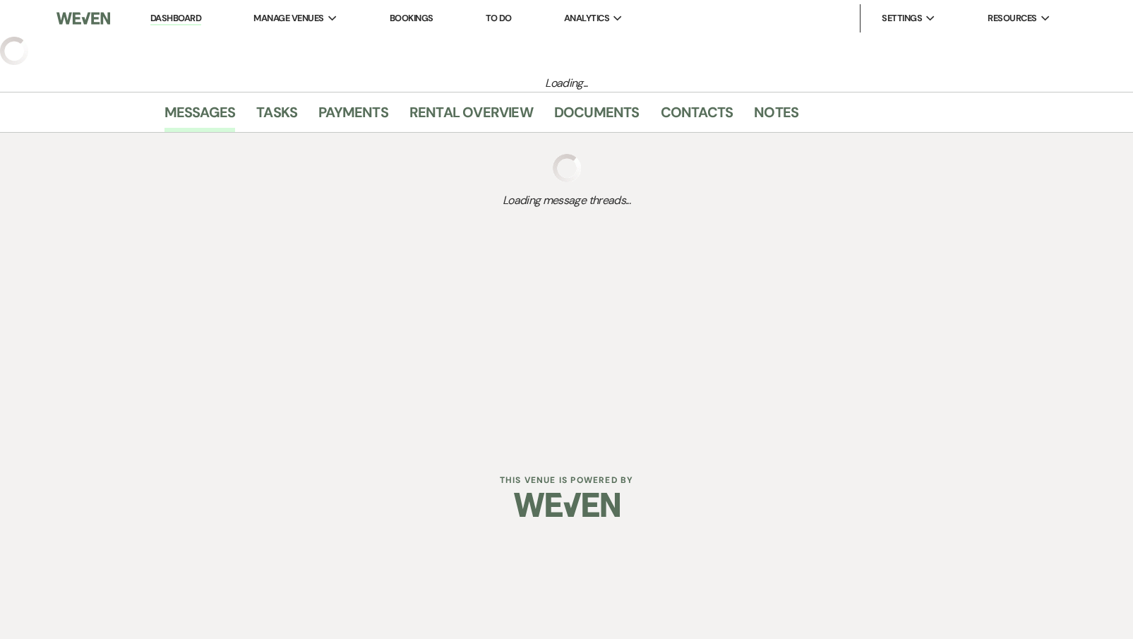
select select "6"
select select "5"
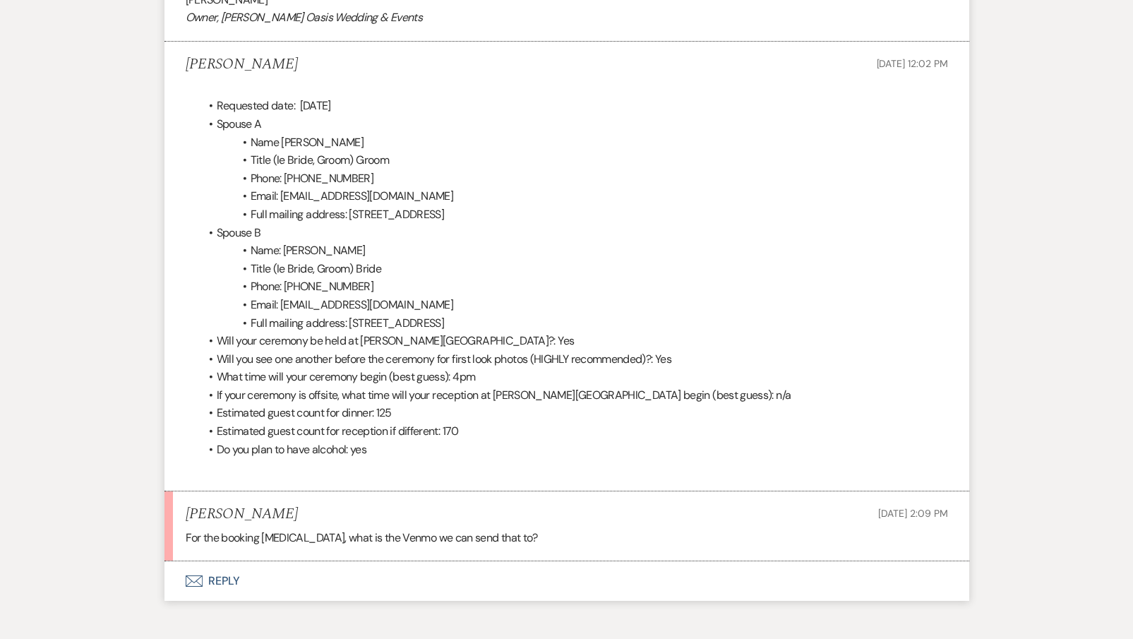
scroll to position [3645, 0]
click at [258, 562] on button "Envelope Reply" at bounding box center [566, 582] width 805 height 40
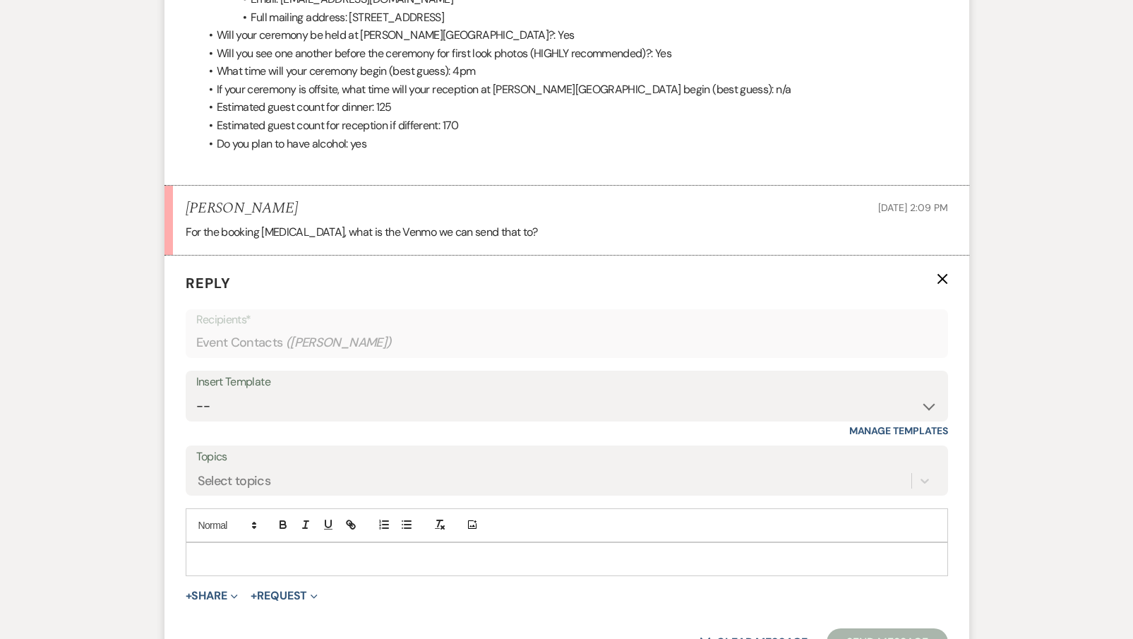
scroll to position [4021, 0]
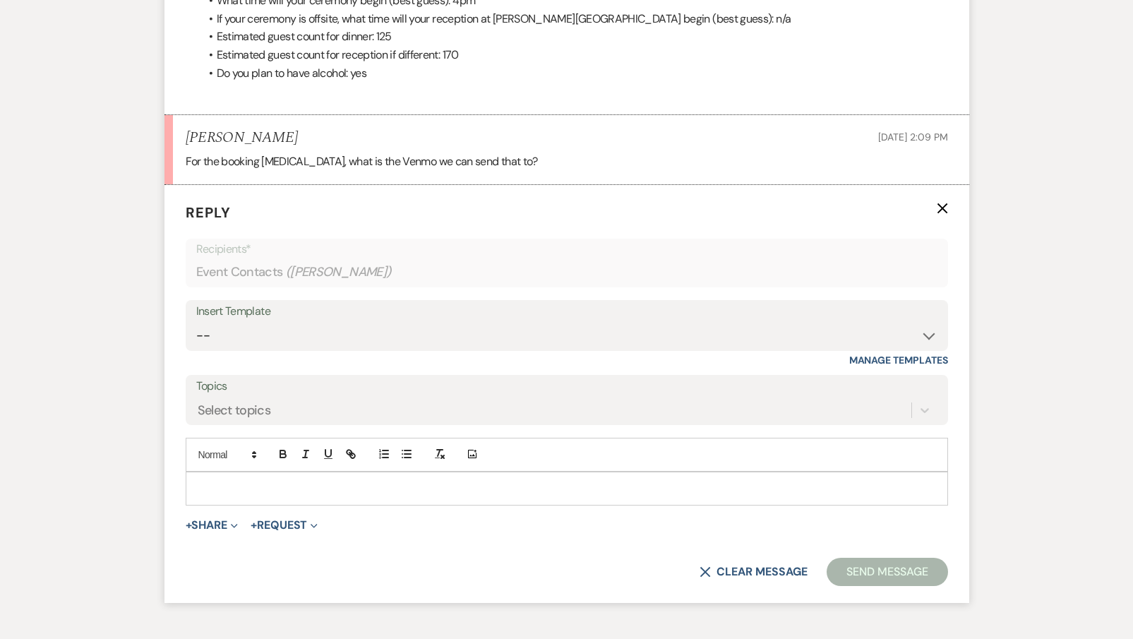
click at [247, 481] on p at bounding box center [567, 489] width 740 height 16
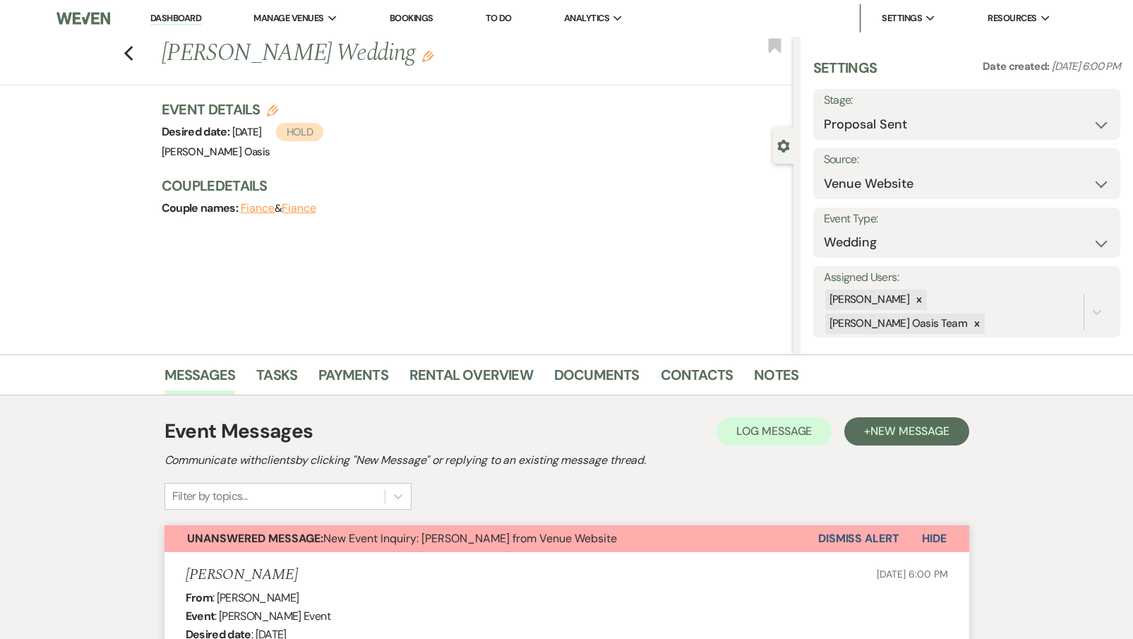
scroll to position [0, 0]
click at [185, 22] on link "Dashboard" at bounding box center [175, 18] width 51 height 13
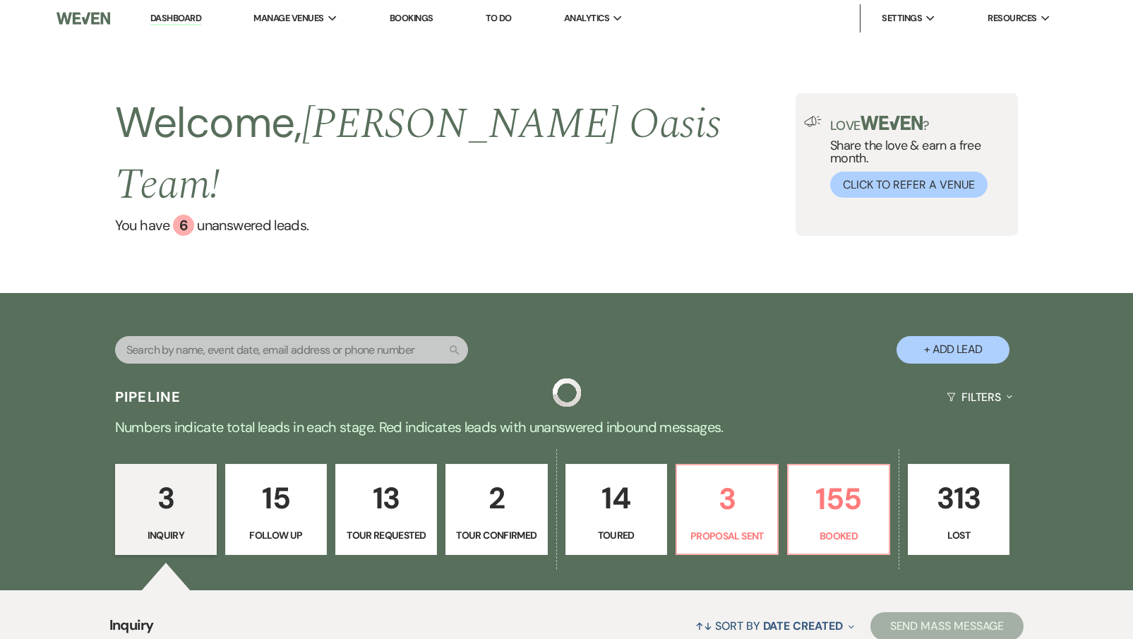
click at [214, 336] on input "text" at bounding box center [291, 350] width 353 height 28
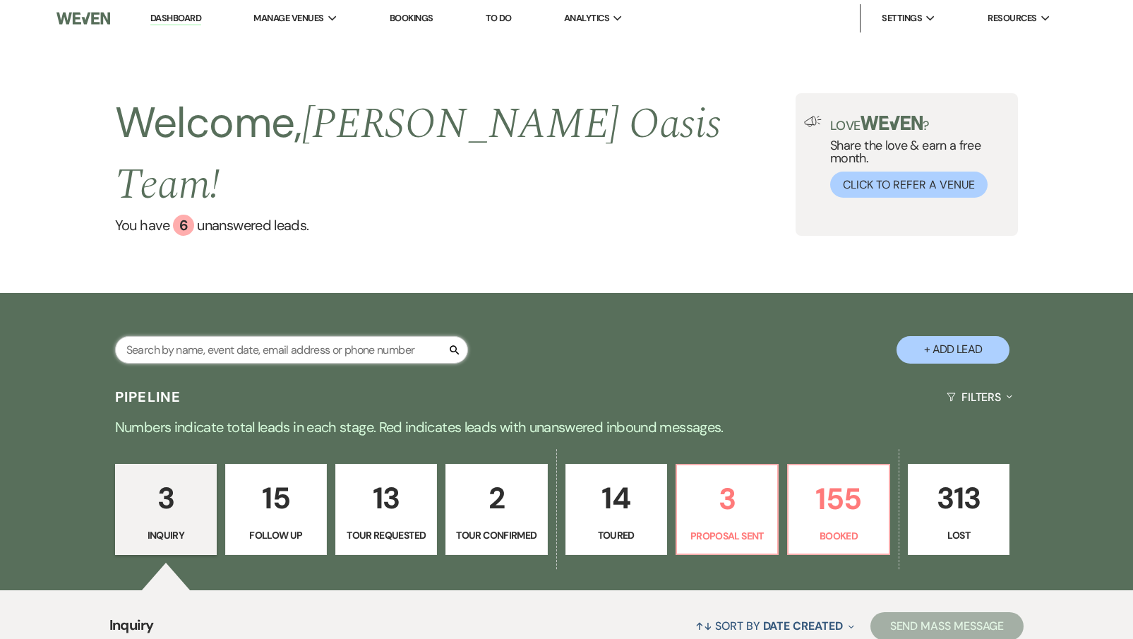
click at [214, 336] on input "text" at bounding box center [291, 350] width 353 height 28
type input "fry"
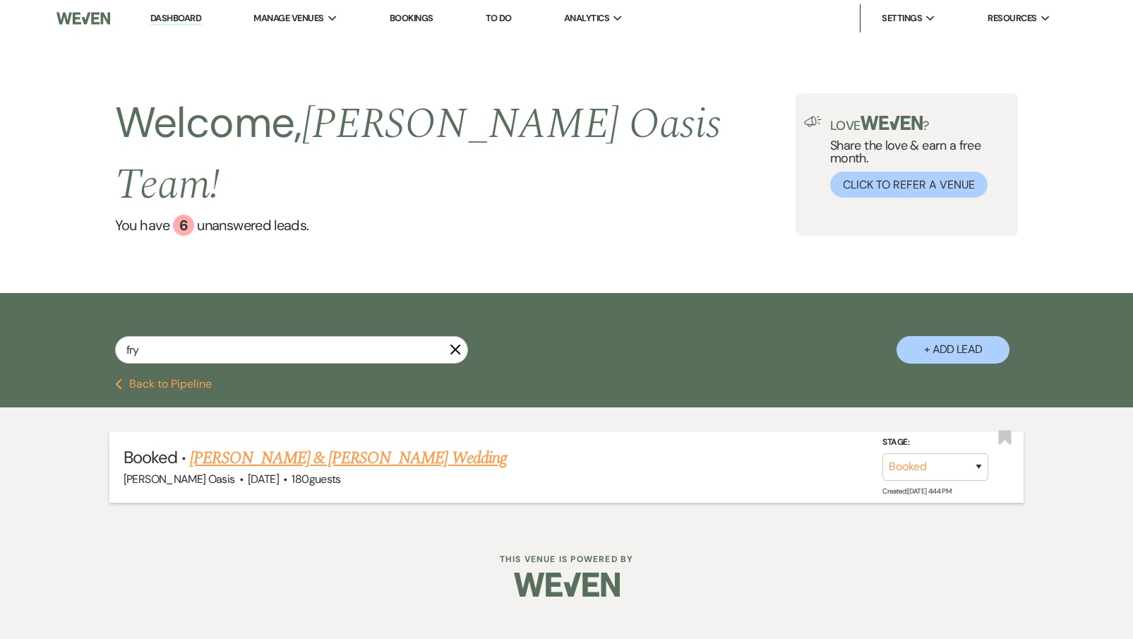
click at [386, 445] on link "[PERSON_NAME] & [PERSON_NAME] Wedding" at bounding box center [348, 457] width 316 height 25
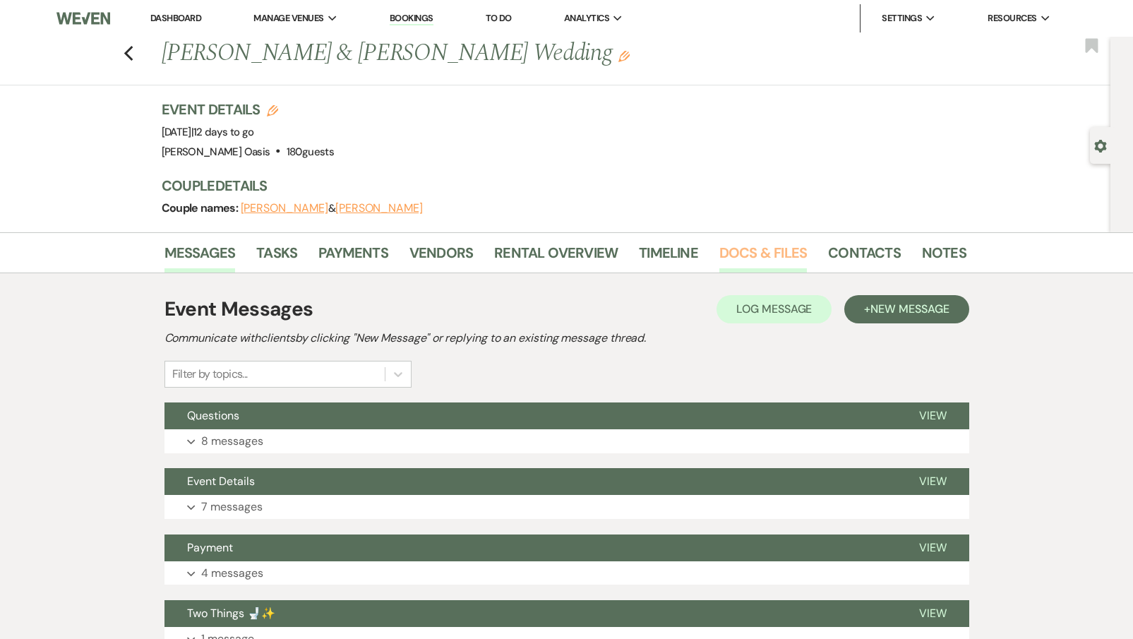
click at [730, 264] on link "Docs & Files" at bounding box center [763, 256] width 88 height 31
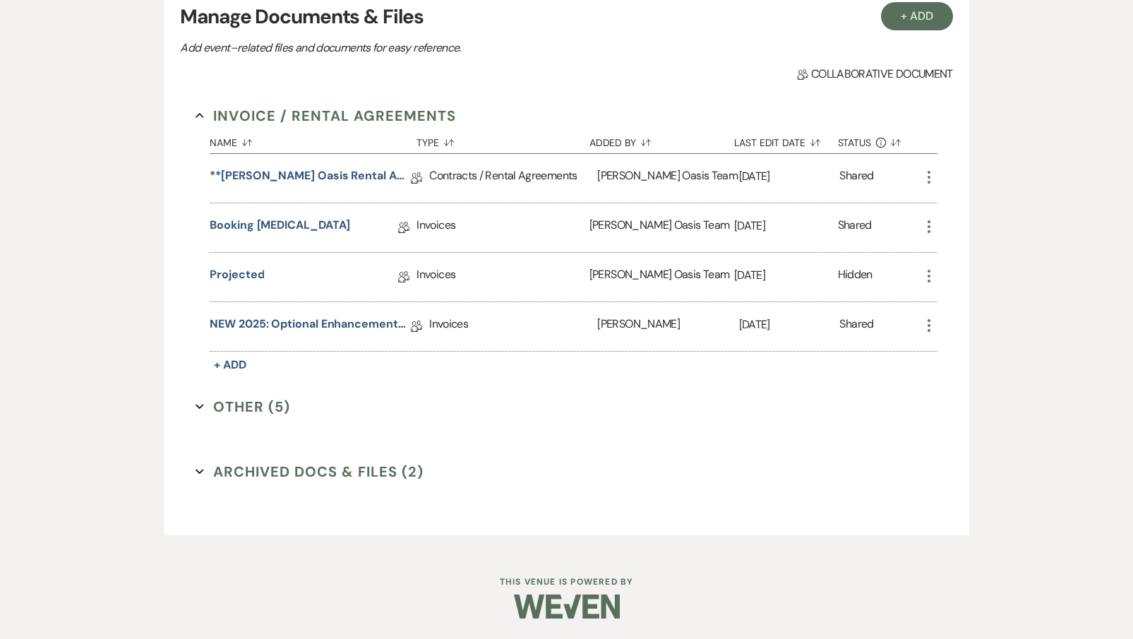
scroll to position [307, 0]
click at [226, 407] on button "Other (5) Expand" at bounding box center [242, 407] width 95 height 21
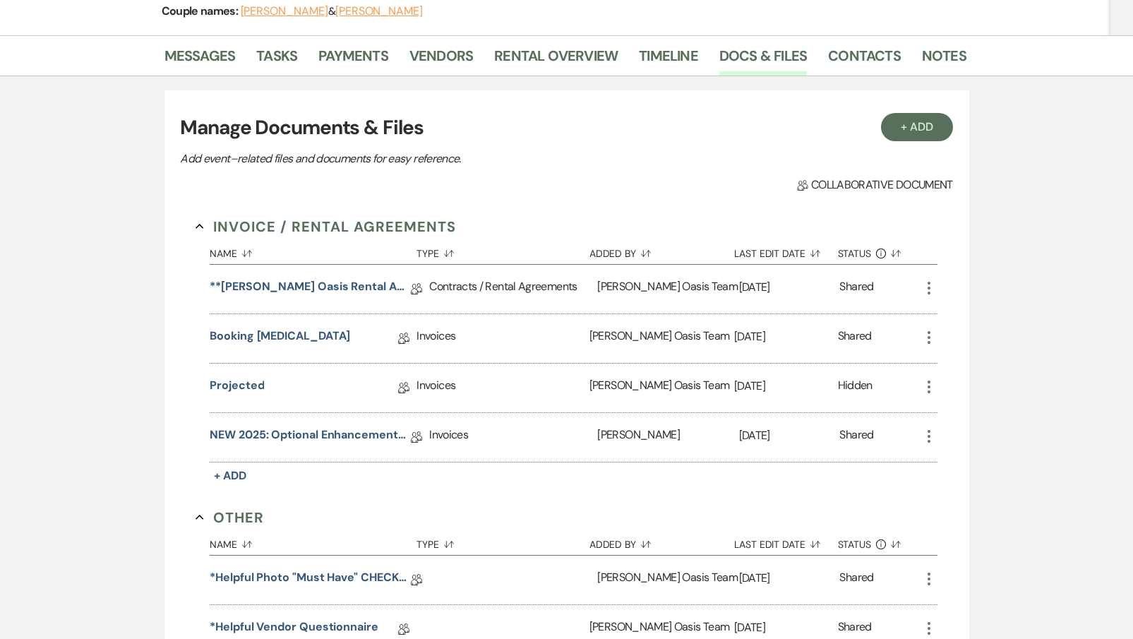
scroll to position [196, 0]
click at [208, 70] on link "Messages" at bounding box center [199, 60] width 71 height 31
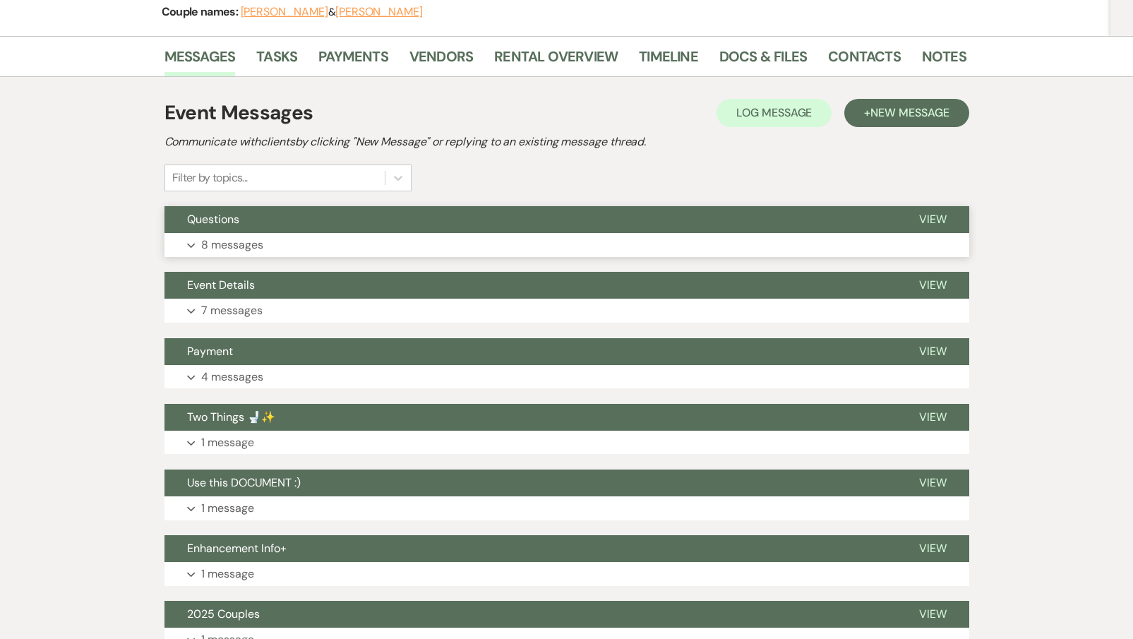
click at [261, 222] on button "Questions" at bounding box center [530, 219] width 732 height 27
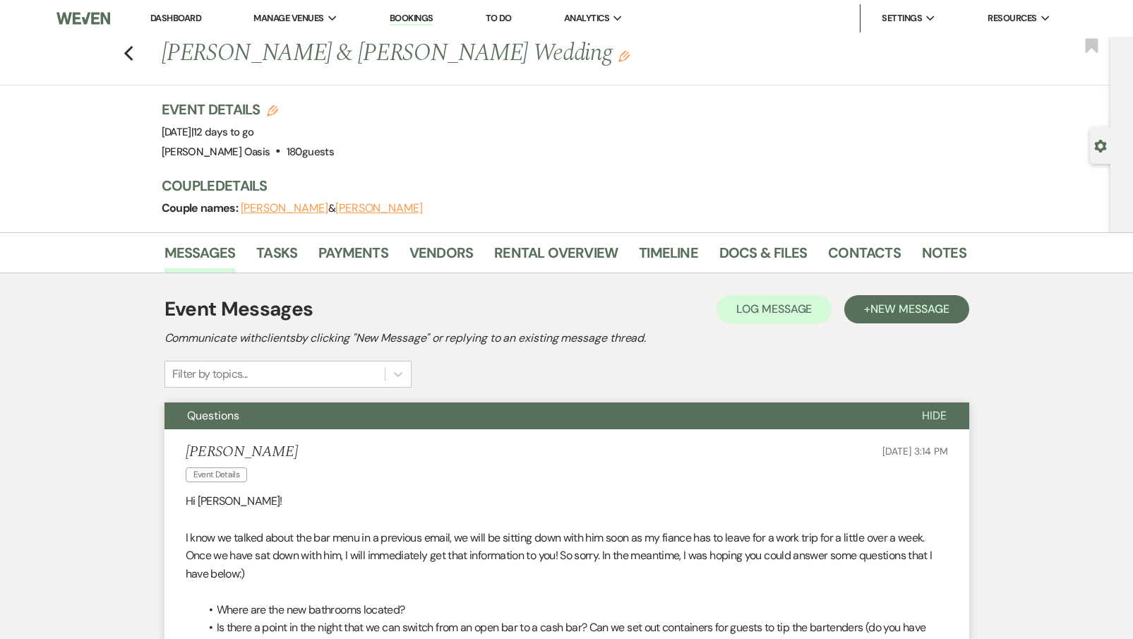
click at [183, 14] on link "Dashboard" at bounding box center [175, 18] width 51 height 12
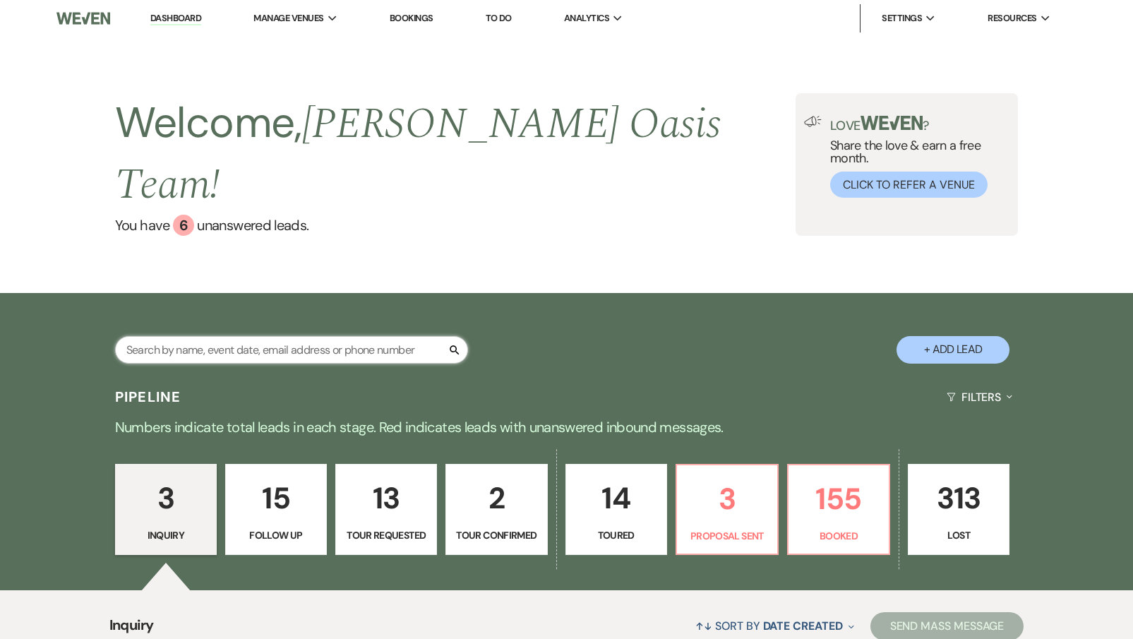
click at [172, 336] on input "text" at bounding box center [291, 350] width 353 height 28
type input "[PERSON_NAME]"
select select "5"
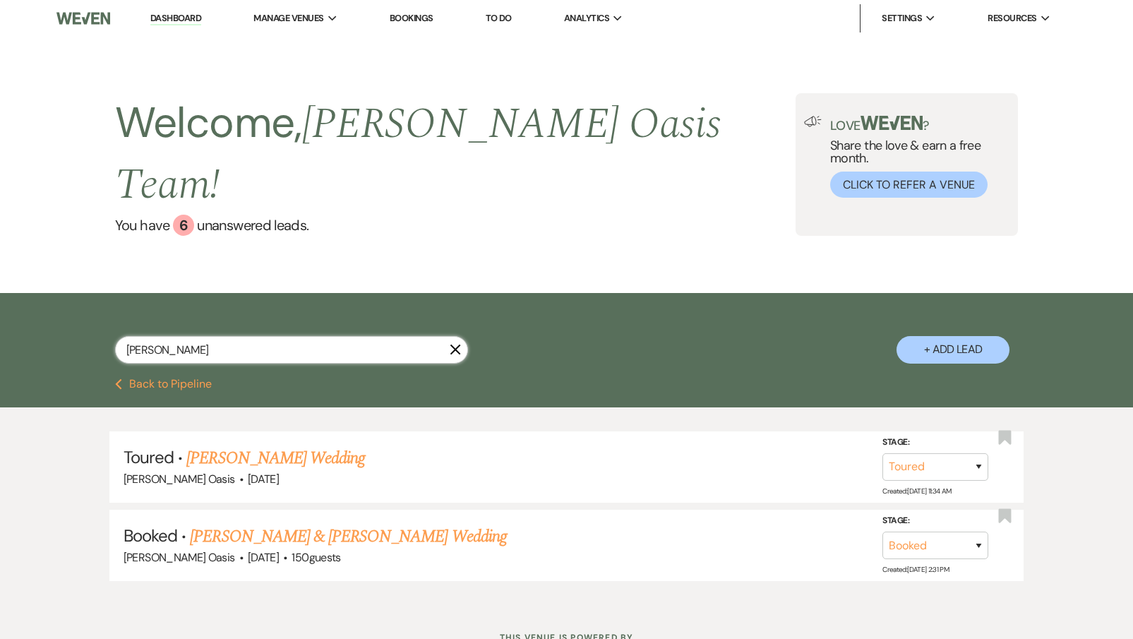
type input "[PERSON_NAME]"
drag, startPoint x: 171, startPoint y: 316, endPoint x: 281, endPoint y: 503, distance: 216.7
click at [281, 524] on link "[PERSON_NAME] & [PERSON_NAME] Wedding" at bounding box center [348, 536] width 316 height 25
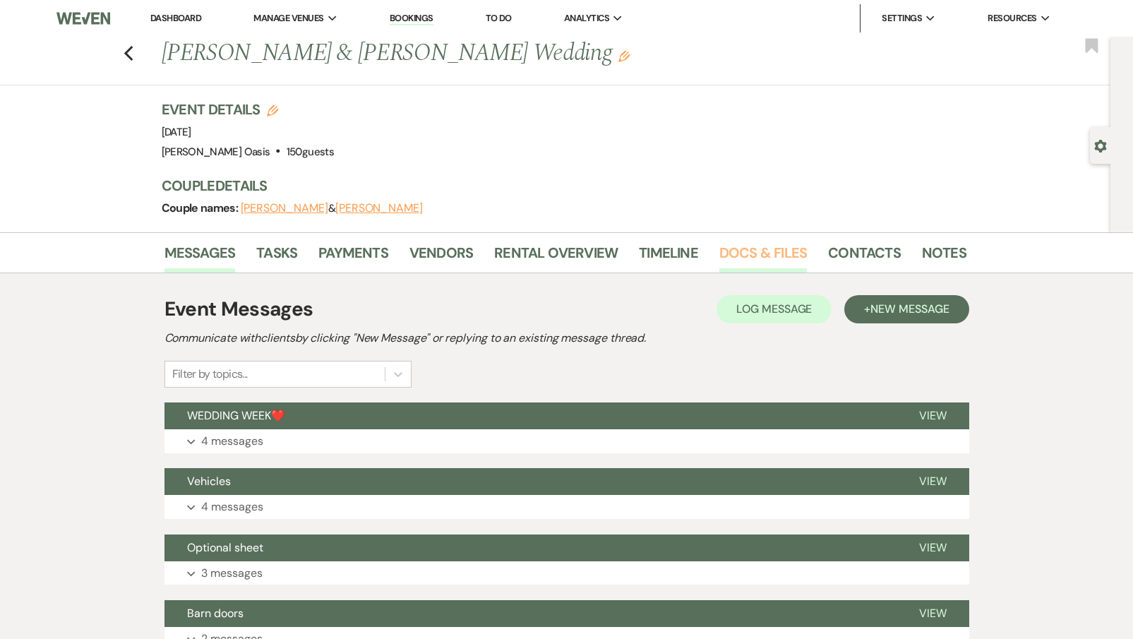
click at [777, 246] on link "Docs & Files" at bounding box center [763, 256] width 88 height 31
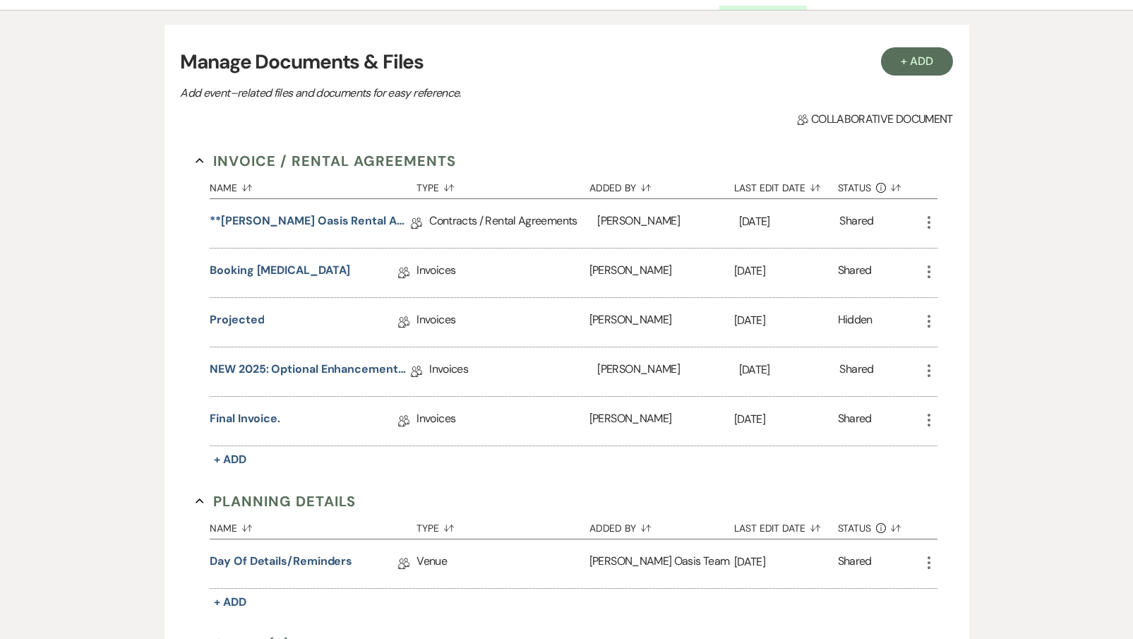
scroll to position [291, 0]
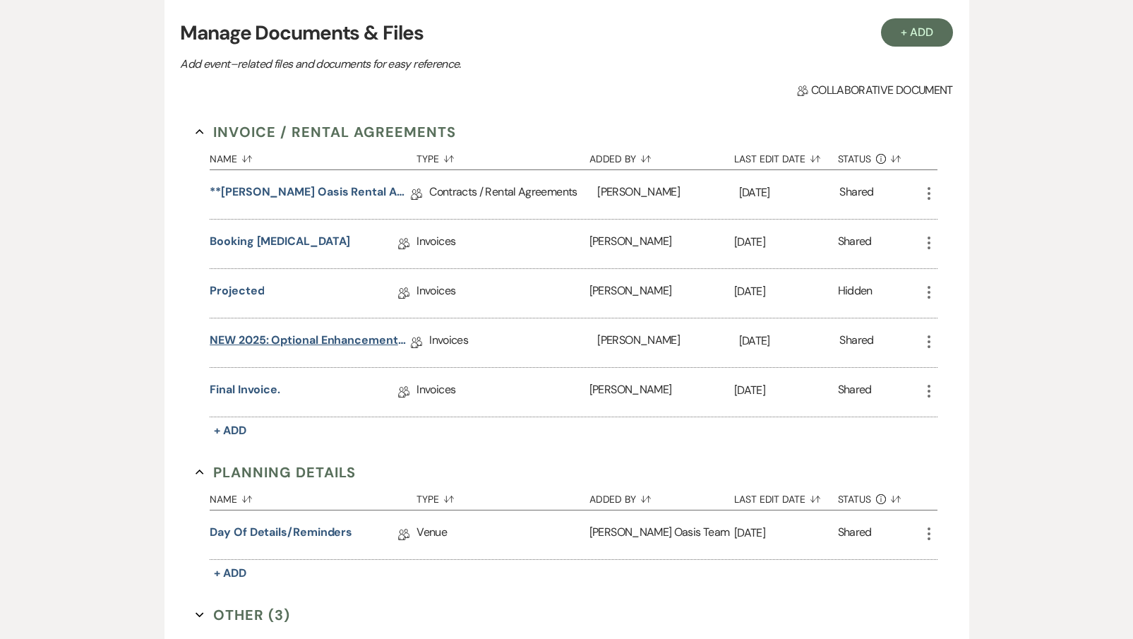
click at [308, 339] on link "NEW 2025: Optional Enhancements + Information" at bounding box center [310, 343] width 201 height 22
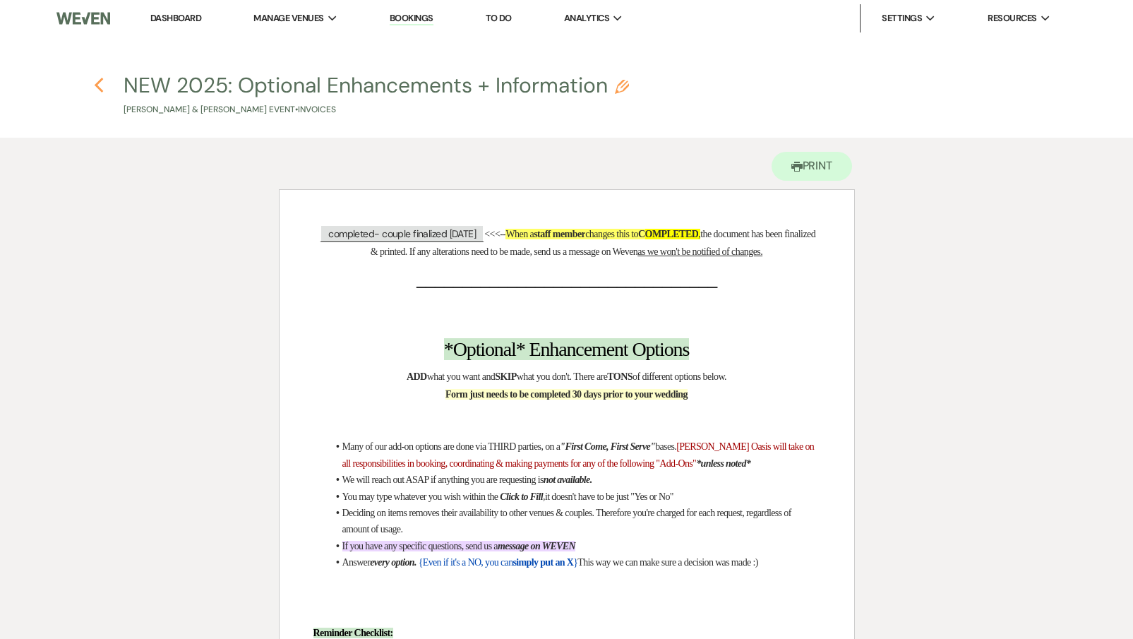
click at [101, 88] on icon "Previous" at bounding box center [99, 85] width 11 height 17
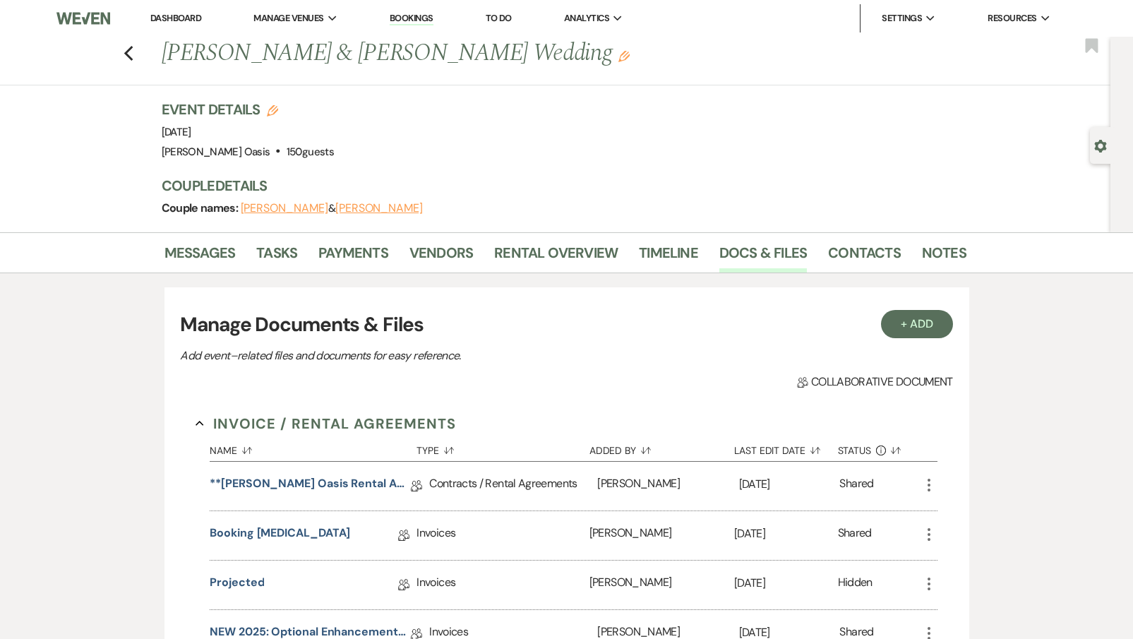
click at [167, 16] on link "Dashboard" at bounding box center [175, 18] width 51 height 12
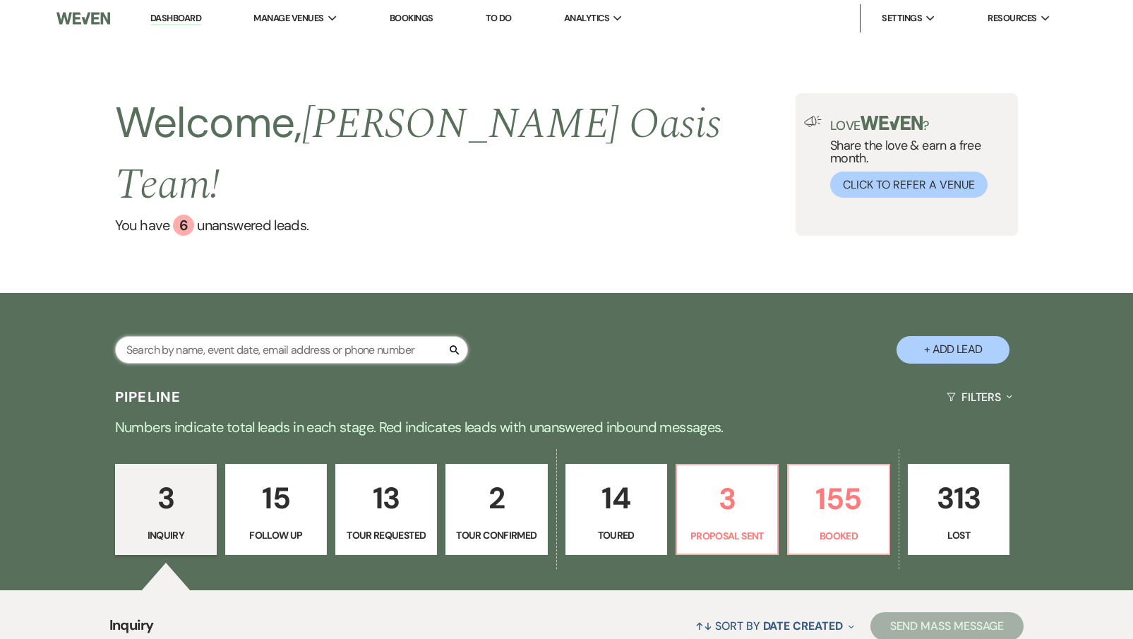
click at [164, 336] on input "text" at bounding box center [291, 350] width 353 height 28
type input "sy"
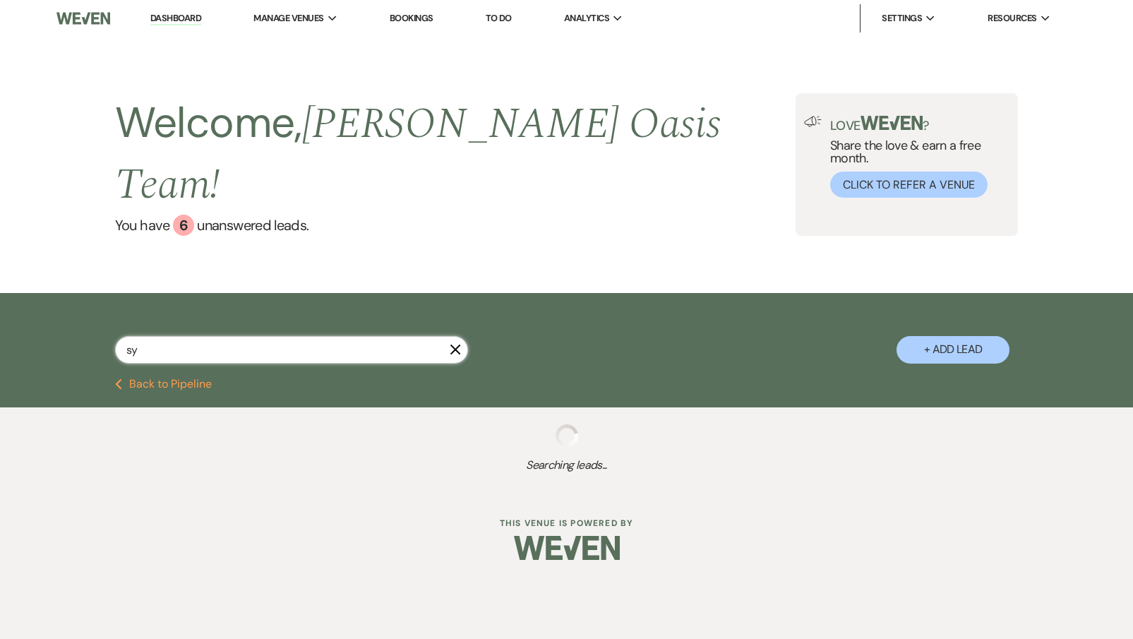
select select "8"
select select "5"
select select "8"
select select "1"
select select "8"
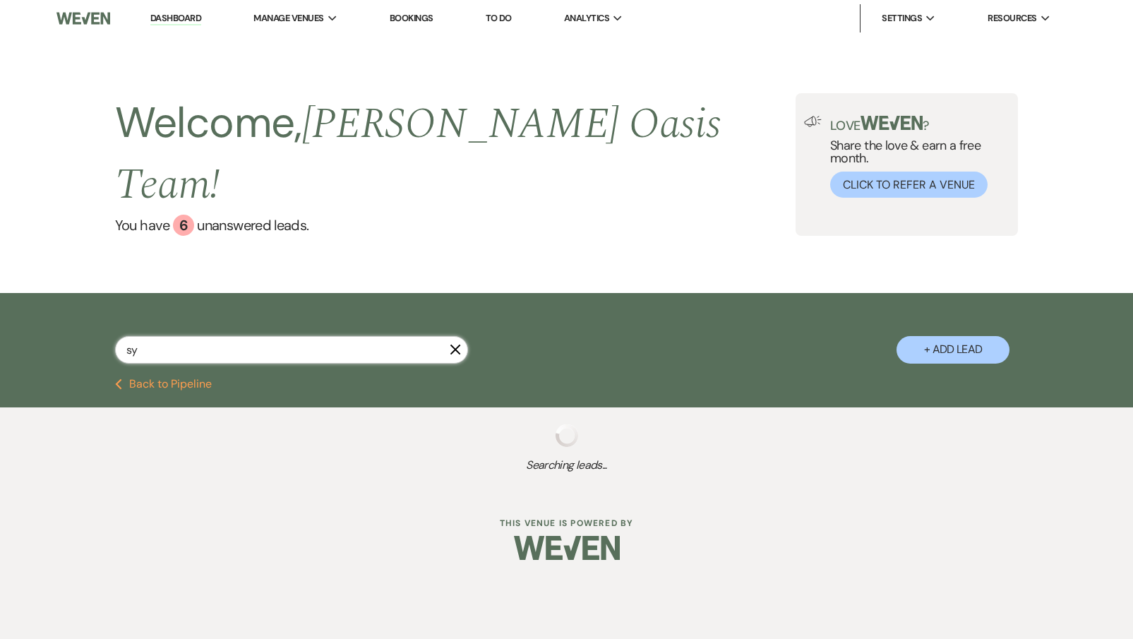
select select "7"
select select "8"
select select "5"
select select "8"
select select "5"
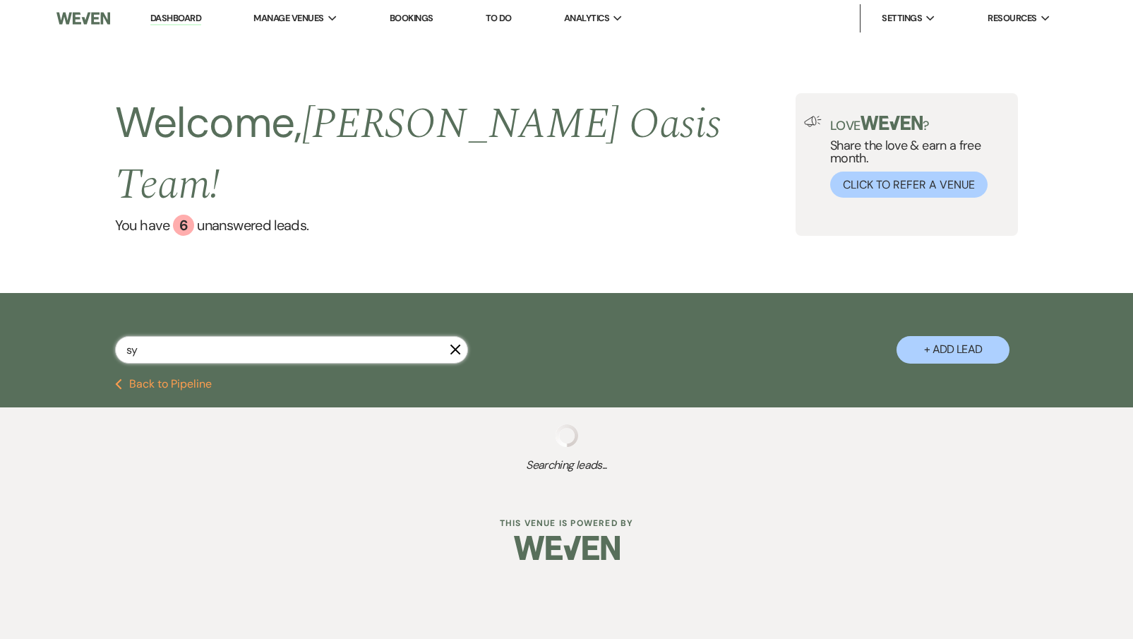
select select "8"
select select "6"
select select "8"
select select "5"
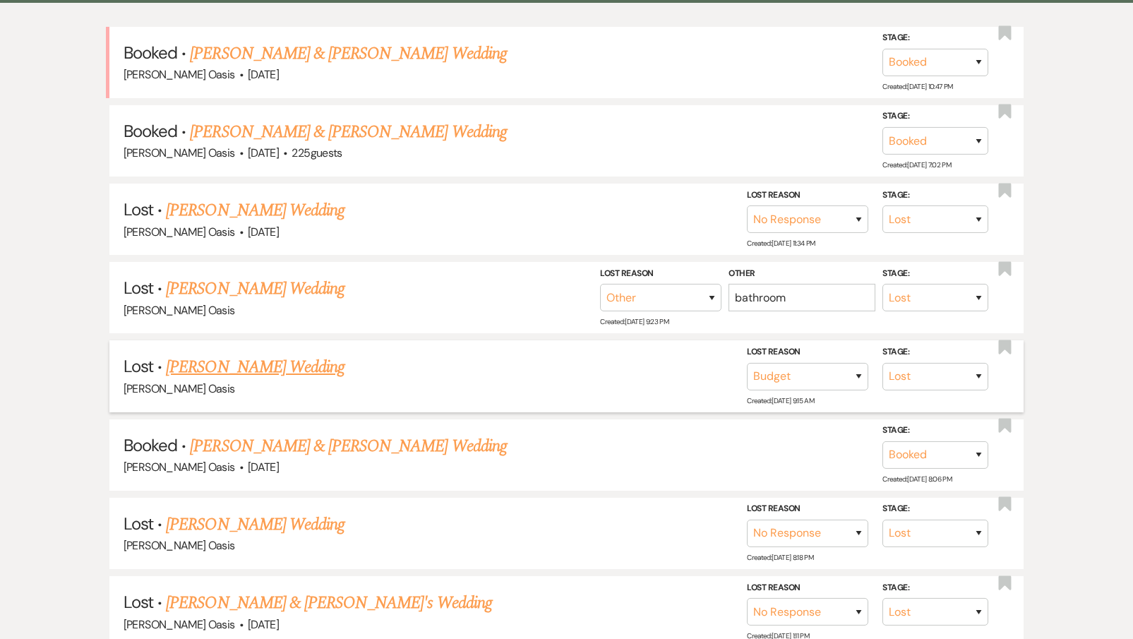
scroll to position [406, 0]
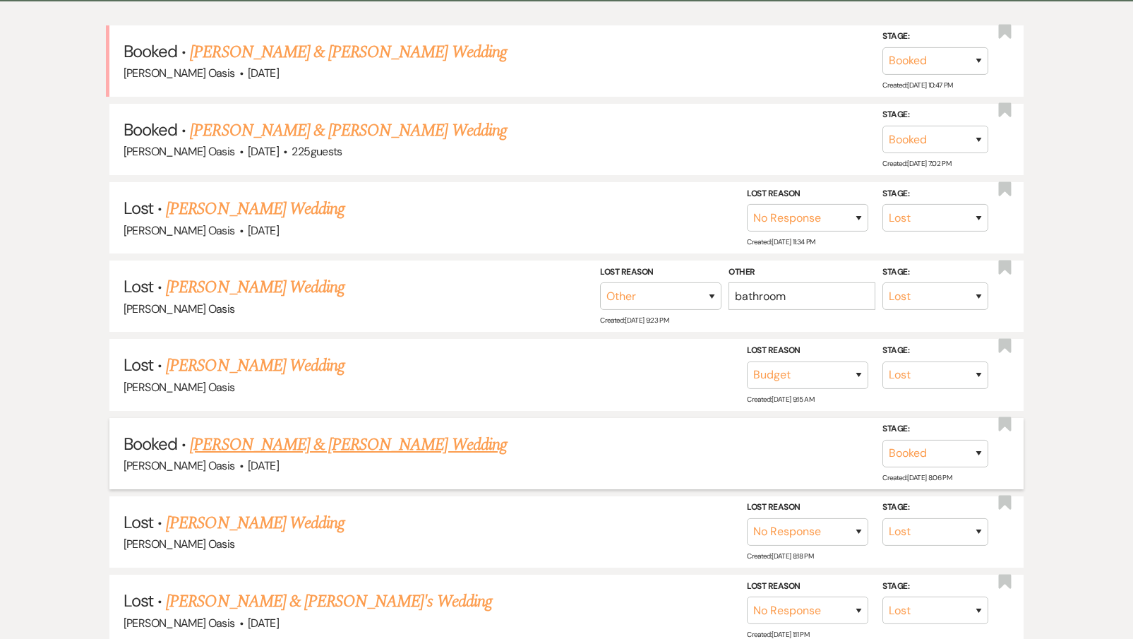
type input "sy"
click at [316, 432] on link "[PERSON_NAME] & [PERSON_NAME] Wedding" at bounding box center [348, 444] width 316 height 25
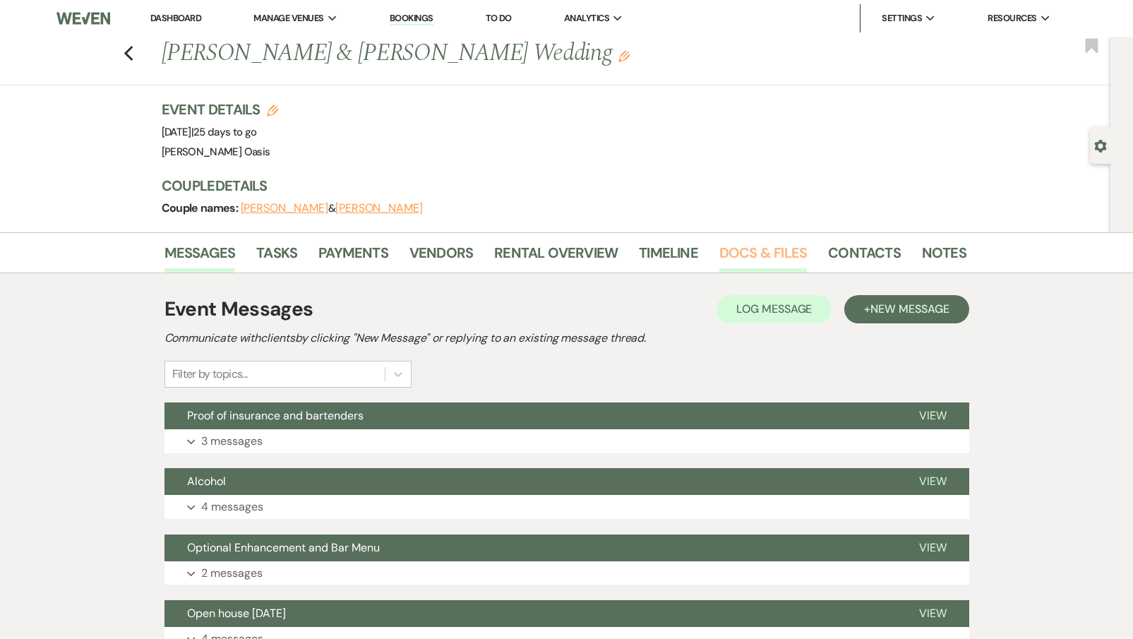
click at [788, 263] on link "Docs & Files" at bounding box center [763, 256] width 88 height 31
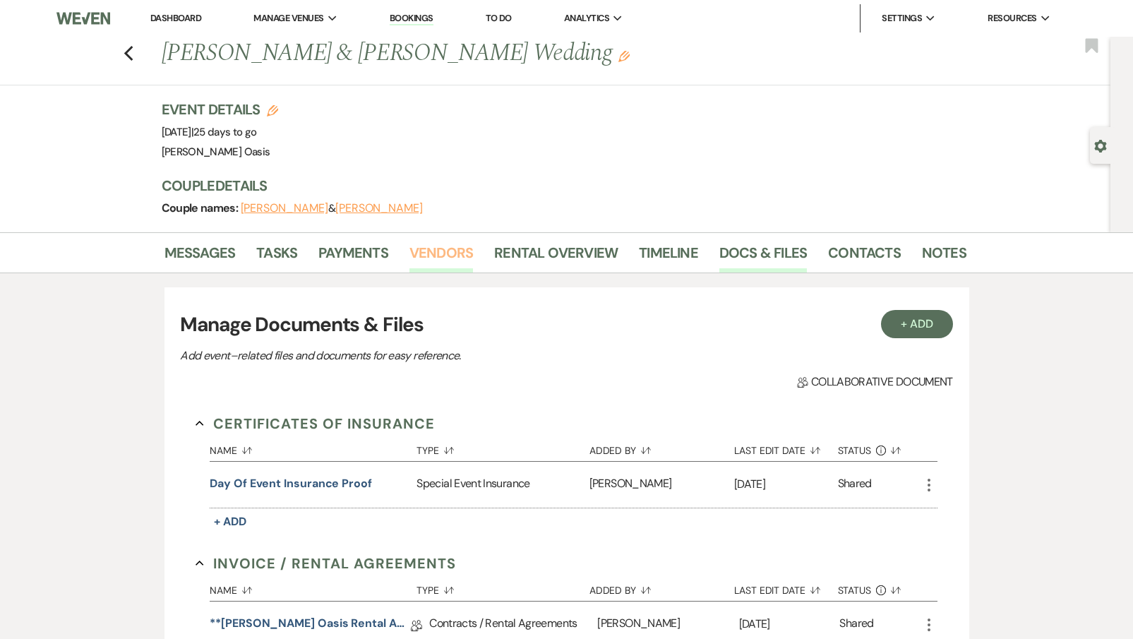
click at [464, 264] on link "Vendors" at bounding box center [441, 256] width 64 height 31
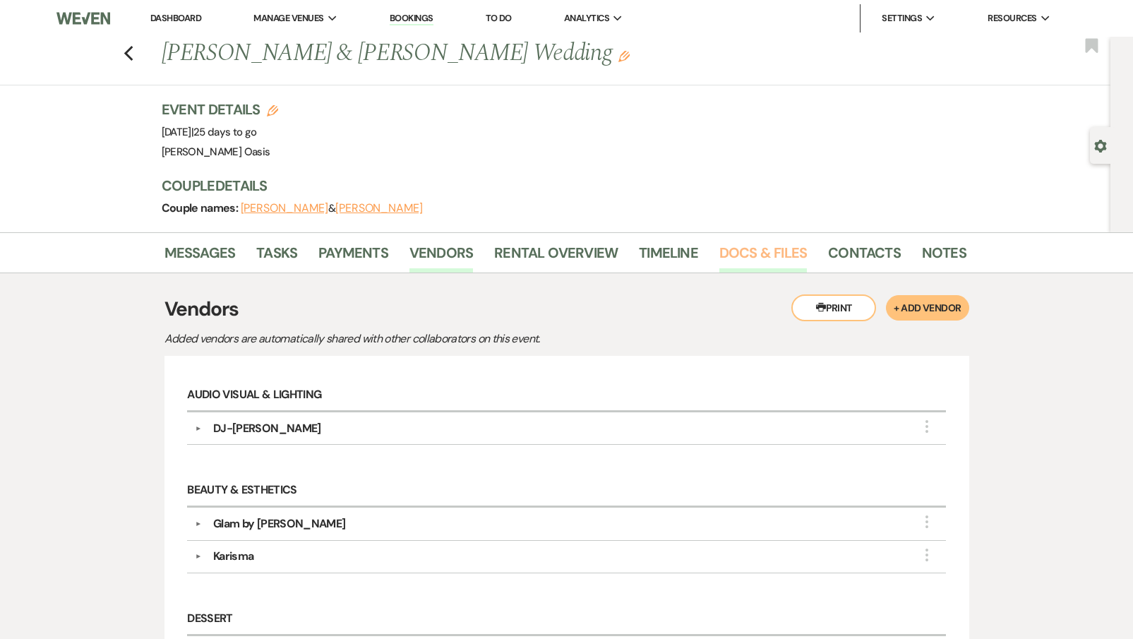
click at [752, 250] on link "Docs & Files" at bounding box center [763, 256] width 88 height 31
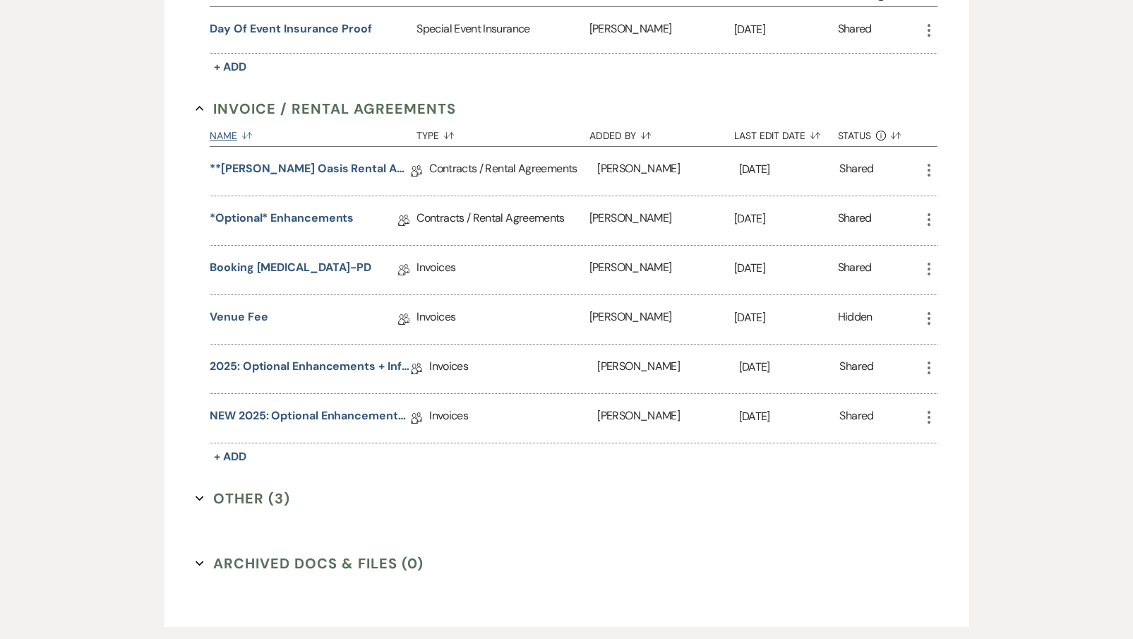
scroll to position [455, 0]
click at [217, 496] on button "Other (3) Expand" at bounding box center [242, 497] width 95 height 21
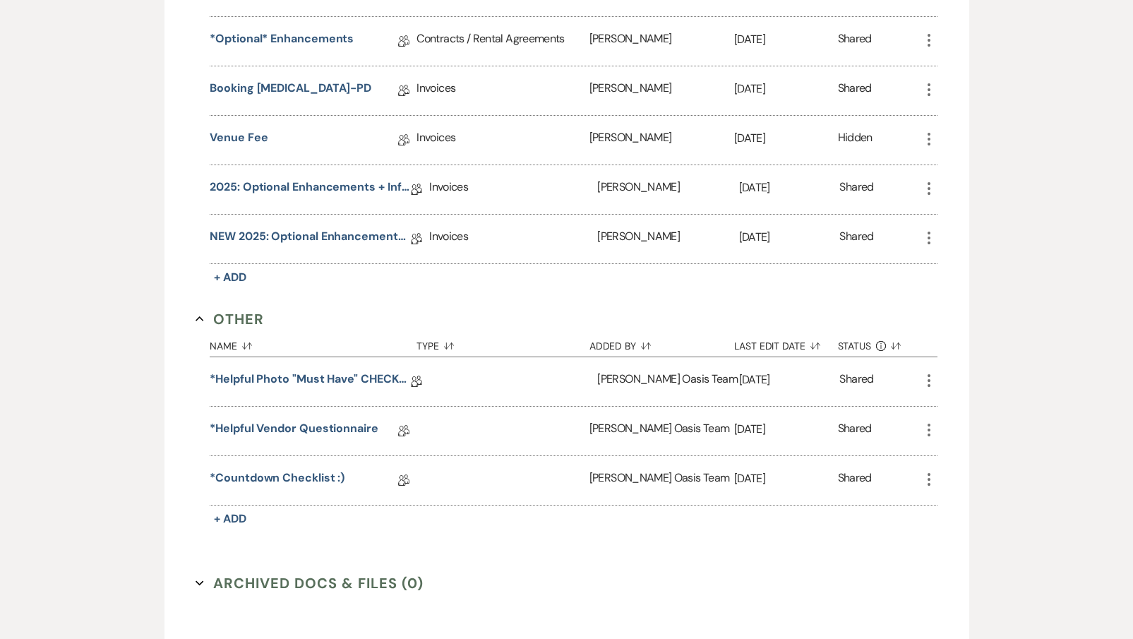
scroll to position [633, 0]
click at [241, 323] on button "Other Collapse" at bounding box center [229, 319] width 68 height 21
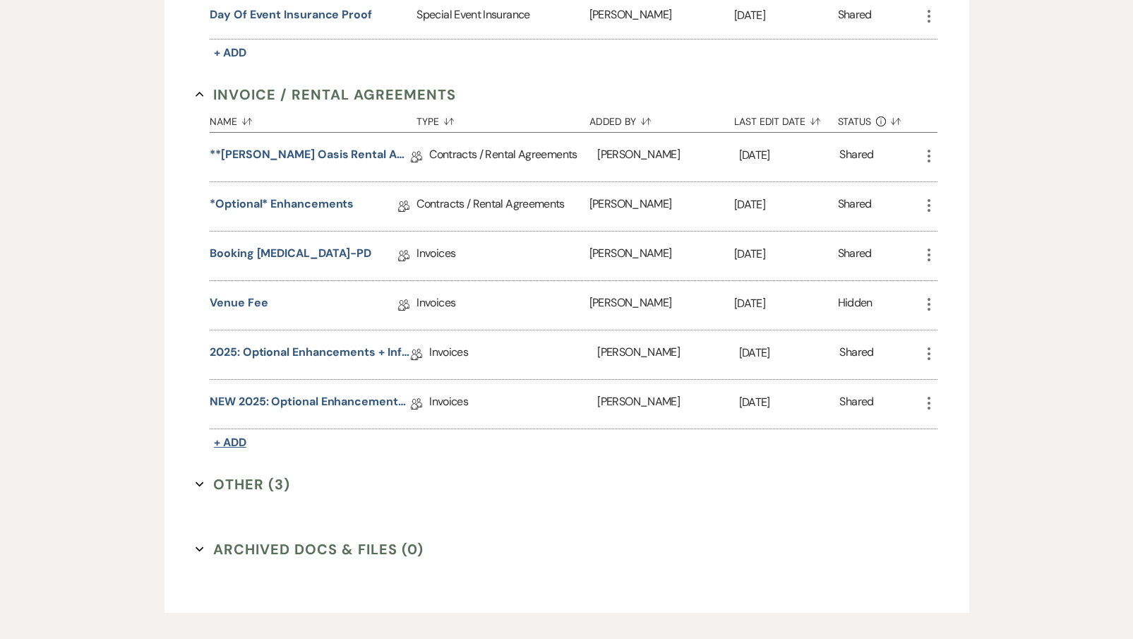
scroll to position [466, 0]
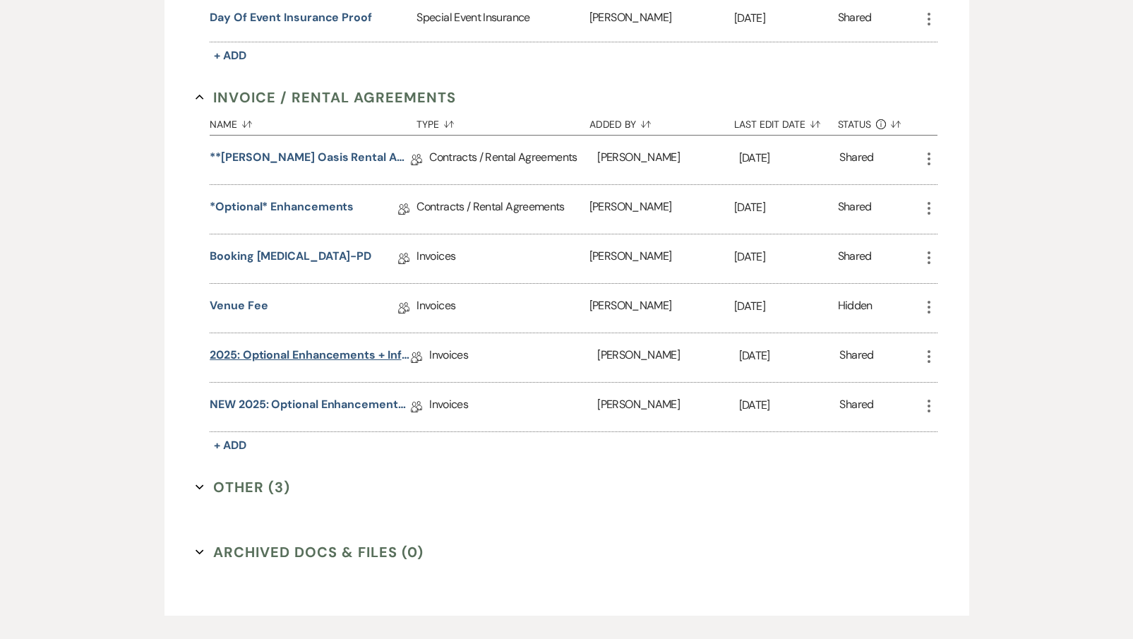
click at [258, 363] on link "2025: Optional Enhancements + Information" at bounding box center [310, 358] width 201 height 22
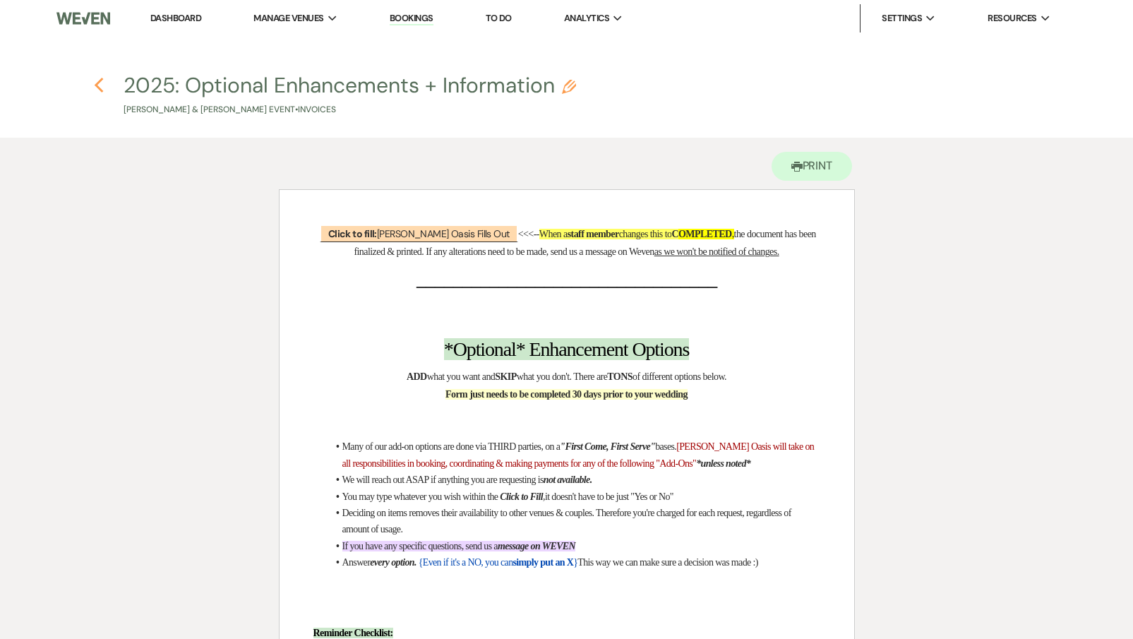
click at [96, 88] on icon "Previous" at bounding box center [99, 85] width 11 height 17
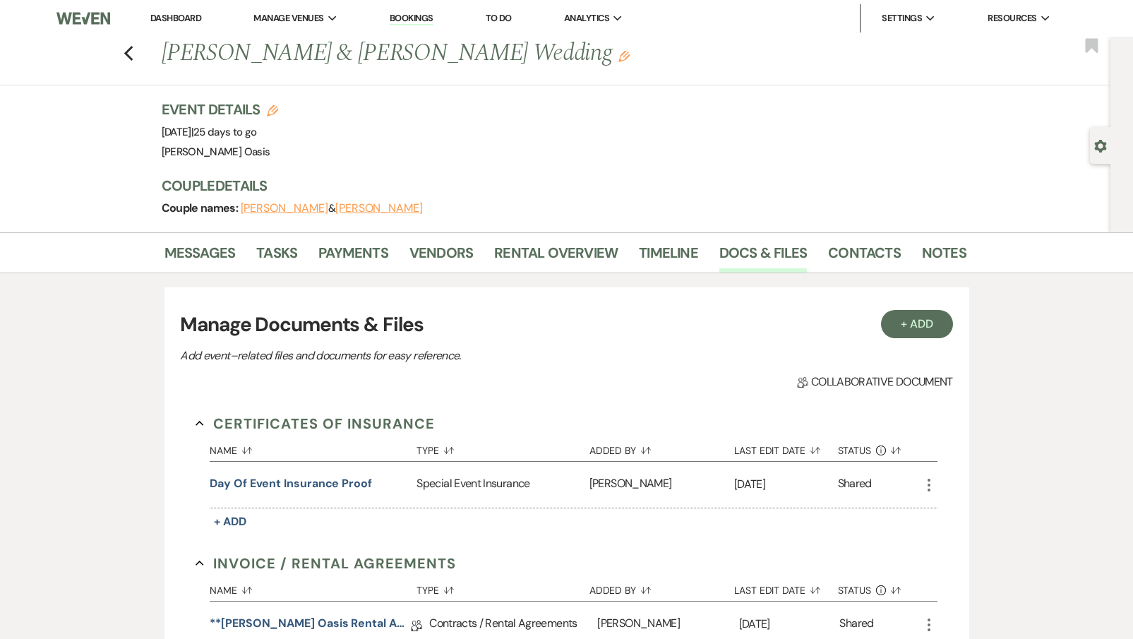
scroll to position [466, 0]
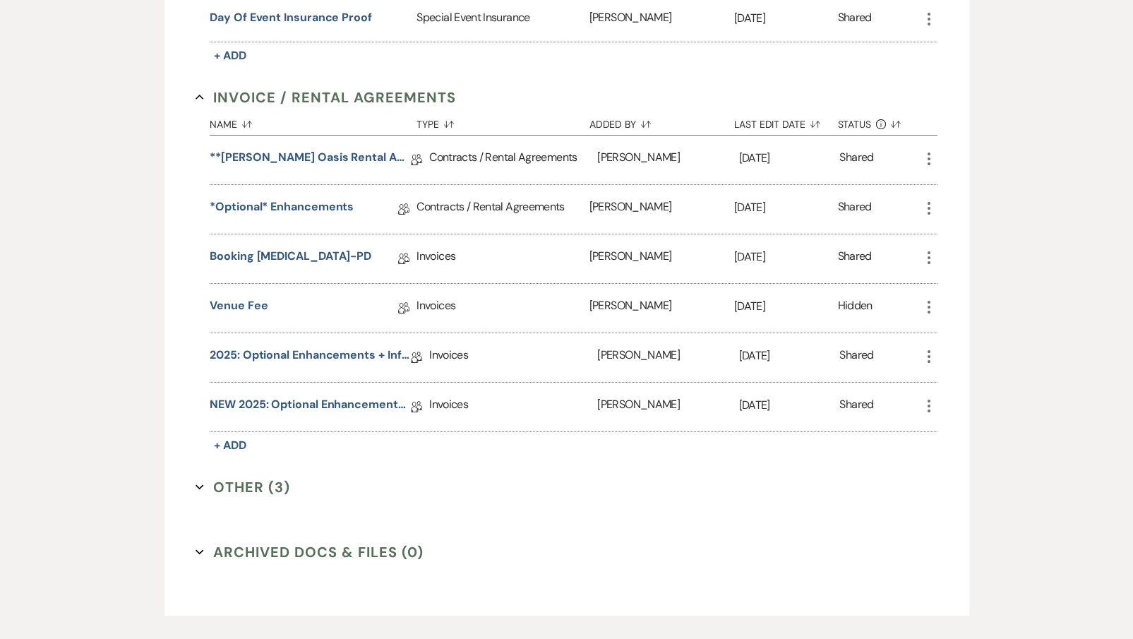
click at [930, 354] on icon "More" at bounding box center [928, 356] width 17 height 17
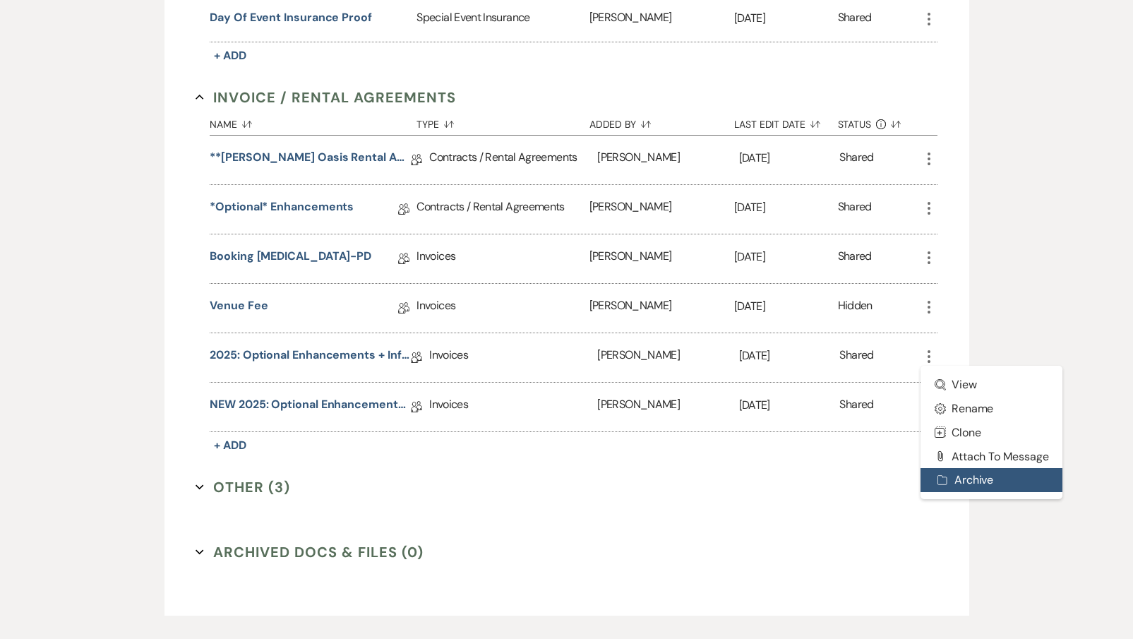
click at [948, 482] on icon "Archive" at bounding box center [942, 479] width 11 height 11
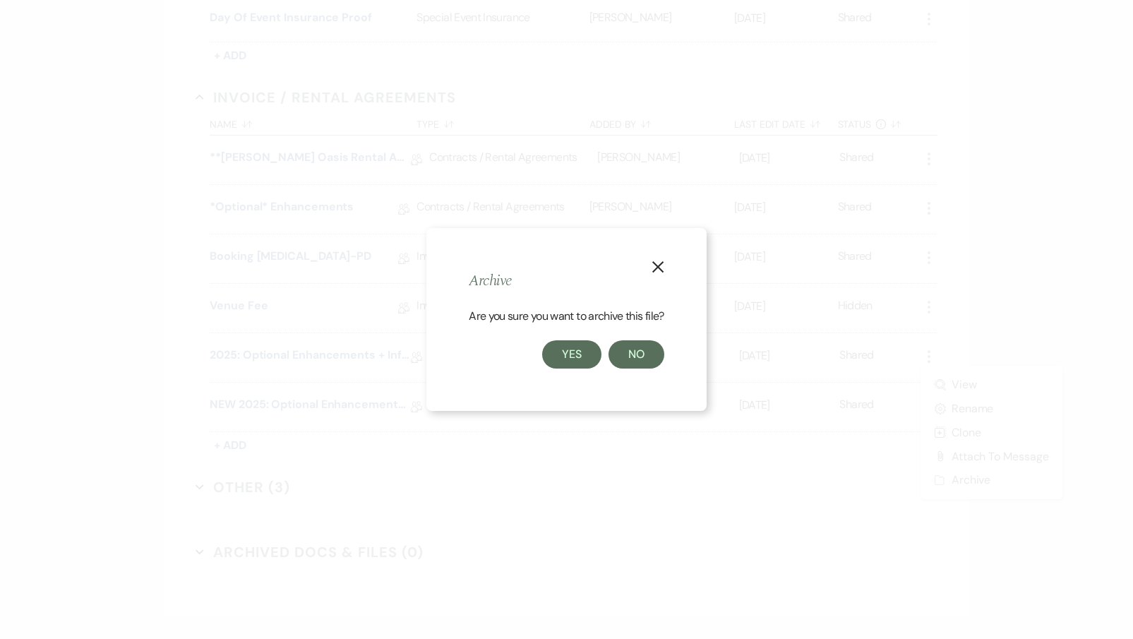
click at [583, 352] on button "Yes" at bounding box center [571, 354] width 59 height 28
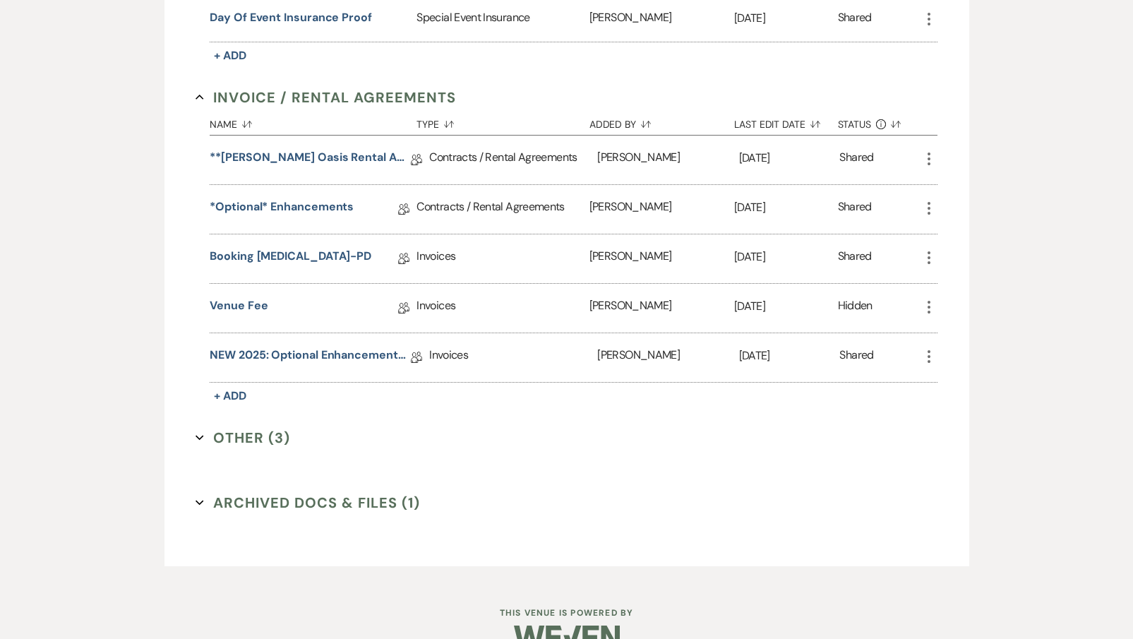
click at [927, 212] on icon "More" at bounding box center [928, 208] width 17 height 17
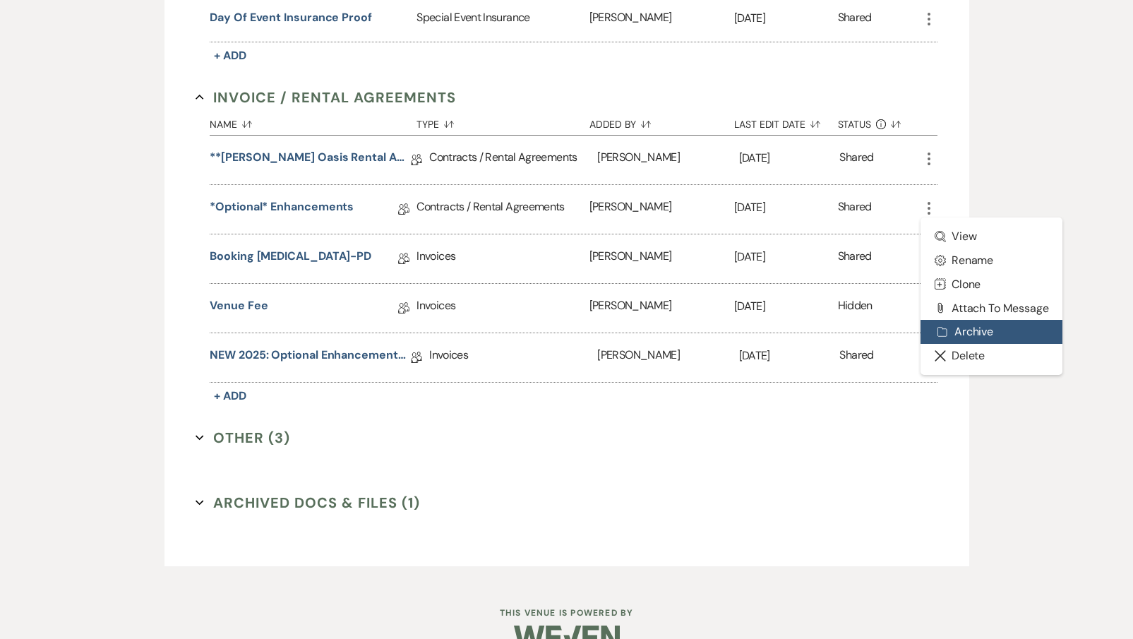
click at [933, 332] on button "Archive Archive" at bounding box center [991, 332] width 143 height 24
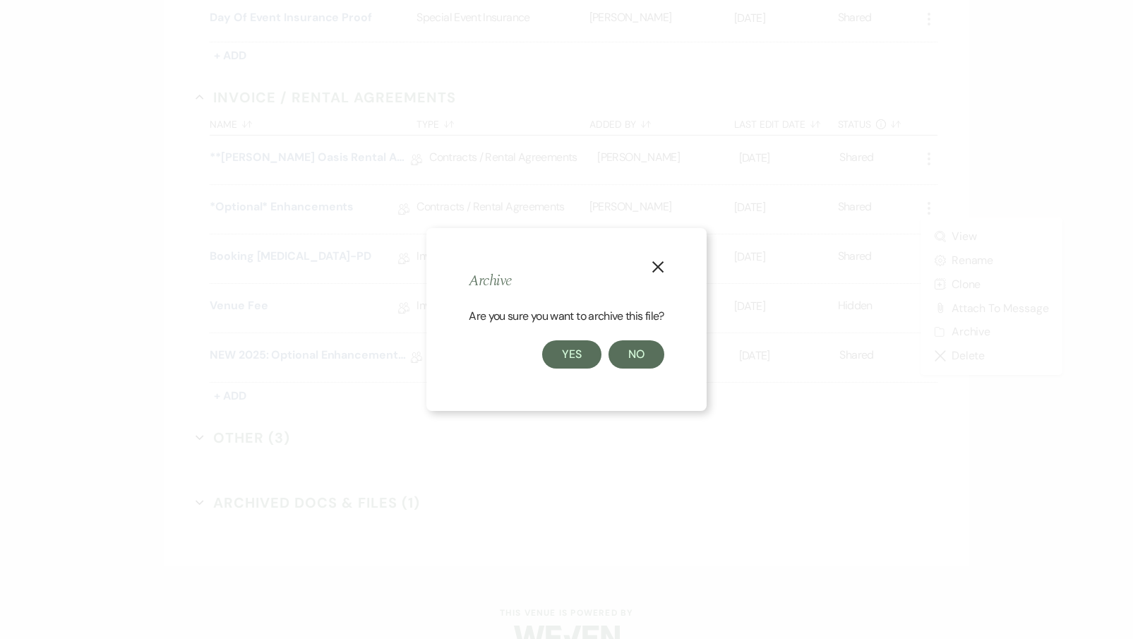
click at [571, 352] on button "Yes" at bounding box center [571, 354] width 59 height 28
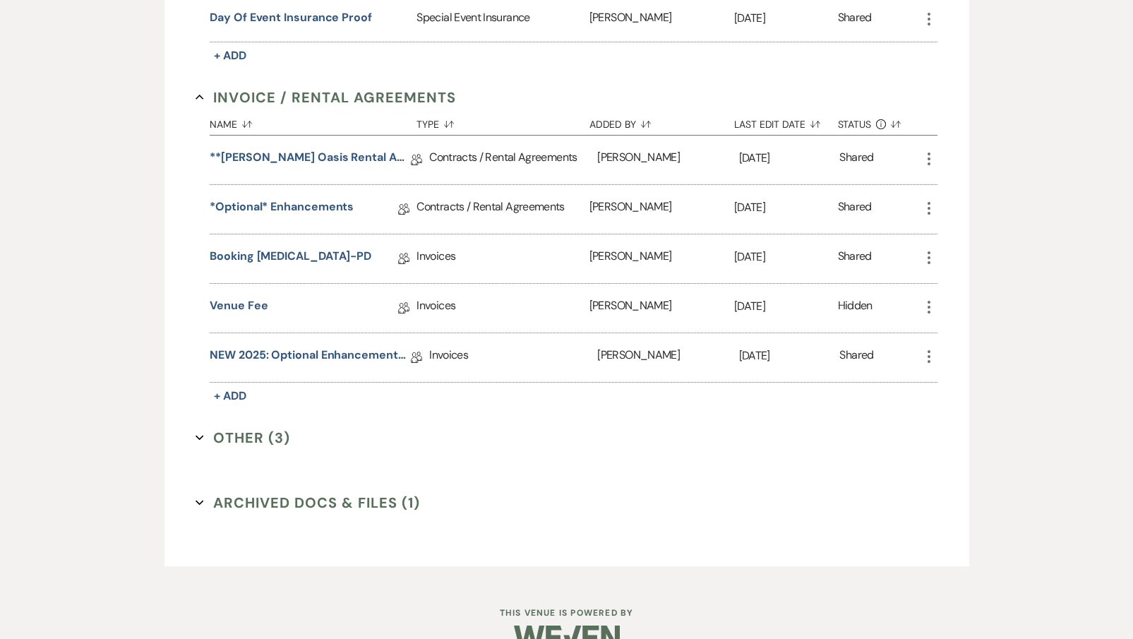
scroll to position [447, 0]
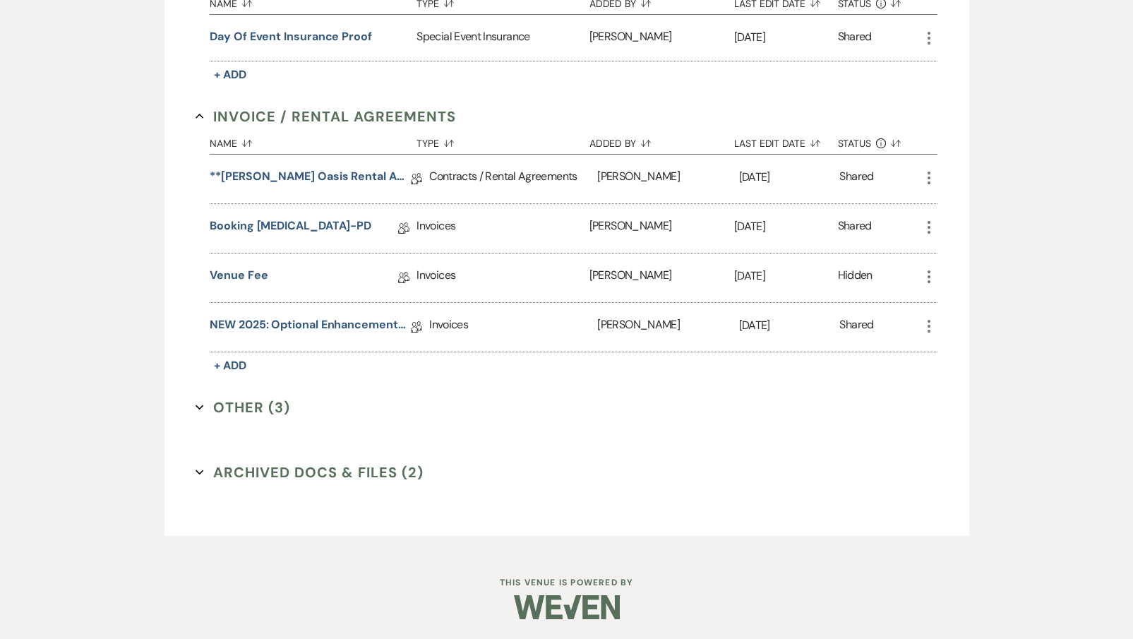
click at [315, 328] on link "NEW 2025: Optional Enhancements + Information" at bounding box center [310, 327] width 201 height 22
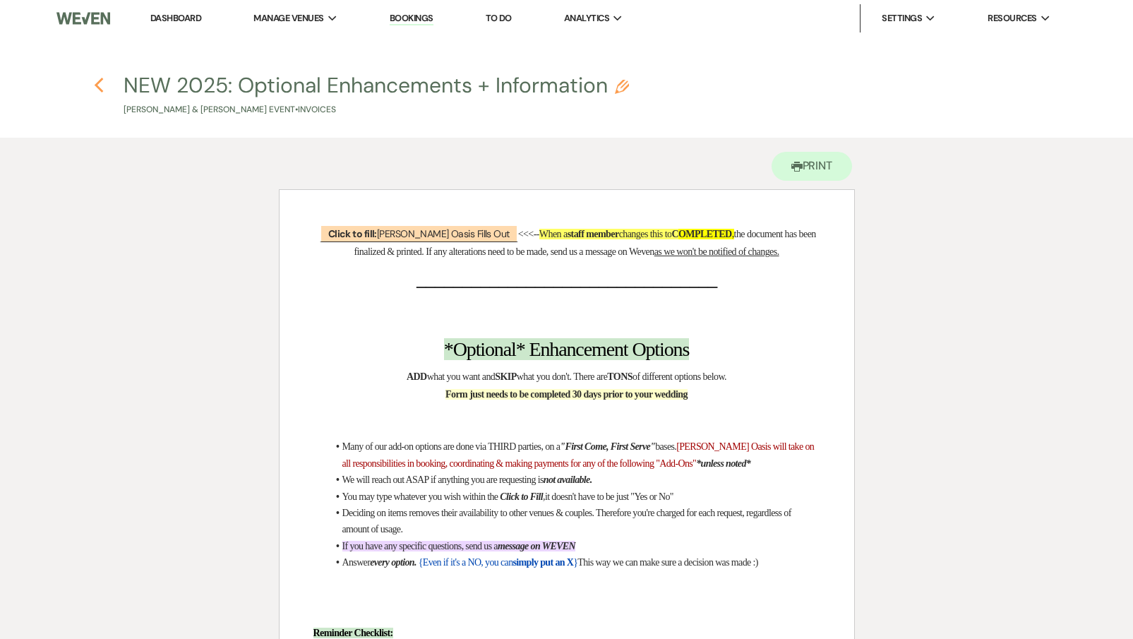
click at [94, 83] on icon "Previous" at bounding box center [99, 85] width 11 height 17
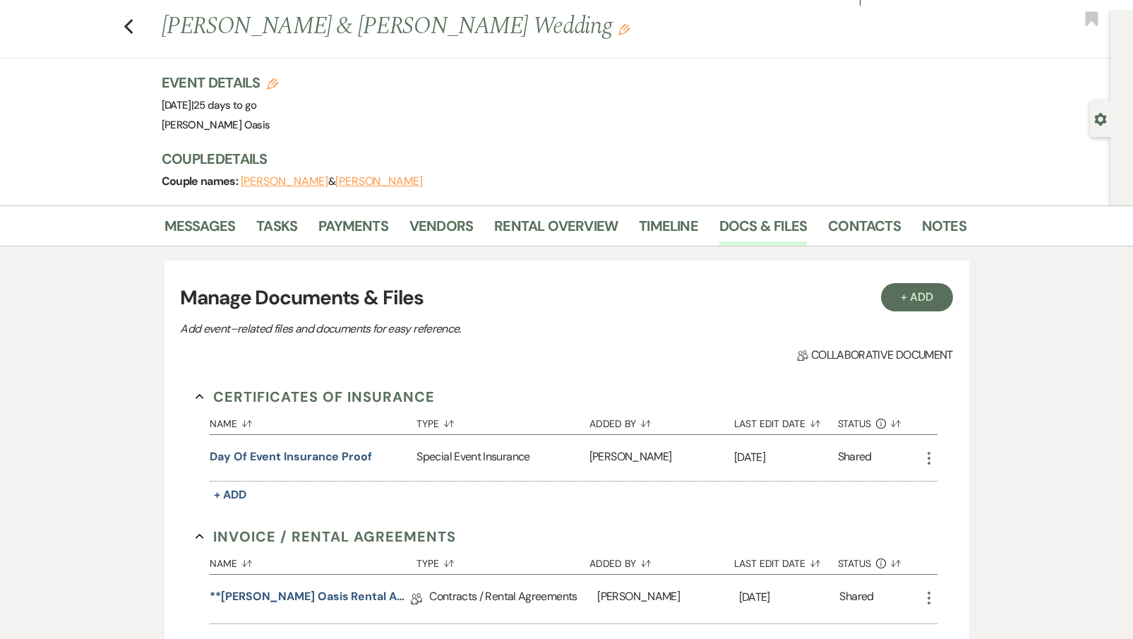
scroll to position [8, 0]
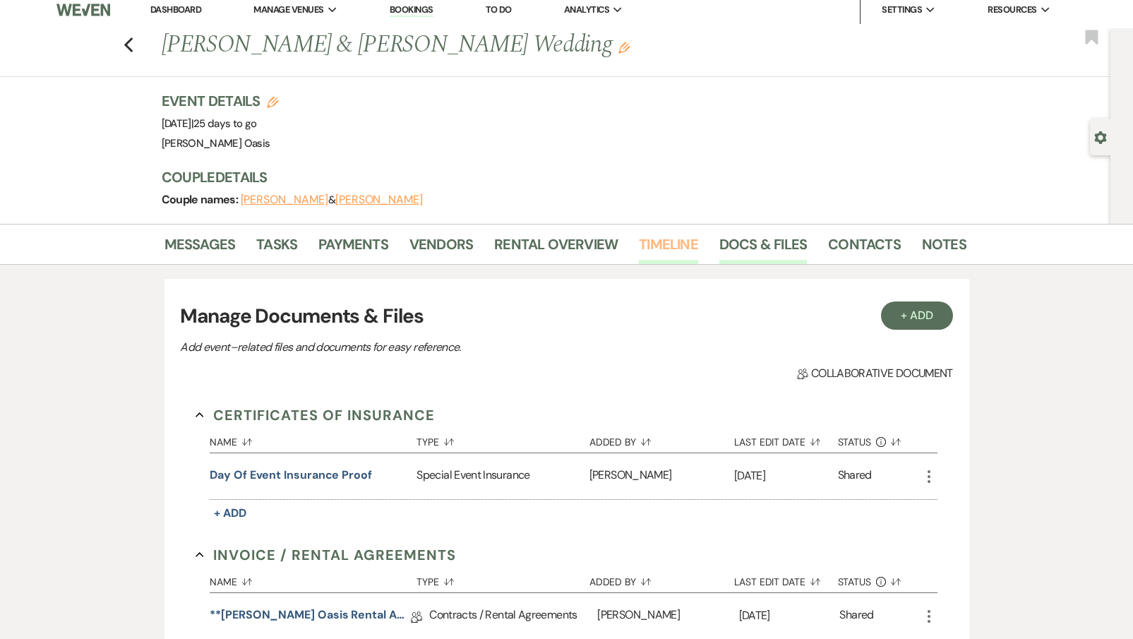
click at [684, 246] on link "Timeline" at bounding box center [668, 248] width 59 height 31
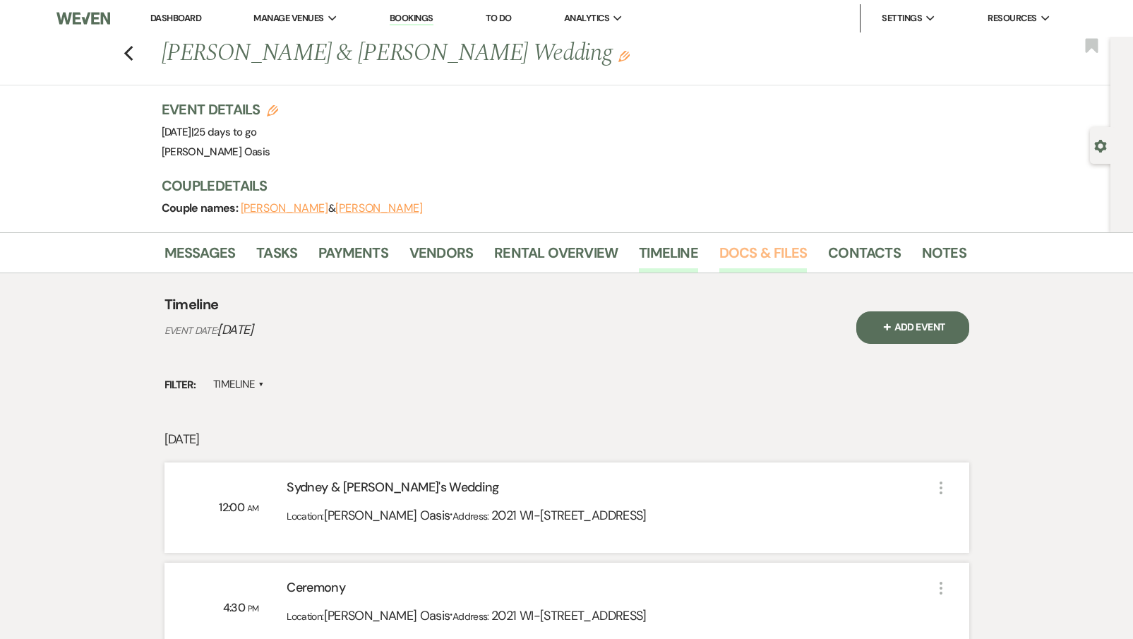
click at [775, 247] on link "Docs & Files" at bounding box center [763, 256] width 88 height 31
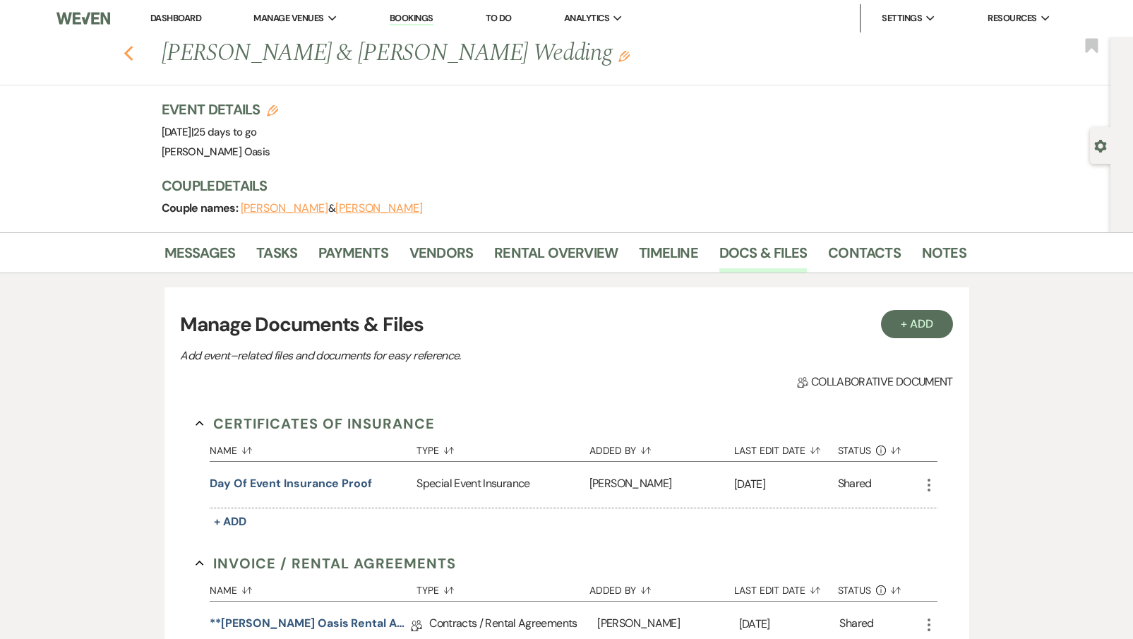
click at [128, 48] on icon "Previous" at bounding box center [129, 53] width 11 height 17
select select "8"
select select "5"
select select "8"
select select "1"
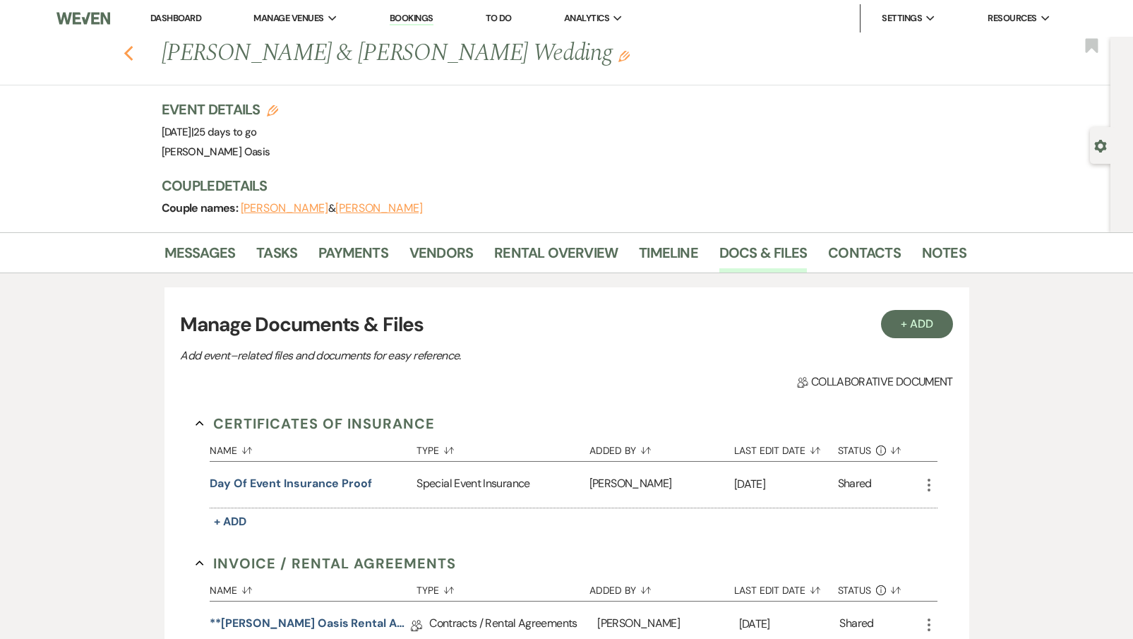
select select "8"
select select "7"
select select "8"
select select "5"
select select "8"
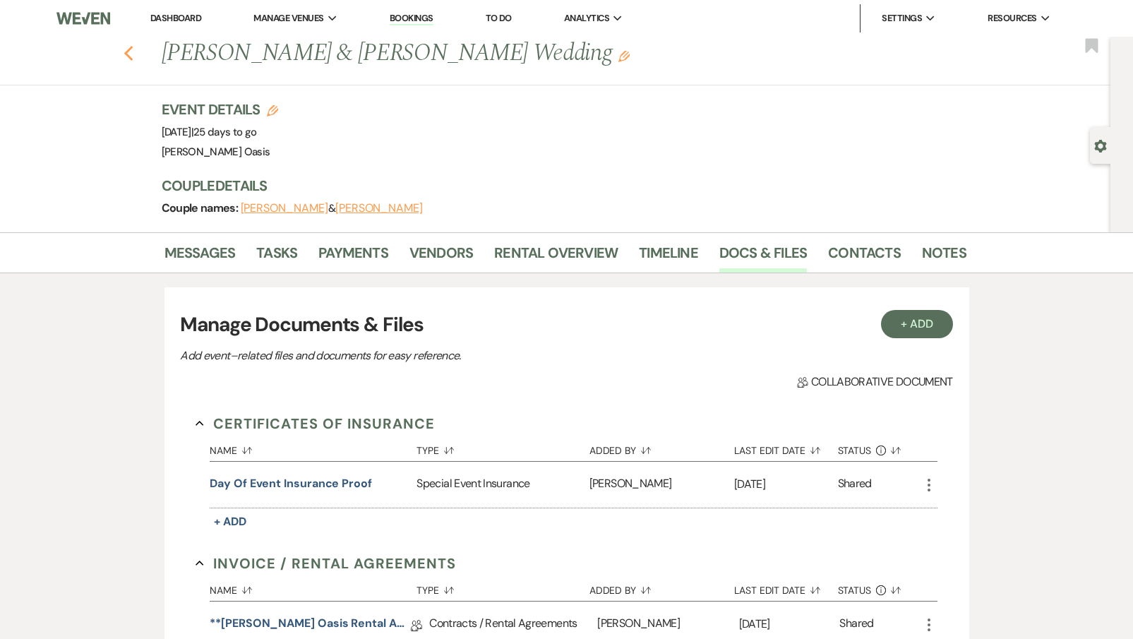
select select "5"
select select "8"
select select "6"
select select "8"
select select "5"
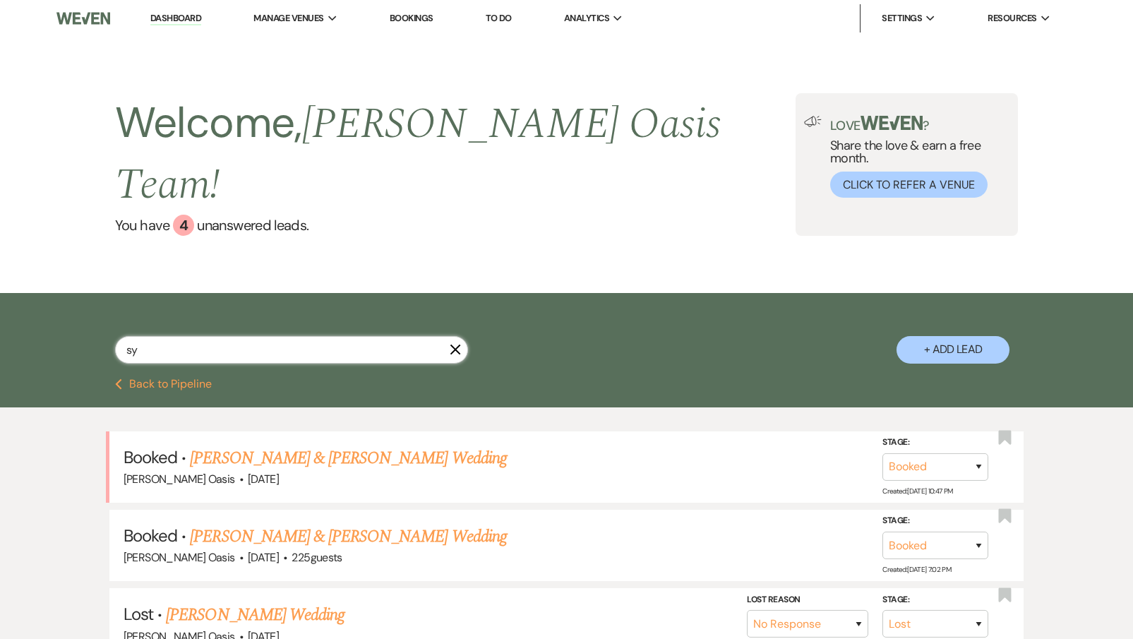
drag, startPoint x: 144, startPoint y: 321, endPoint x: 72, endPoint y: 308, distance: 73.2
click at [72, 312] on div "sy X + Add Lead" at bounding box center [567, 337] width 1016 height 75
type input "[PERSON_NAME]"
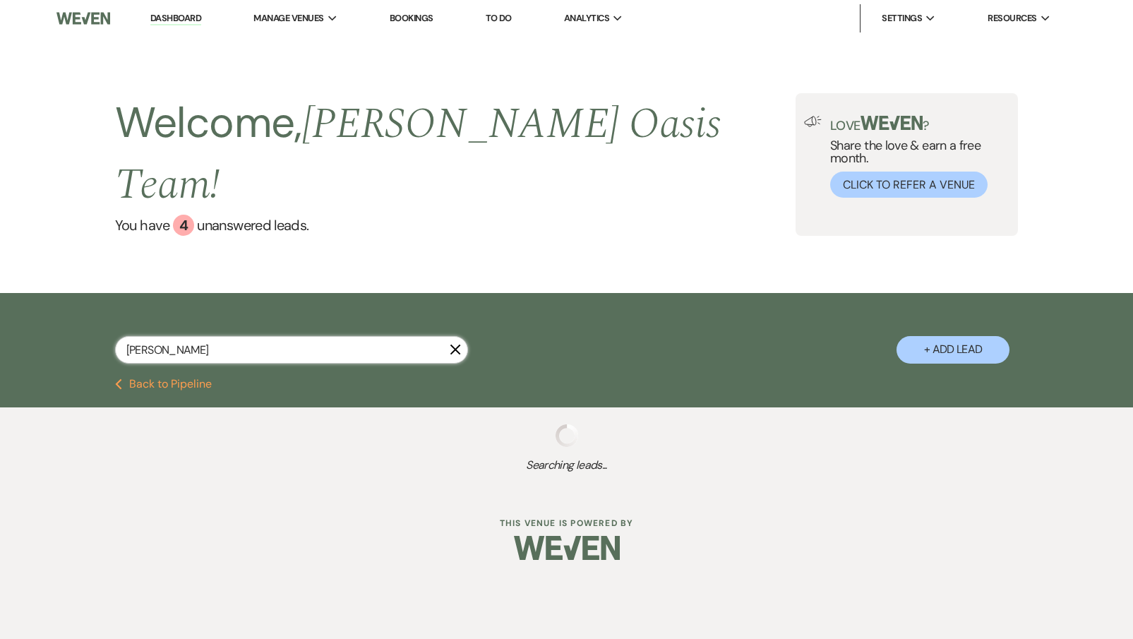
select select "5"
select select "8"
select select "6"
select select "8"
select select "5"
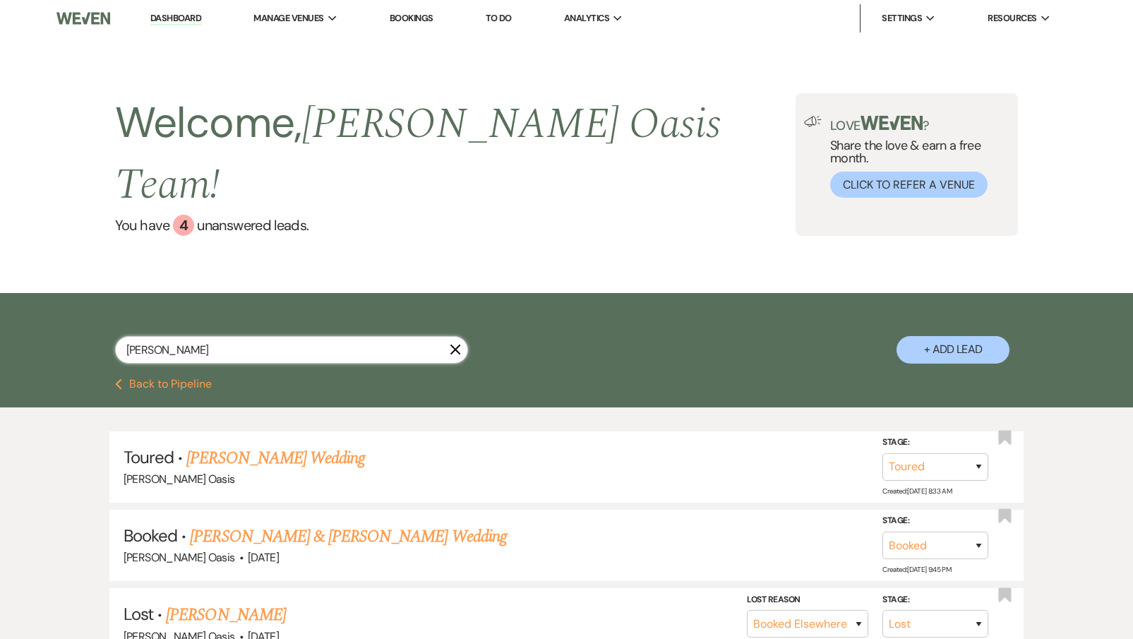
type input "[PERSON_NAME]"
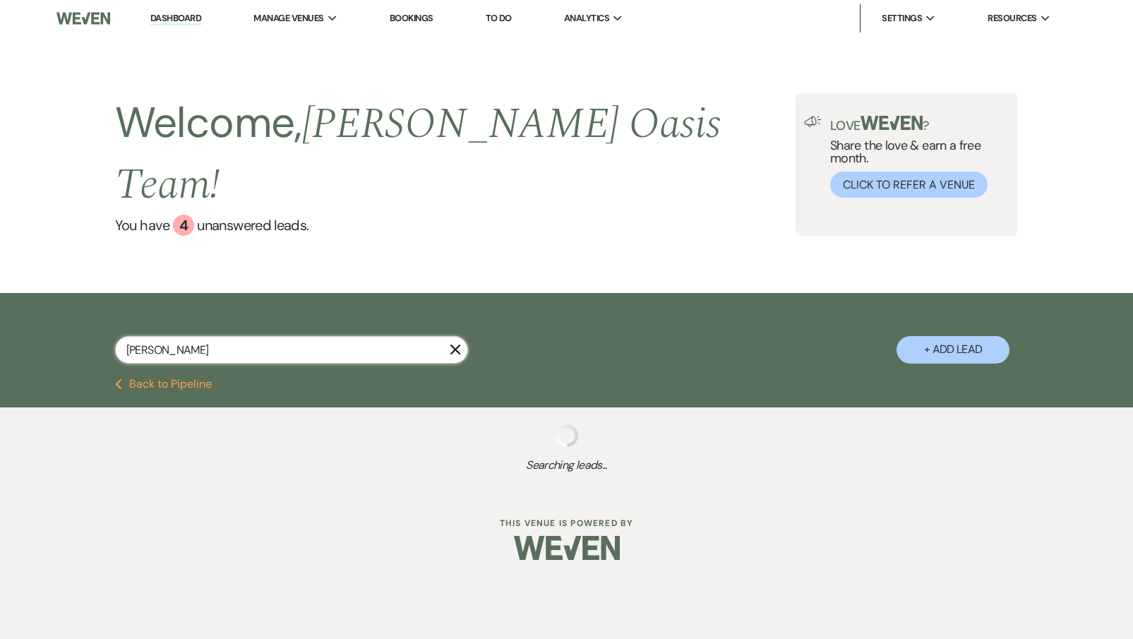
select select "5"
select select "8"
select select "6"
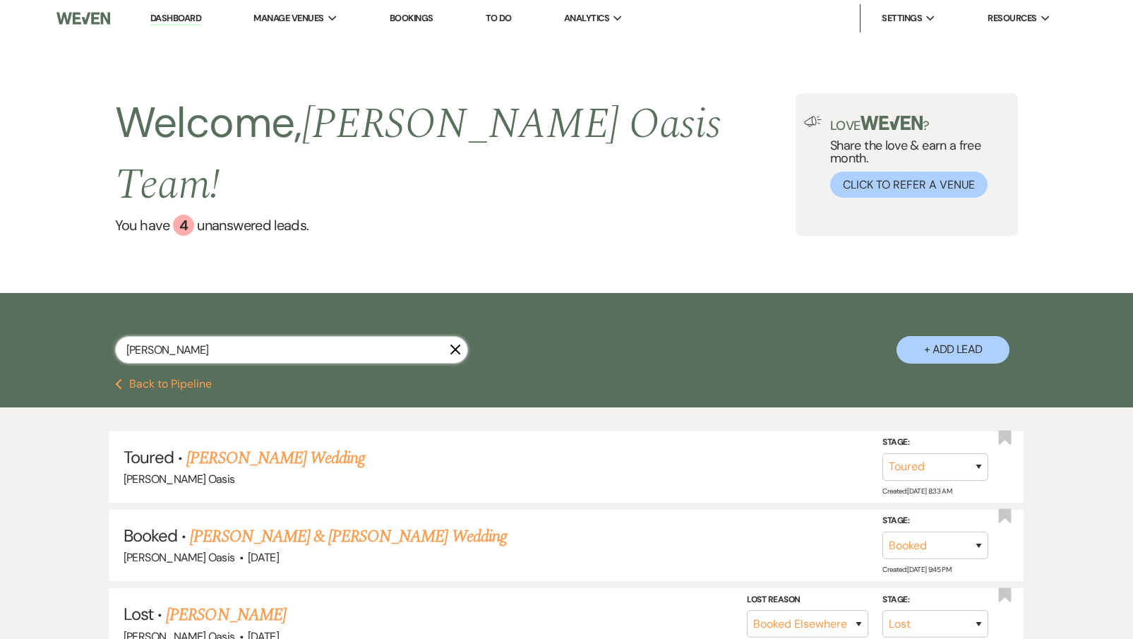
type input "[PERSON_NAME]"
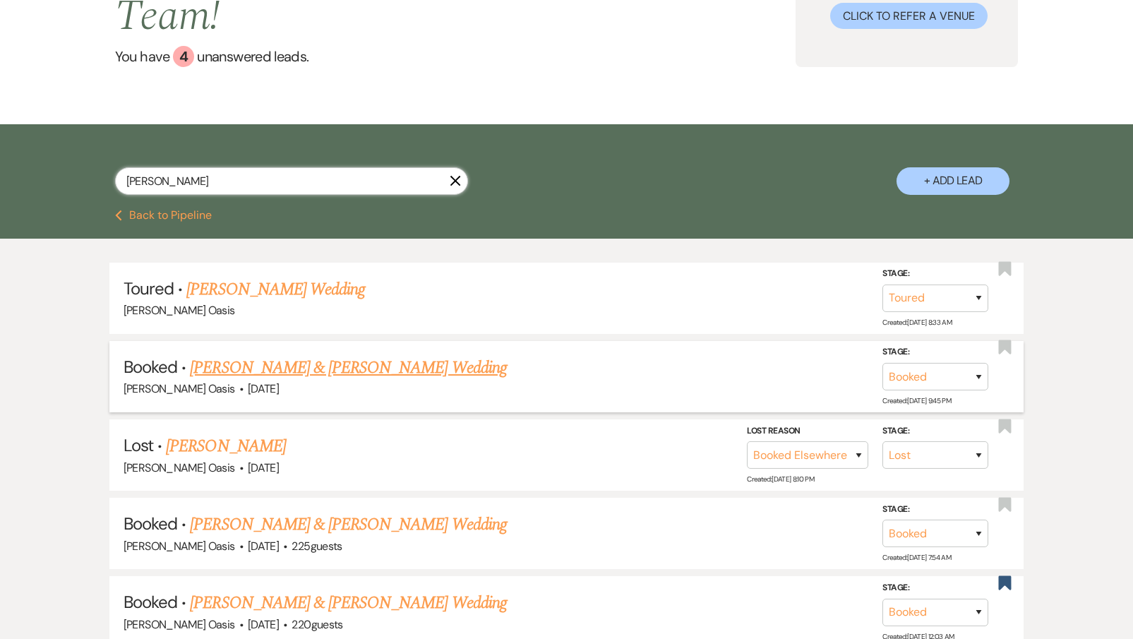
scroll to position [1, 0]
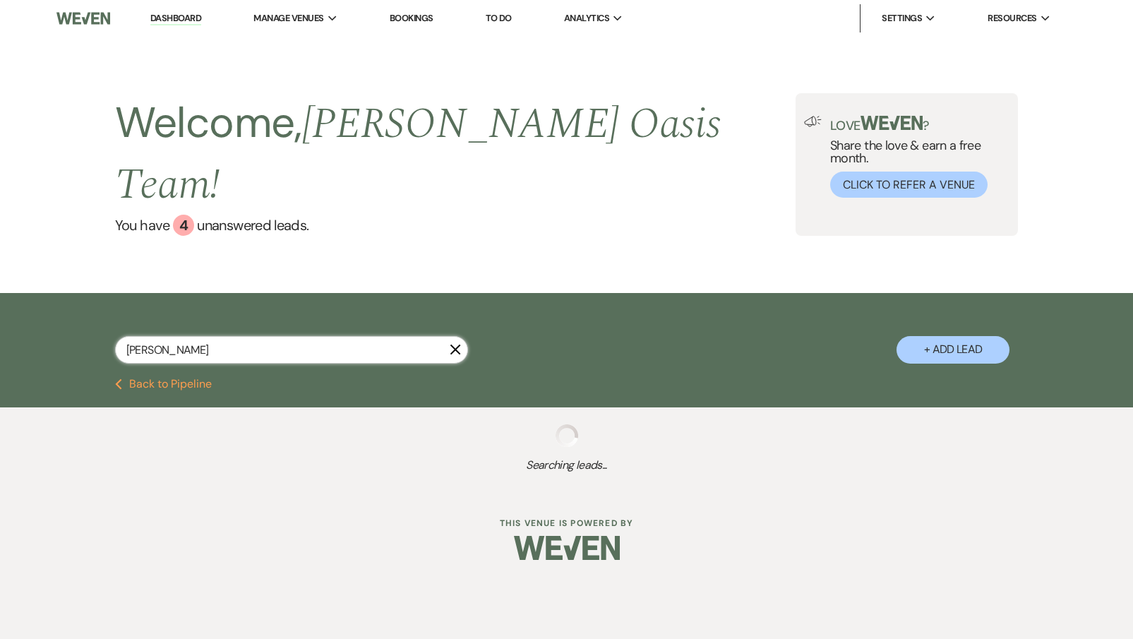
select select "5"
select select "8"
select select "6"
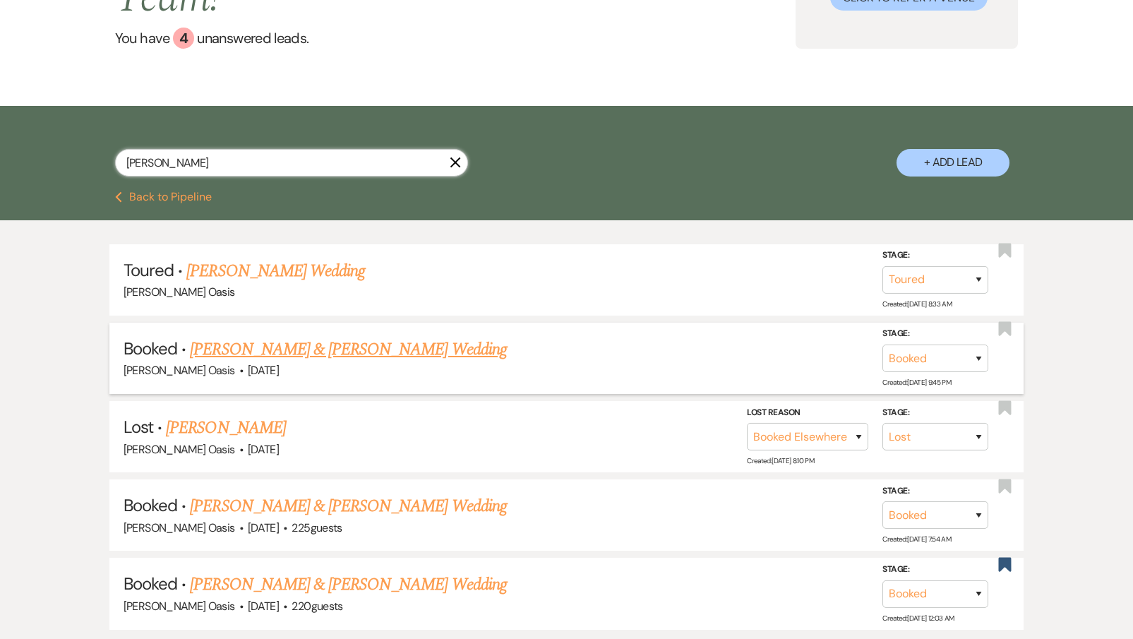
scroll to position [189, 0]
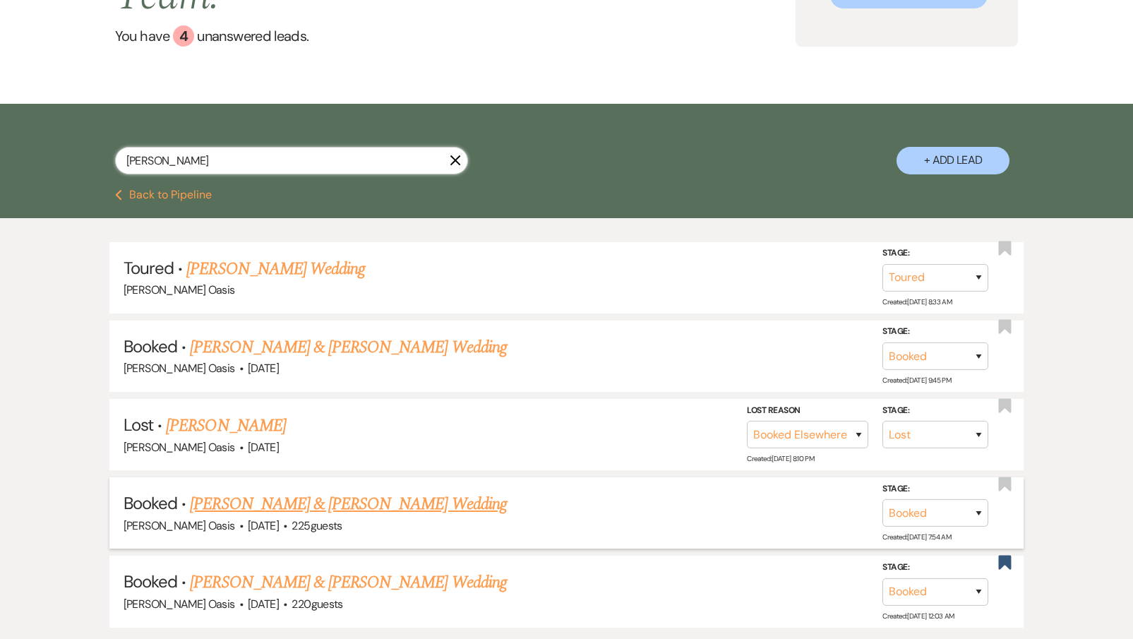
type input "[PERSON_NAME]"
click at [326, 491] on link "[PERSON_NAME] & [PERSON_NAME] Wedding" at bounding box center [348, 503] width 316 height 25
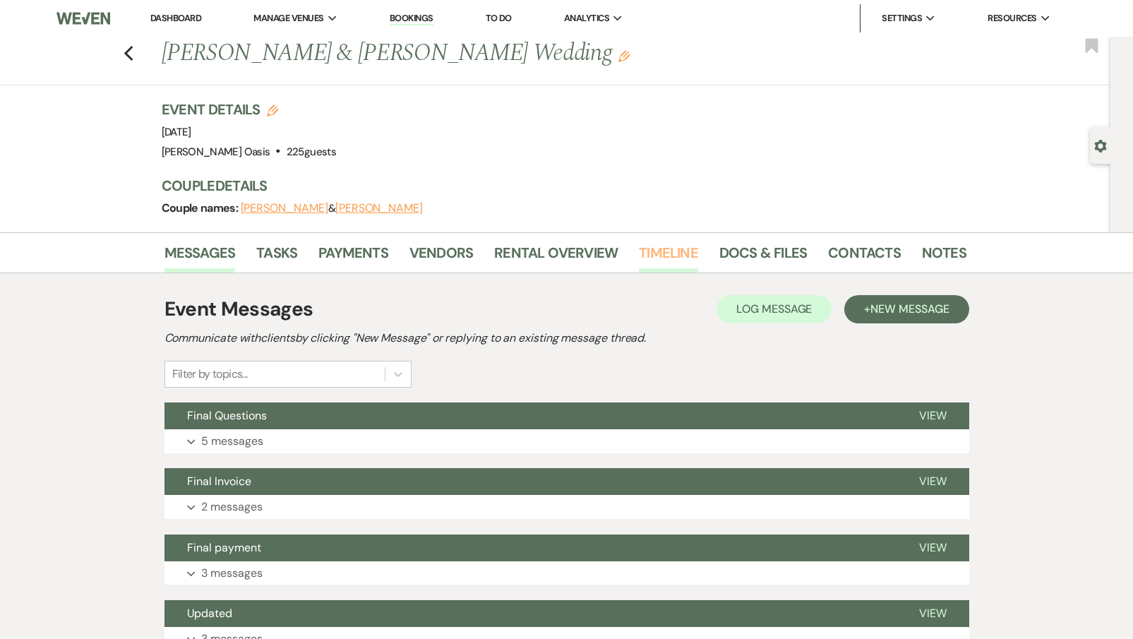
click at [683, 260] on link "Timeline" at bounding box center [668, 256] width 59 height 31
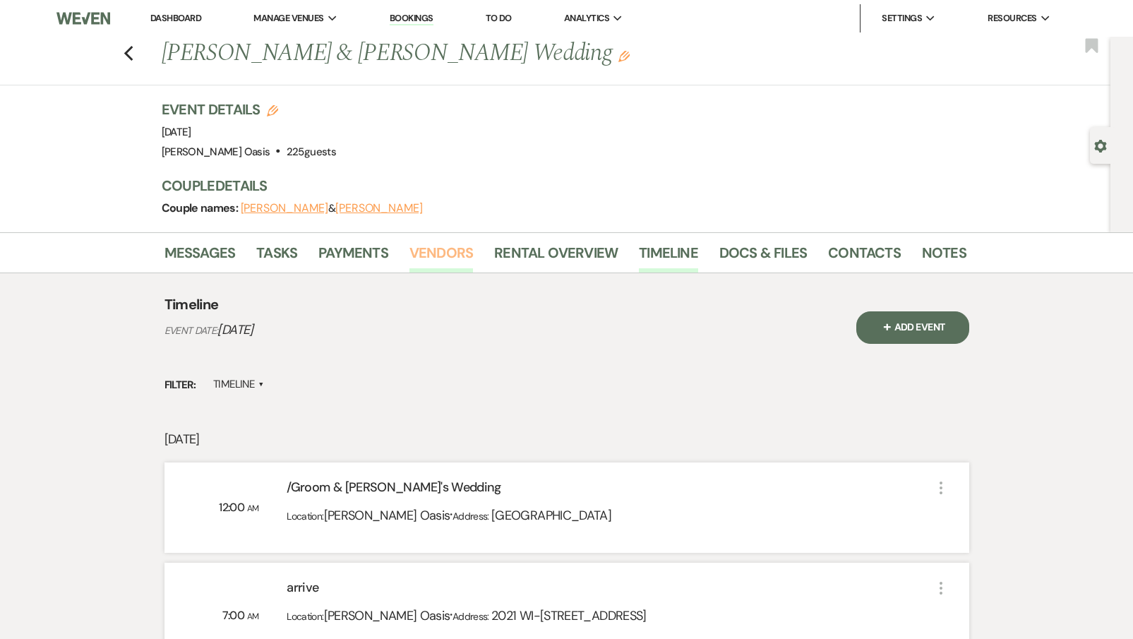
click at [431, 259] on link "Vendors" at bounding box center [441, 256] width 64 height 31
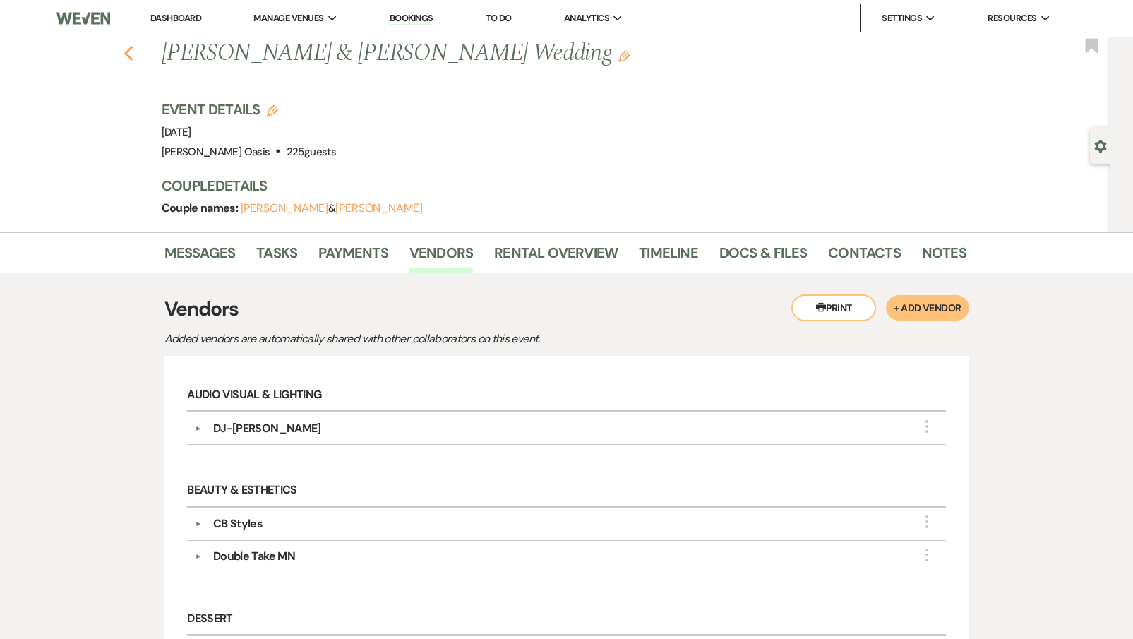
click at [126, 54] on use "button" at bounding box center [128, 54] width 9 height 16
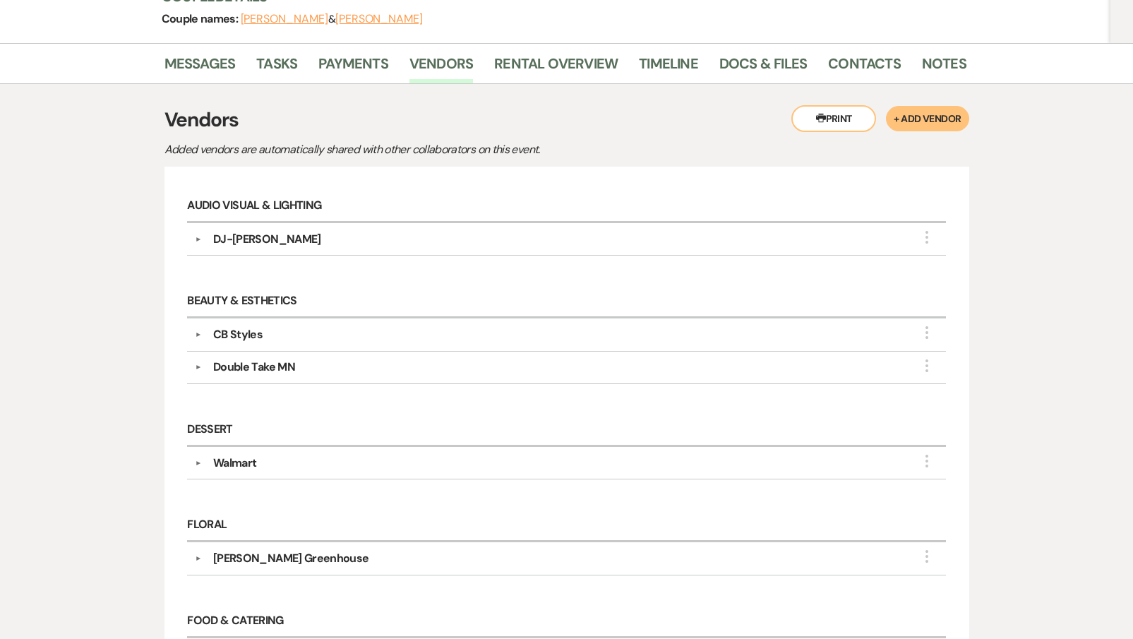
select select "5"
select select "8"
select select "6"
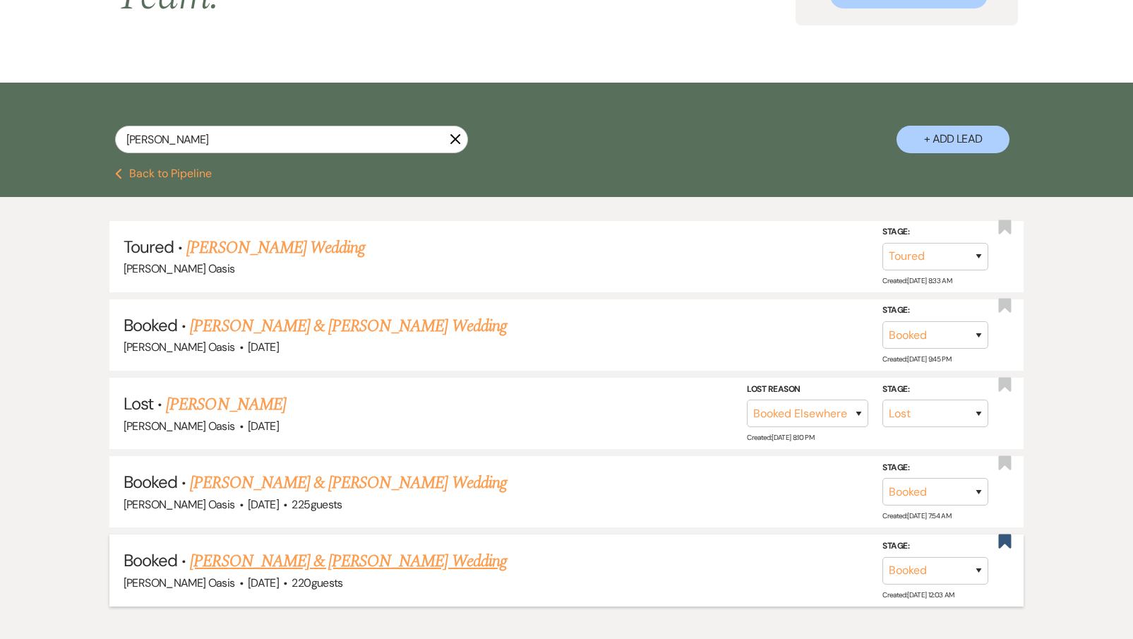
click at [416, 548] on link "[PERSON_NAME] & [PERSON_NAME] Wedding" at bounding box center [348, 560] width 316 height 25
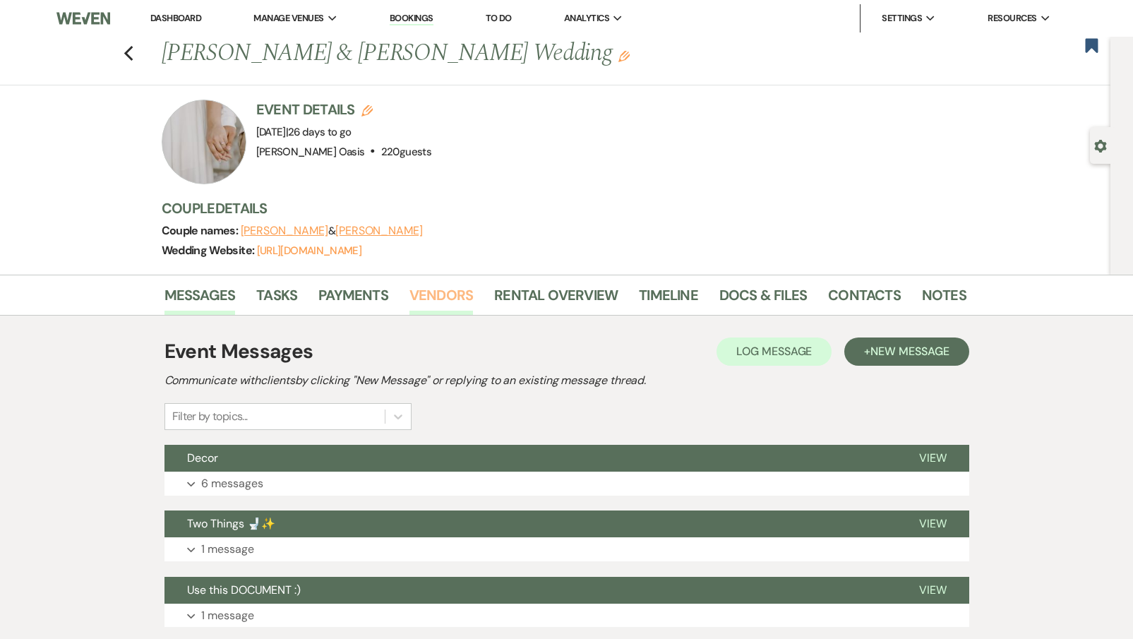
click at [441, 292] on link "Vendors" at bounding box center [441, 299] width 64 height 31
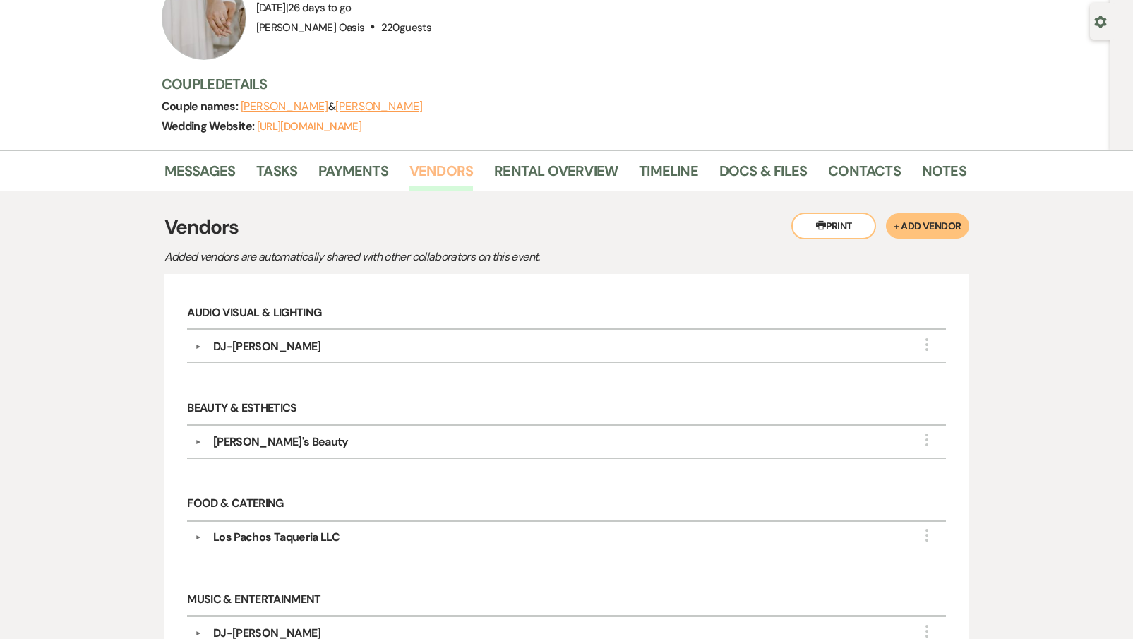
scroll to position [126, 0]
click at [328, 537] on div "Los Pachos Taqueria LLC" at bounding box center [276, 535] width 126 height 17
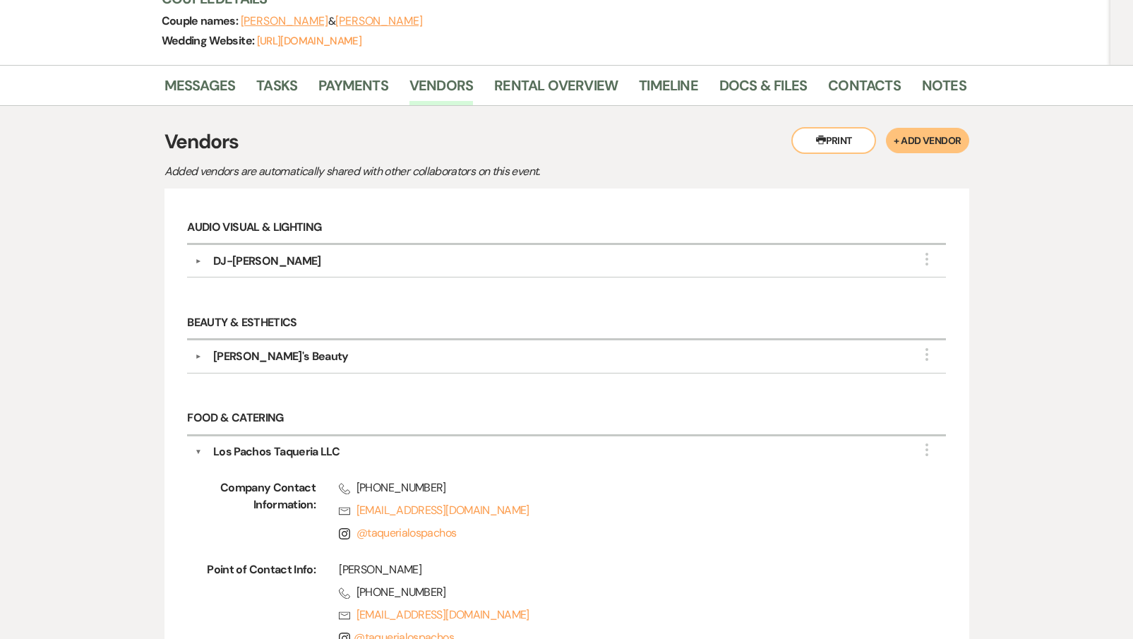
scroll to position [241, 0]
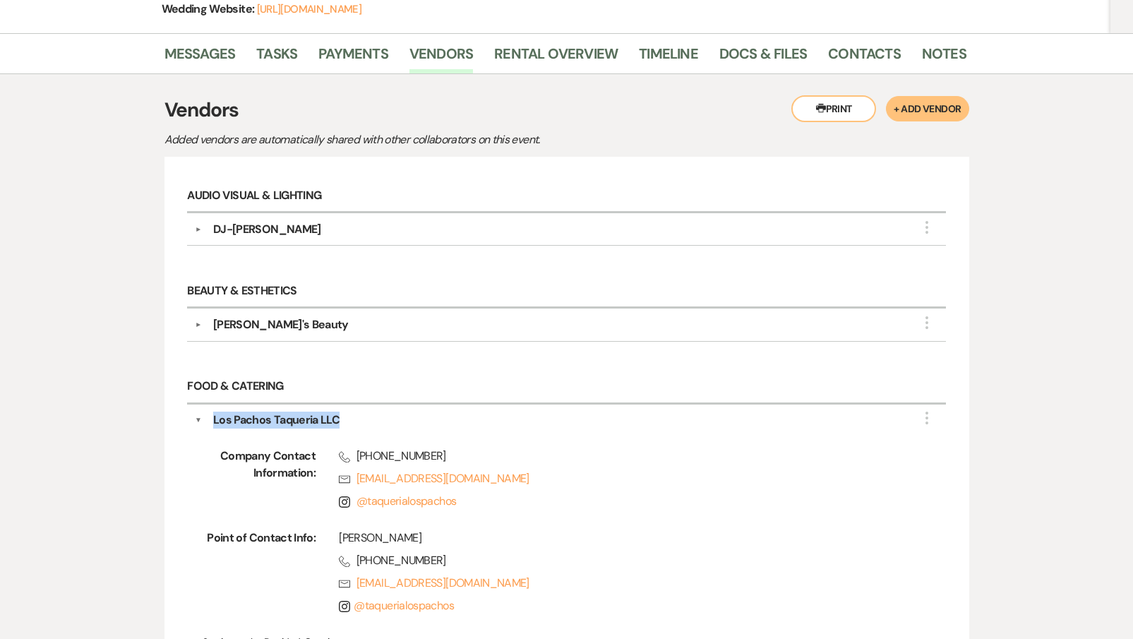
drag, startPoint x: 323, startPoint y: 416, endPoint x: 215, endPoint y: 418, distance: 108.0
click at [215, 418] on div "Los Pachos Taqueria LLC" at bounding box center [570, 419] width 736 height 17
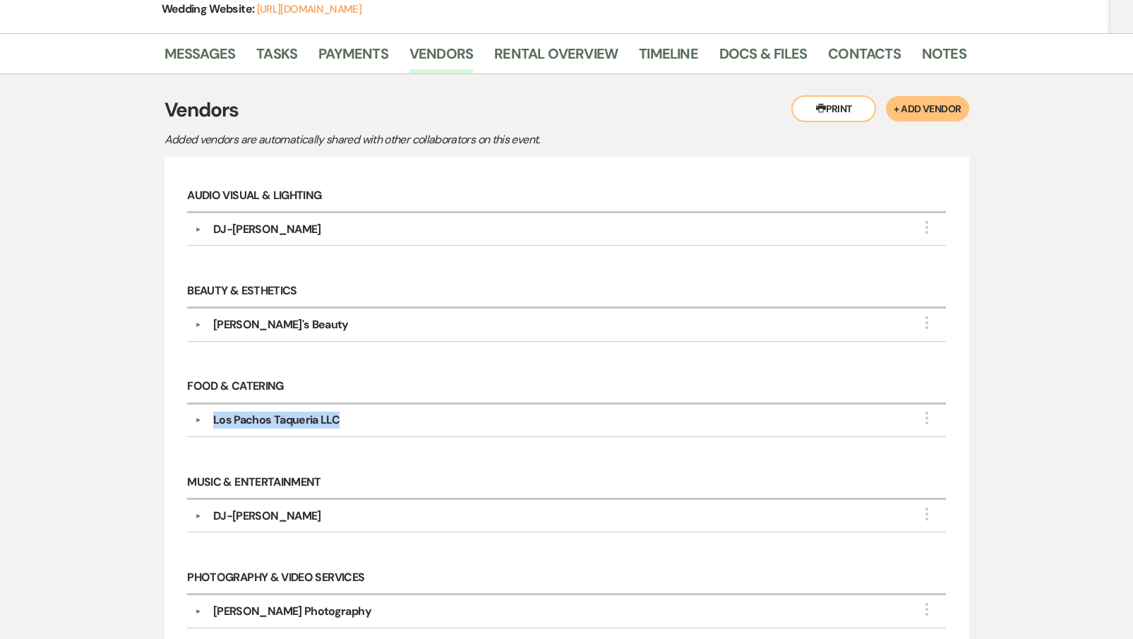
copy div "Los Pachos Taqueria LLC"
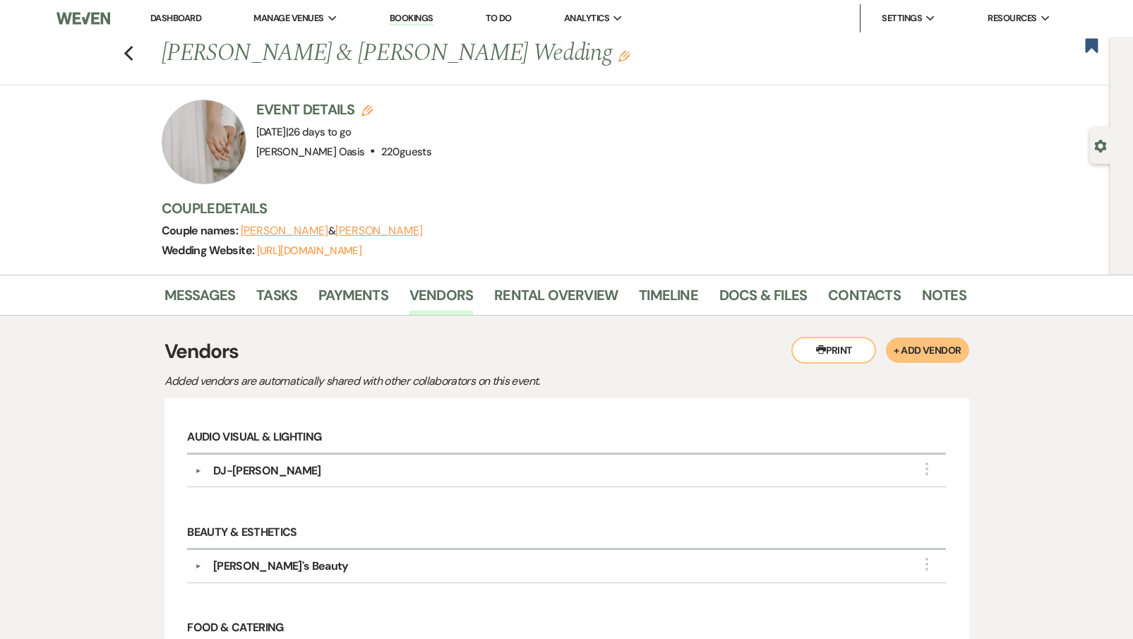
scroll to position [0, 0]
click at [687, 298] on link "Timeline" at bounding box center [668, 299] width 59 height 31
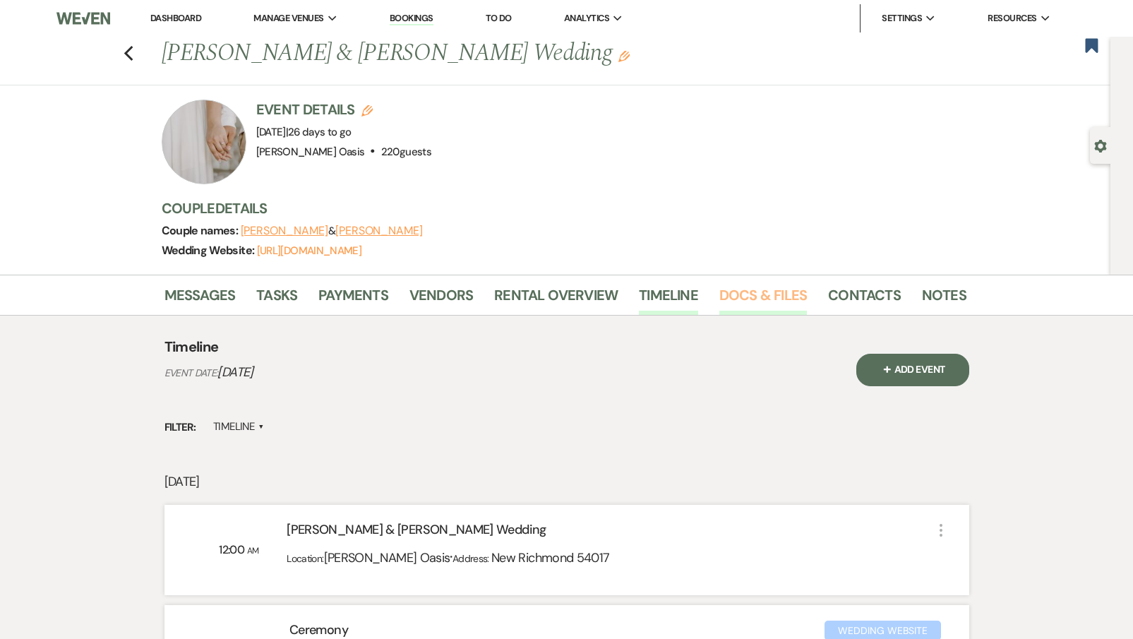
click at [760, 291] on link "Docs & Files" at bounding box center [763, 299] width 88 height 31
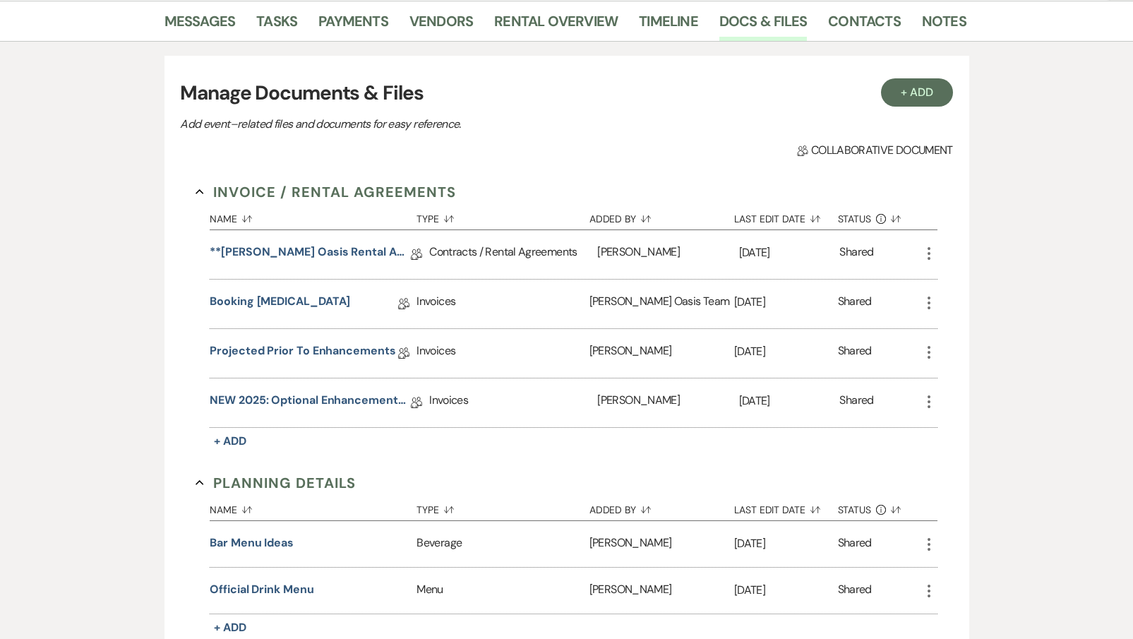
scroll to position [278, 0]
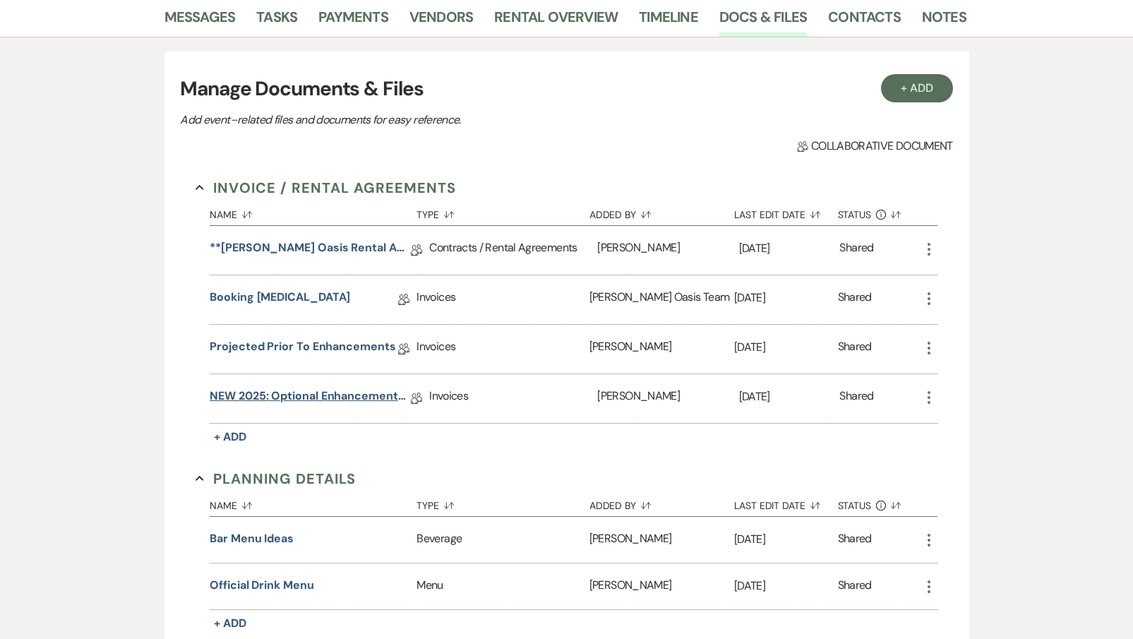
click at [356, 396] on link "NEW 2025: Optional Enhancements + Information" at bounding box center [310, 398] width 201 height 22
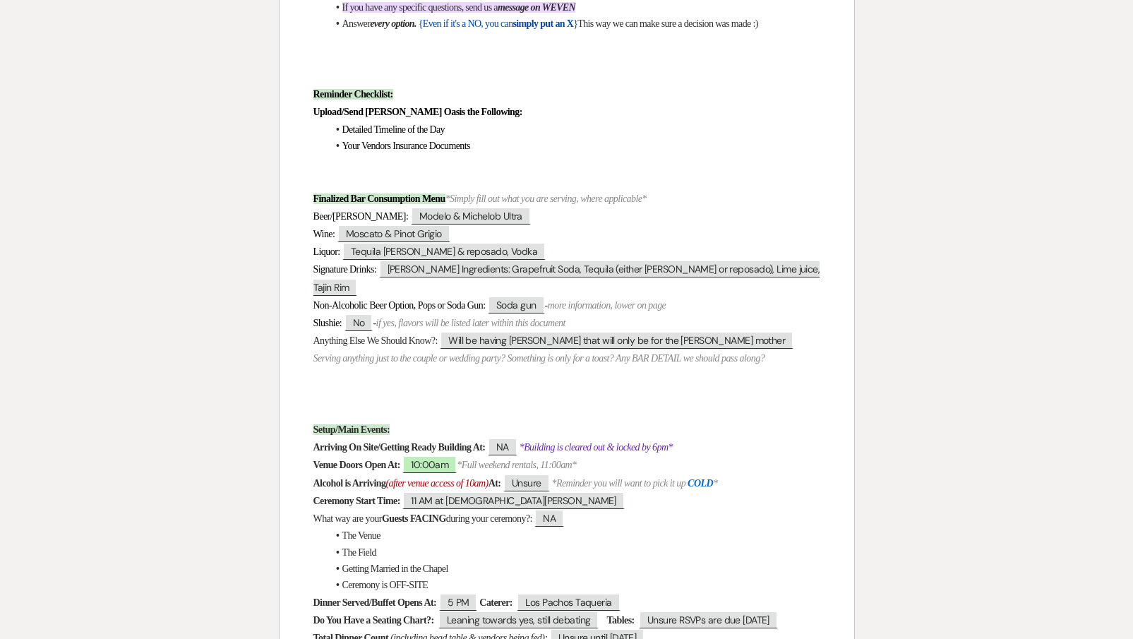
scroll to position [540, 0]
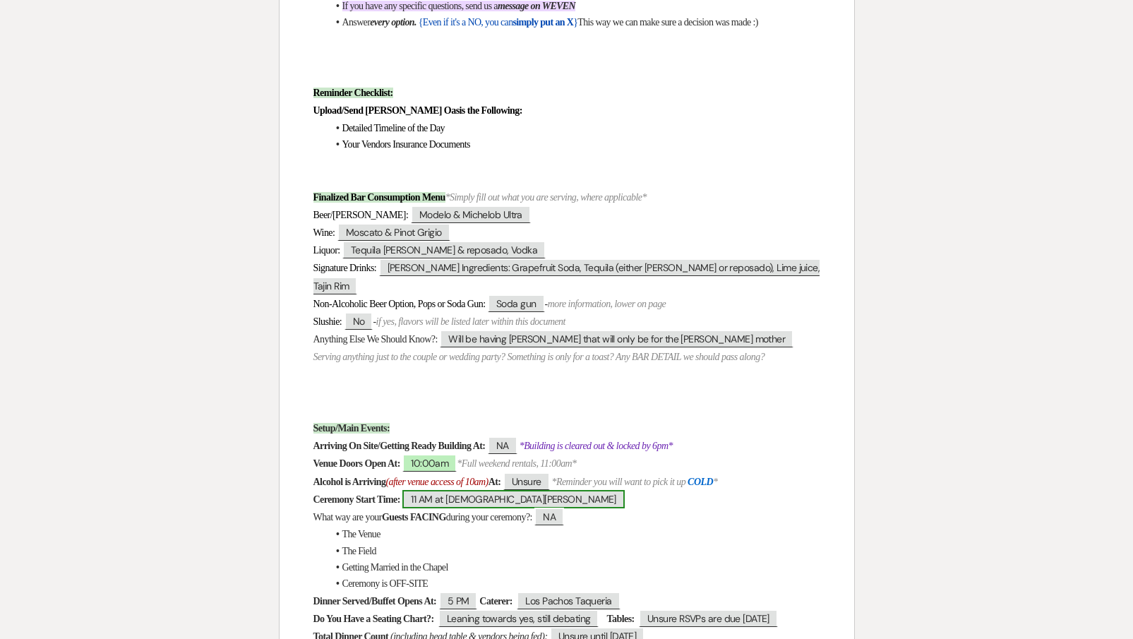
click at [538, 490] on span "11 AM at [DEMOGRAPHIC_DATA][PERSON_NAME]" at bounding box center [513, 499] width 222 height 18
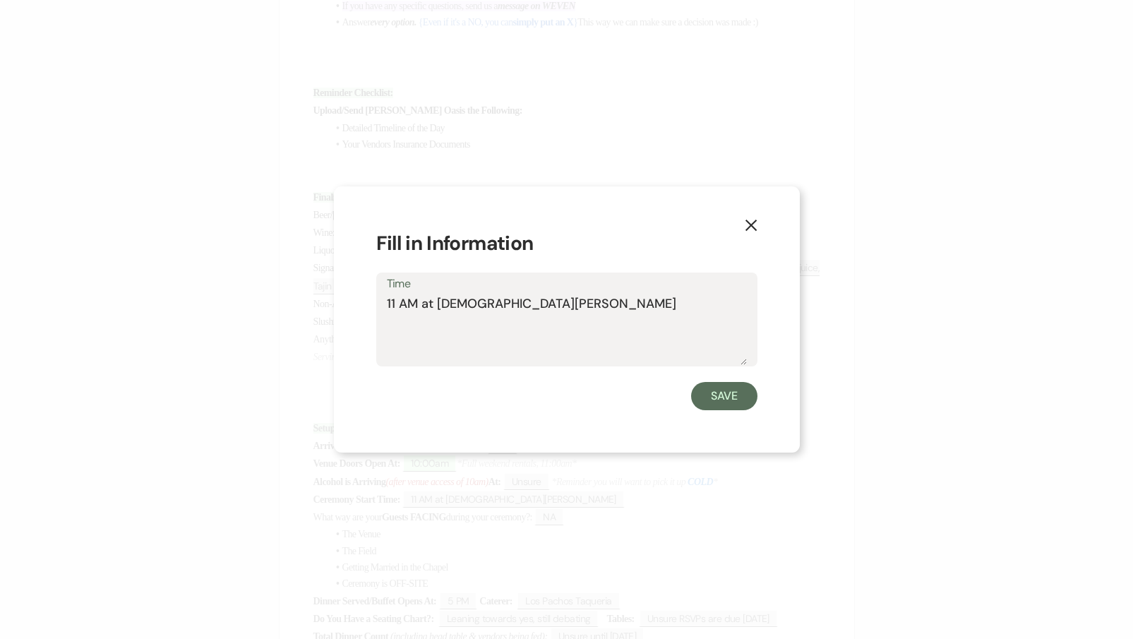
click at [557, 315] on textarea "11 AM at [DEMOGRAPHIC_DATA][PERSON_NAME]" at bounding box center [567, 329] width 360 height 71
drag, startPoint x: 598, startPoint y: 300, endPoint x: 438, endPoint y: 303, distance: 161.0
click at [438, 303] on textarea "11 AM at [DEMOGRAPHIC_DATA][PERSON_NAME]" at bounding box center [567, 329] width 360 height 71
click at [748, 229] on icon "X" at bounding box center [751, 225] width 13 height 13
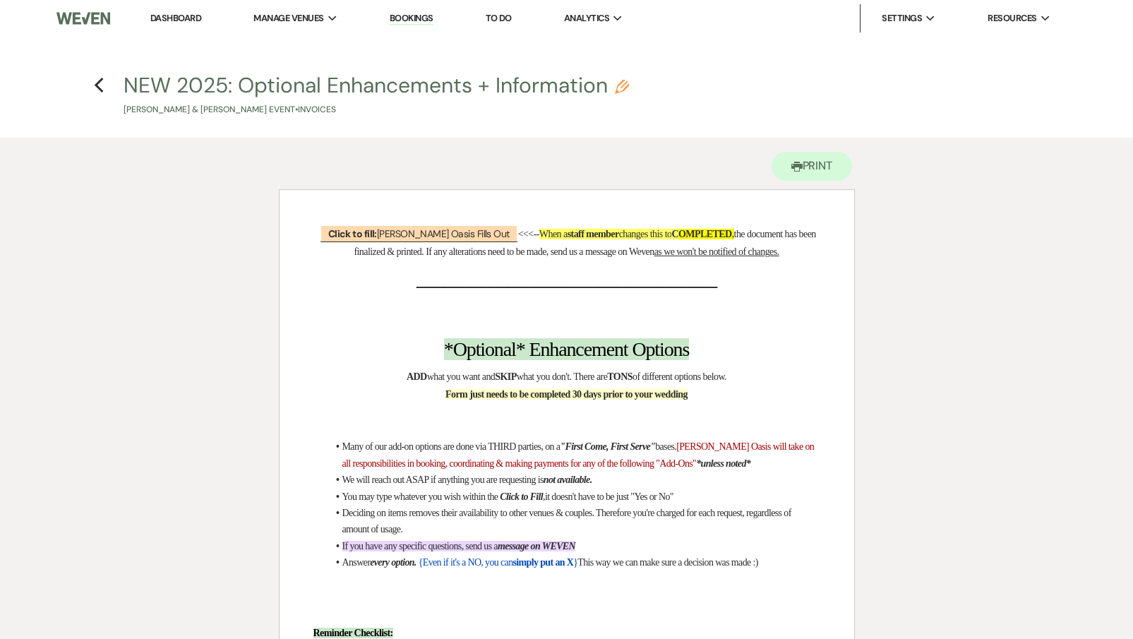
scroll to position [0, 0]
click at [97, 87] on use "button" at bounding box center [99, 86] width 9 height 16
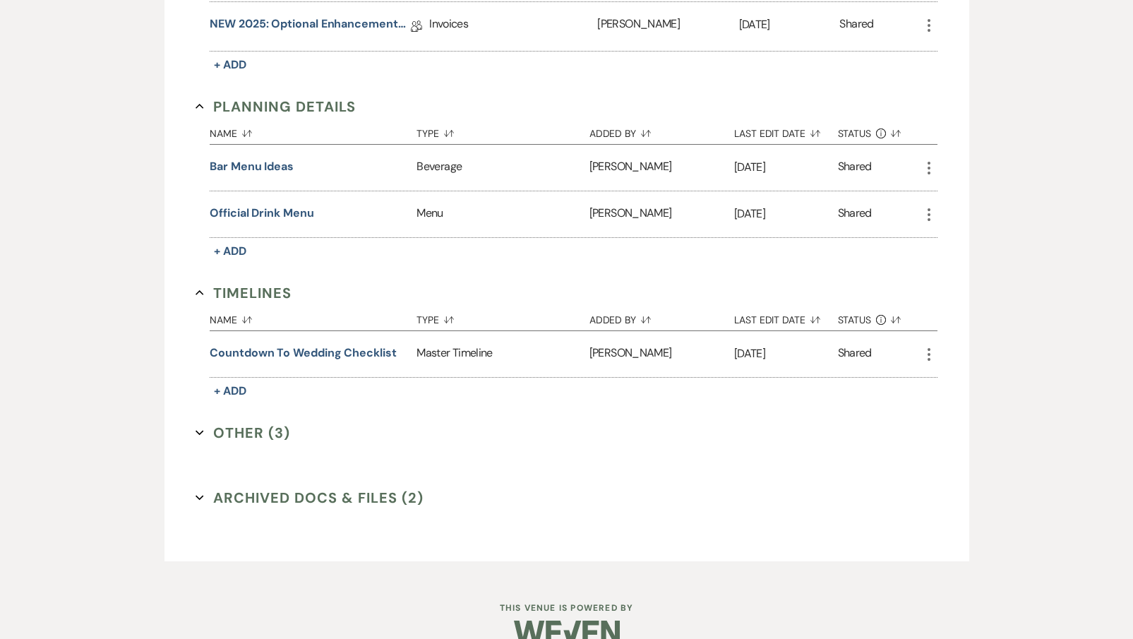
scroll to position [651, 0]
click at [244, 433] on button "Other (3) Expand" at bounding box center [242, 431] width 95 height 21
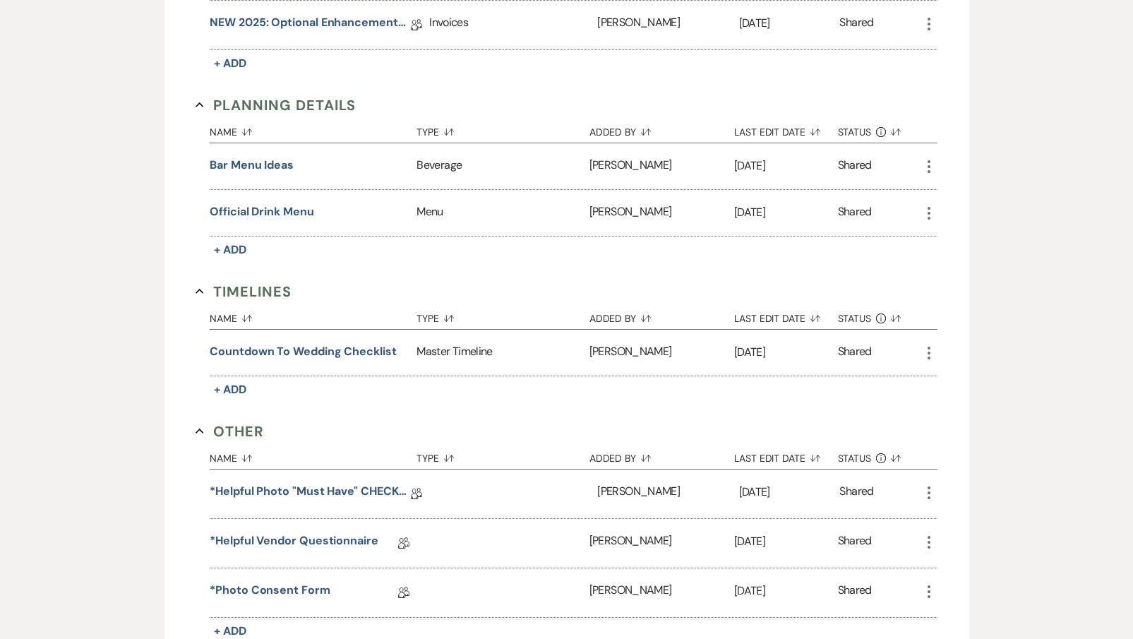
click at [244, 433] on button "Other Collapse" at bounding box center [229, 431] width 68 height 21
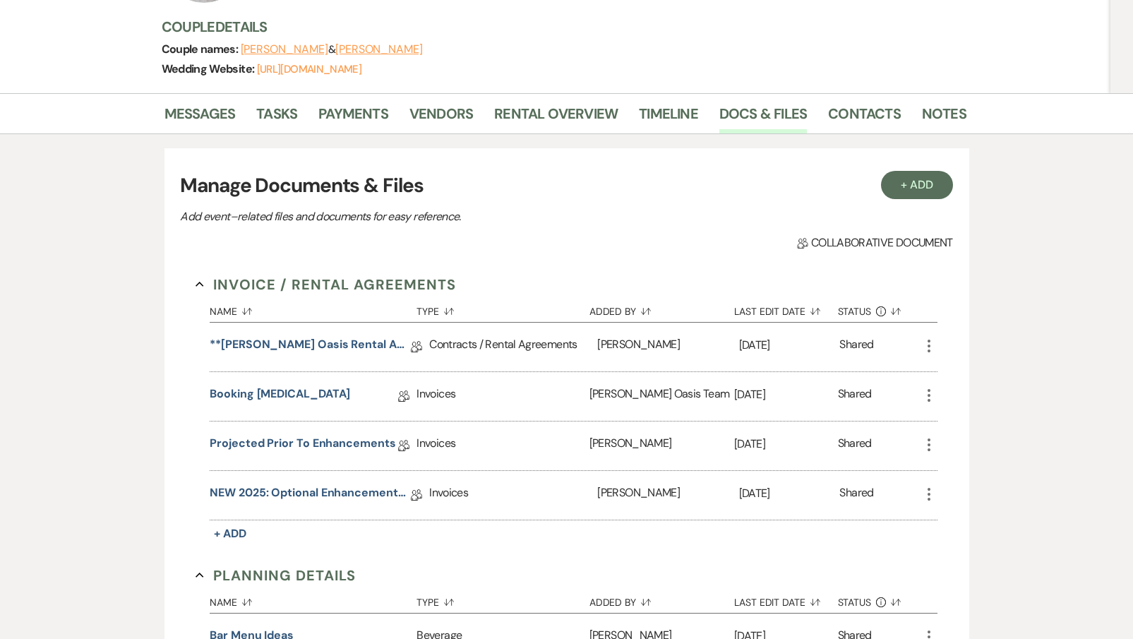
scroll to position [176, 0]
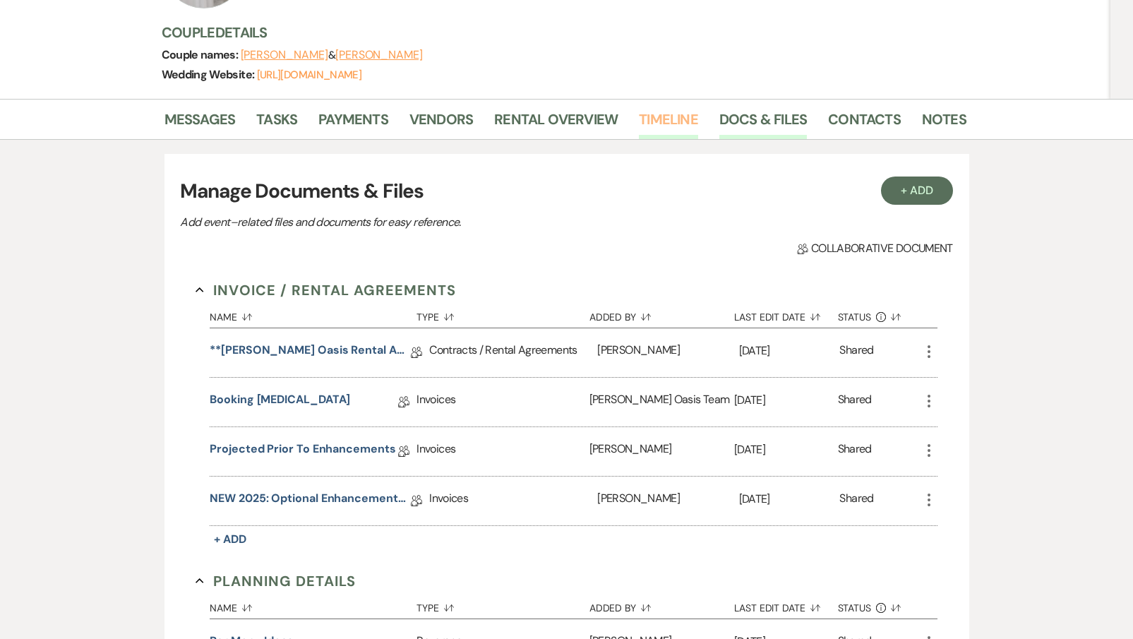
click at [656, 117] on link "Timeline" at bounding box center [668, 123] width 59 height 31
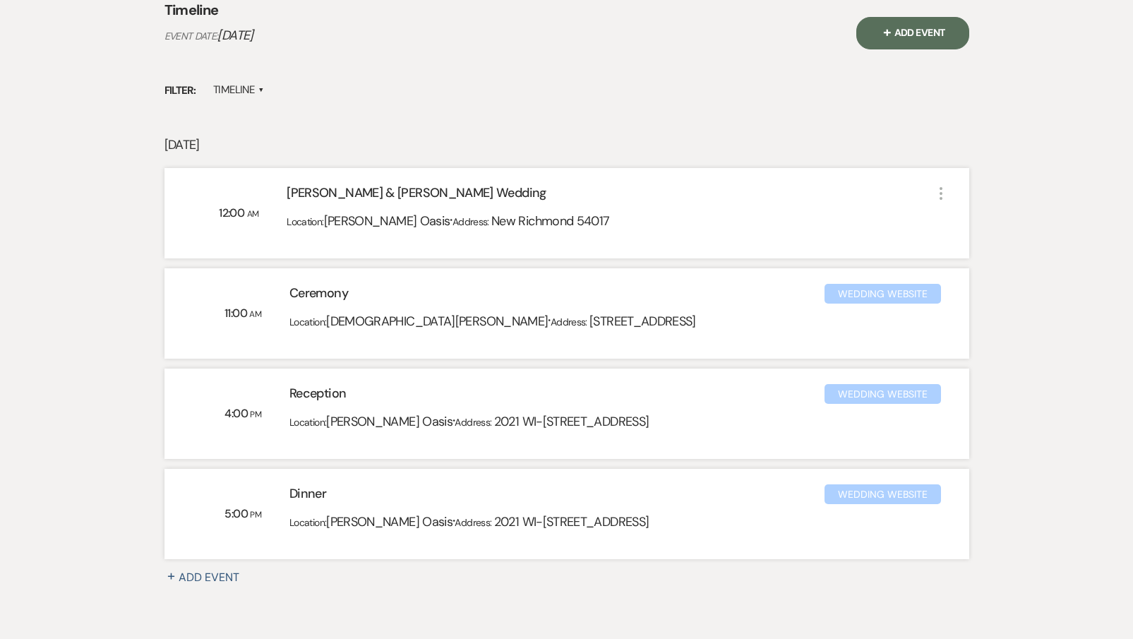
scroll to position [369, 0]
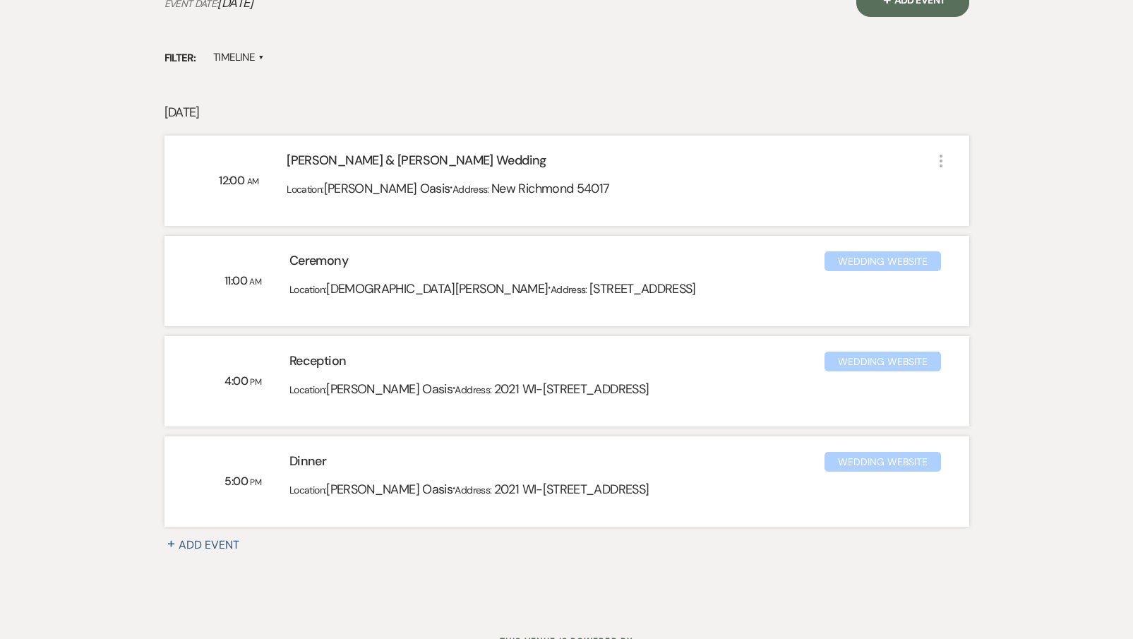
click at [895, 362] on div "Wedding Website" at bounding box center [882, 361] width 116 height 20
click at [889, 258] on div "Wedding Website" at bounding box center [882, 261] width 116 height 20
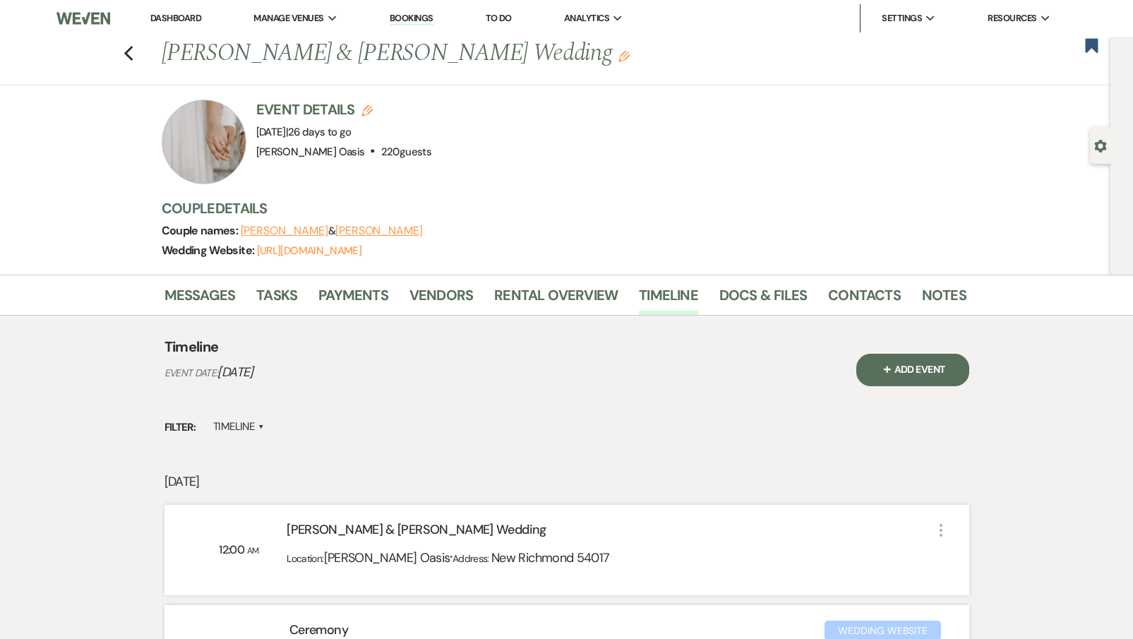
scroll to position [0, 0]
click at [315, 251] on link "[URL][DOMAIN_NAME]" at bounding box center [309, 250] width 104 height 14
click at [766, 285] on link "Docs & Files" at bounding box center [763, 299] width 88 height 31
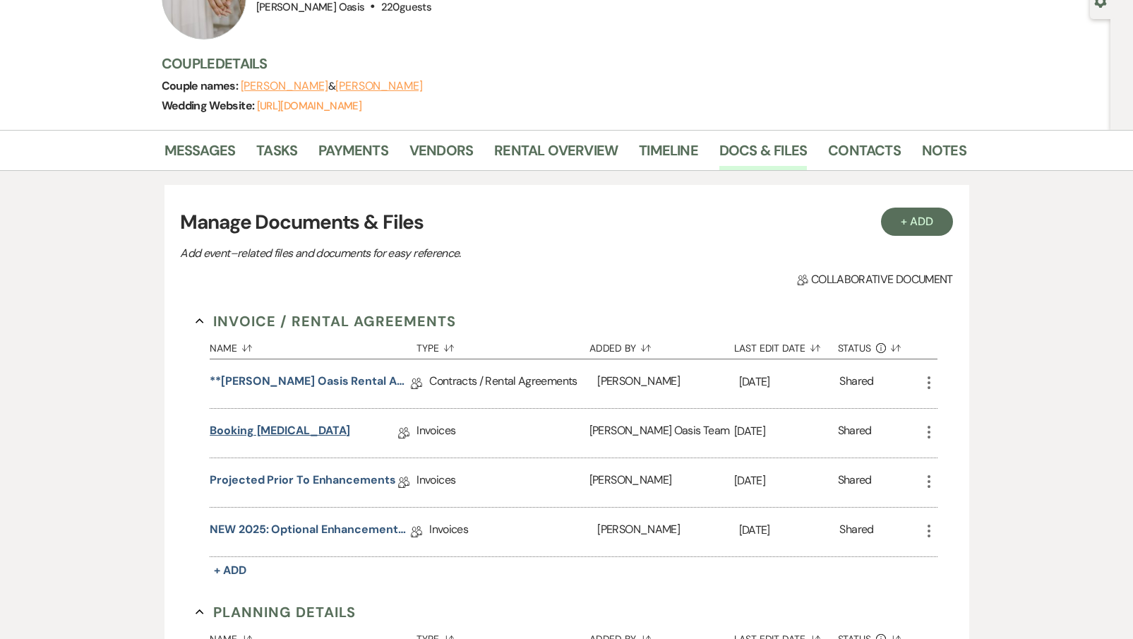
scroll to position [147, 0]
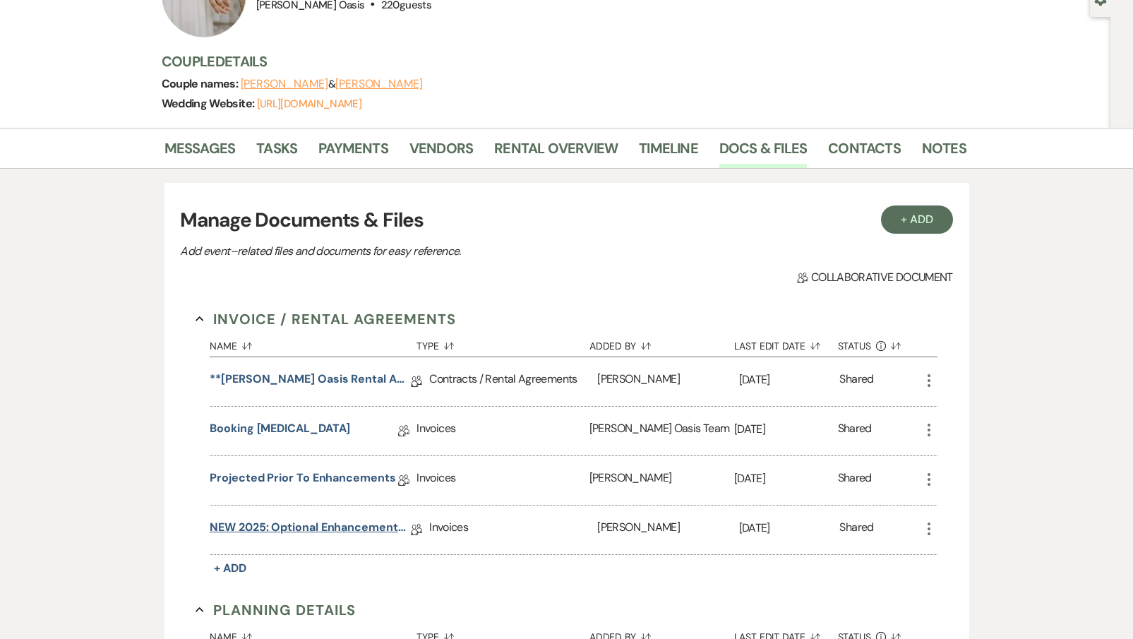
click at [295, 528] on link "NEW 2025: Optional Enhancements + Information" at bounding box center [310, 530] width 201 height 22
